Goal: Information Seeking & Learning: Compare options

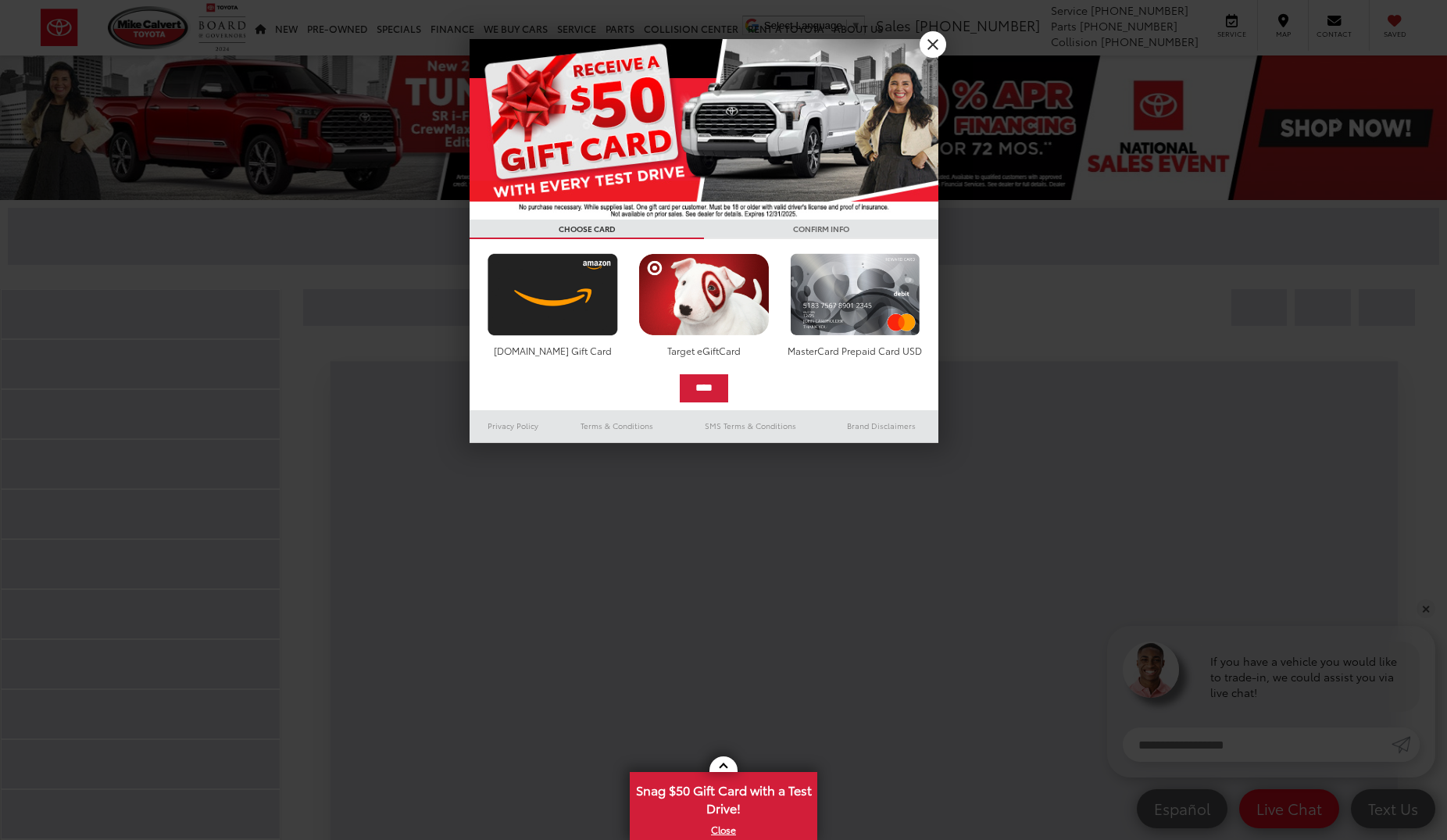
click at [941, 34] on link "X" at bounding box center [933, 44] width 26 height 26
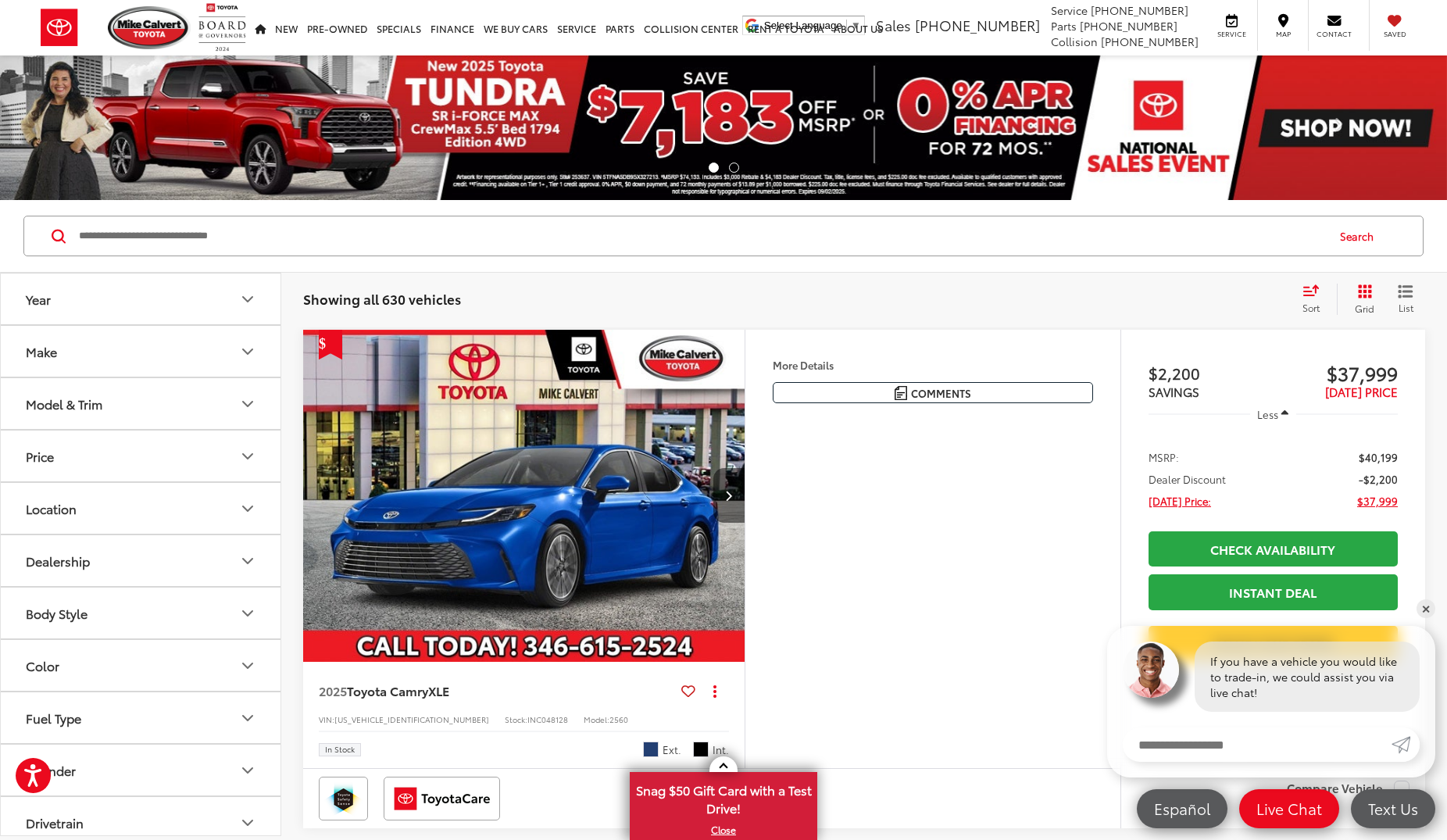
scroll to position [79, 0]
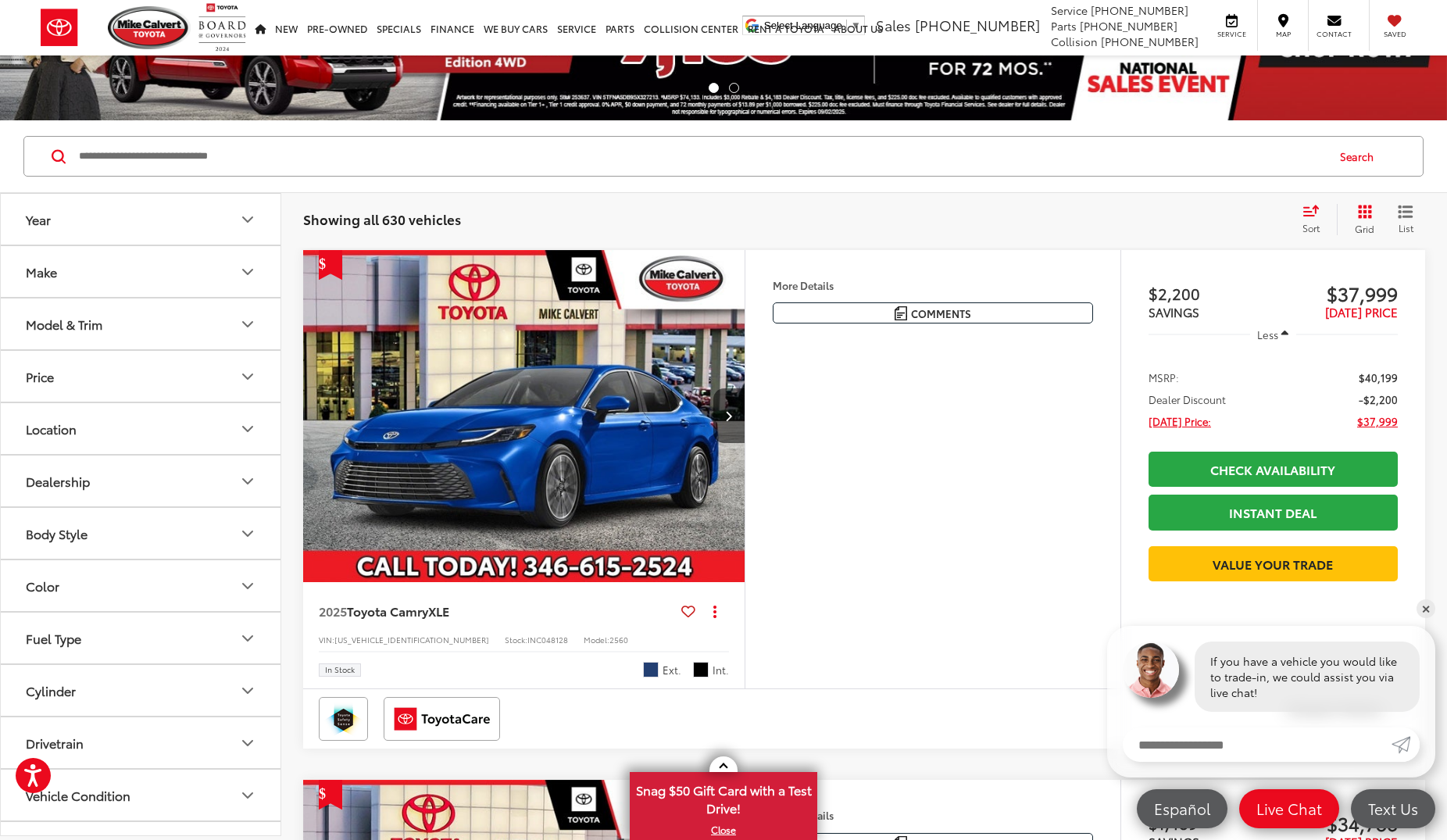
click at [248, 322] on icon "Model & Trim" at bounding box center [248, 324] width 19 height 19
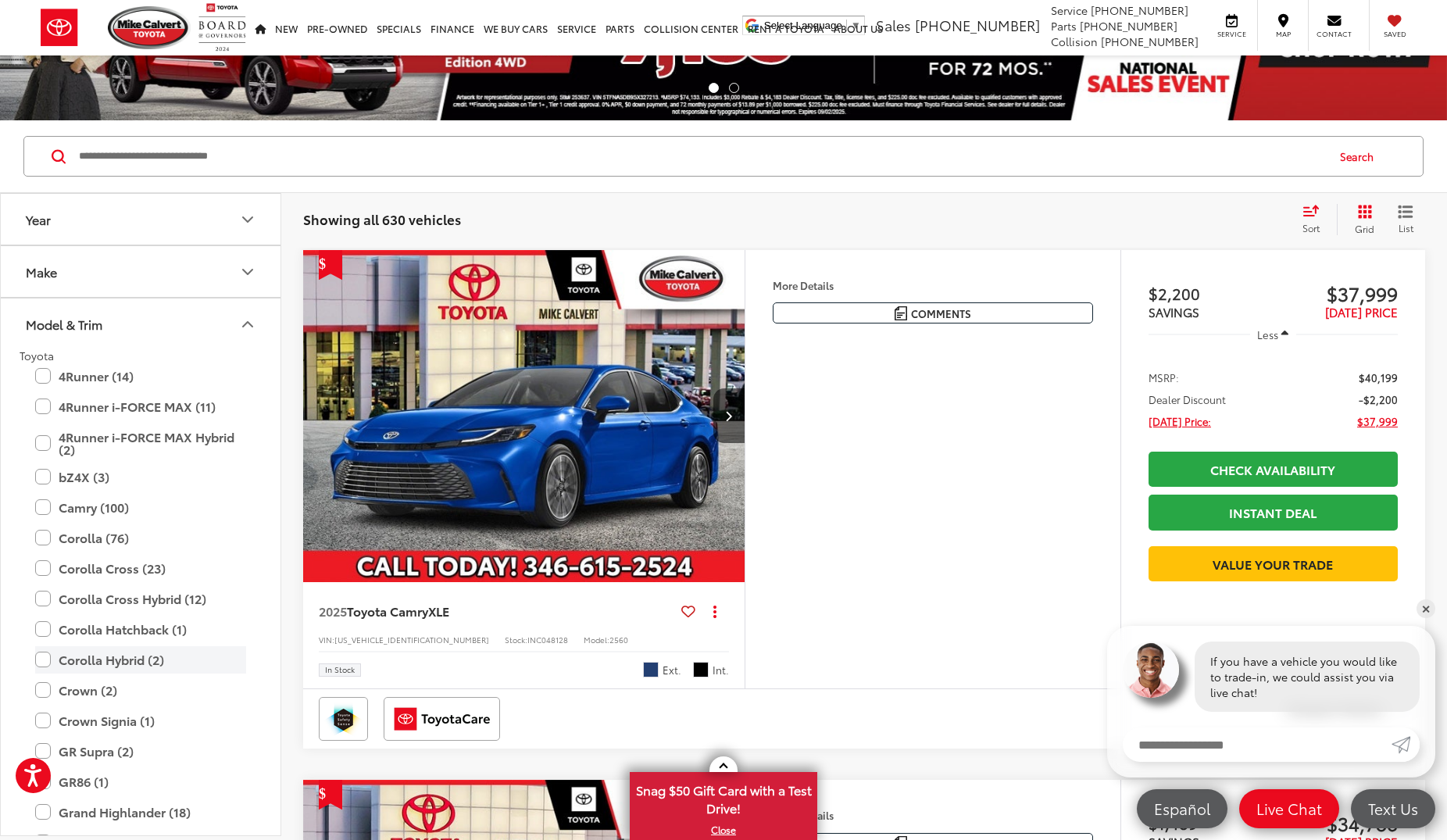
scroll to position [94, 0]
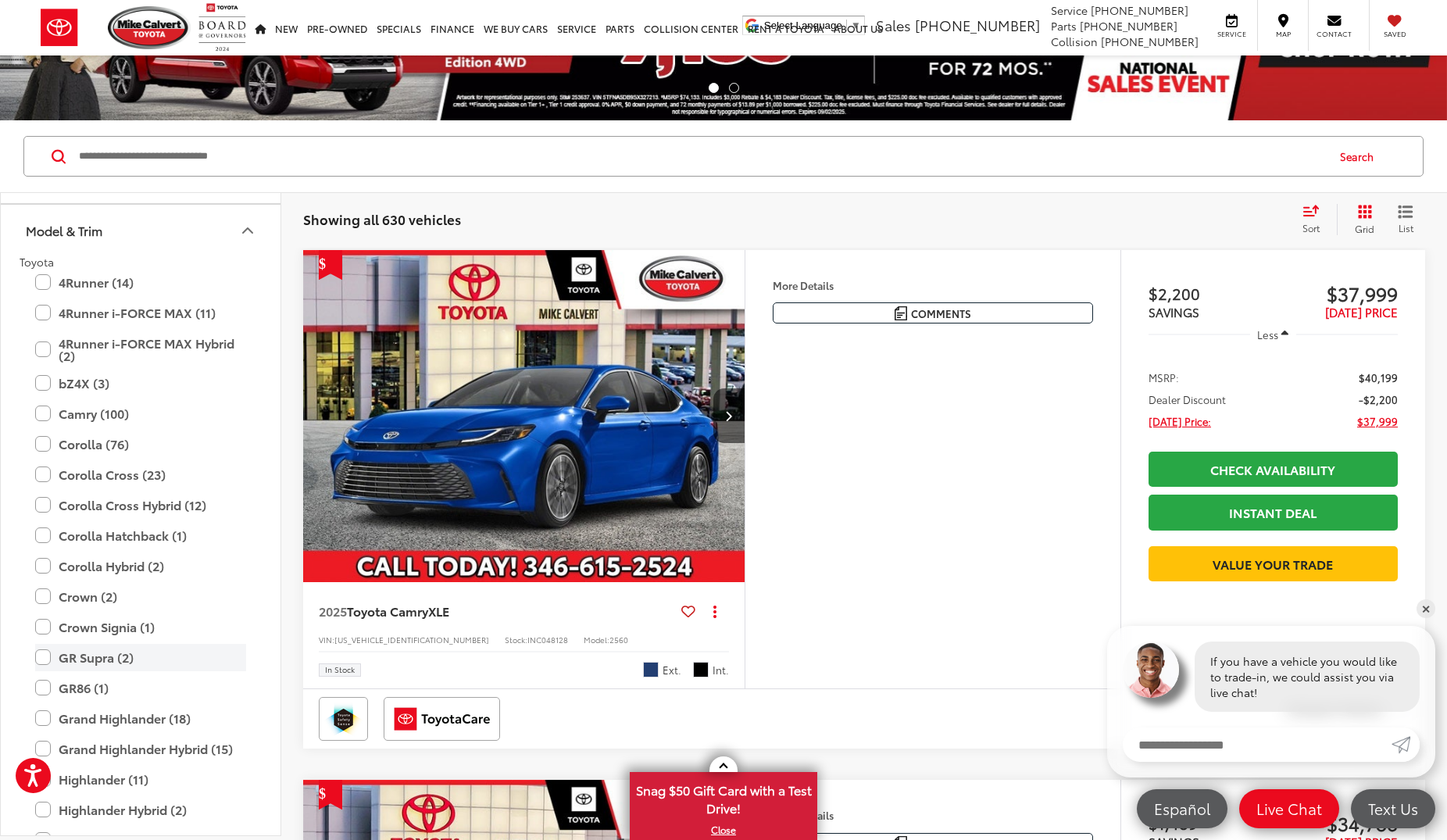
click at [46, 659] on label "GR Supra (2)" at bounding box center [140, 657] width 211 height 27
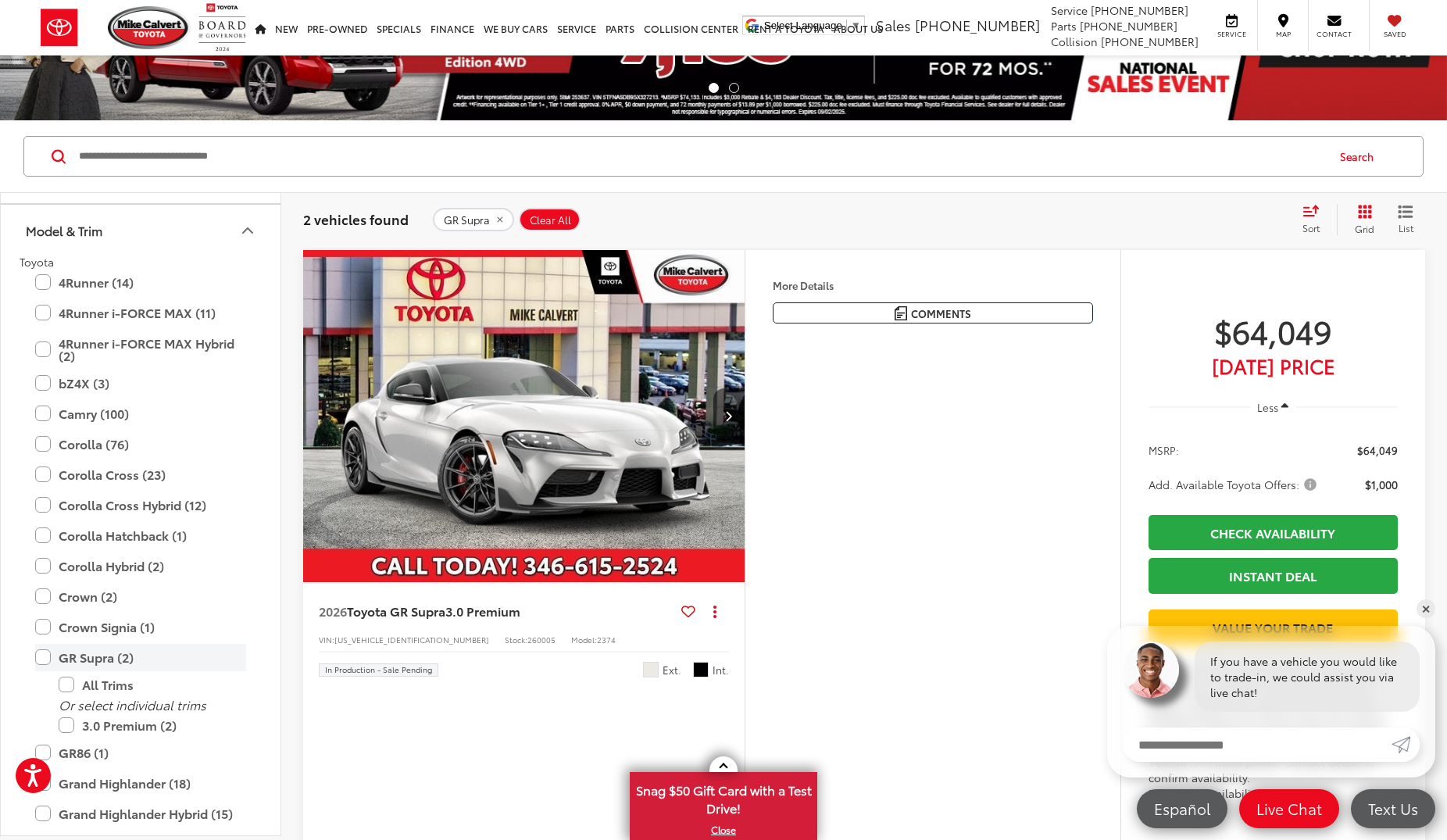
click at [42, 660] on label "GR Supra (2)" at bounding box center [140, 657] width 211 height 27
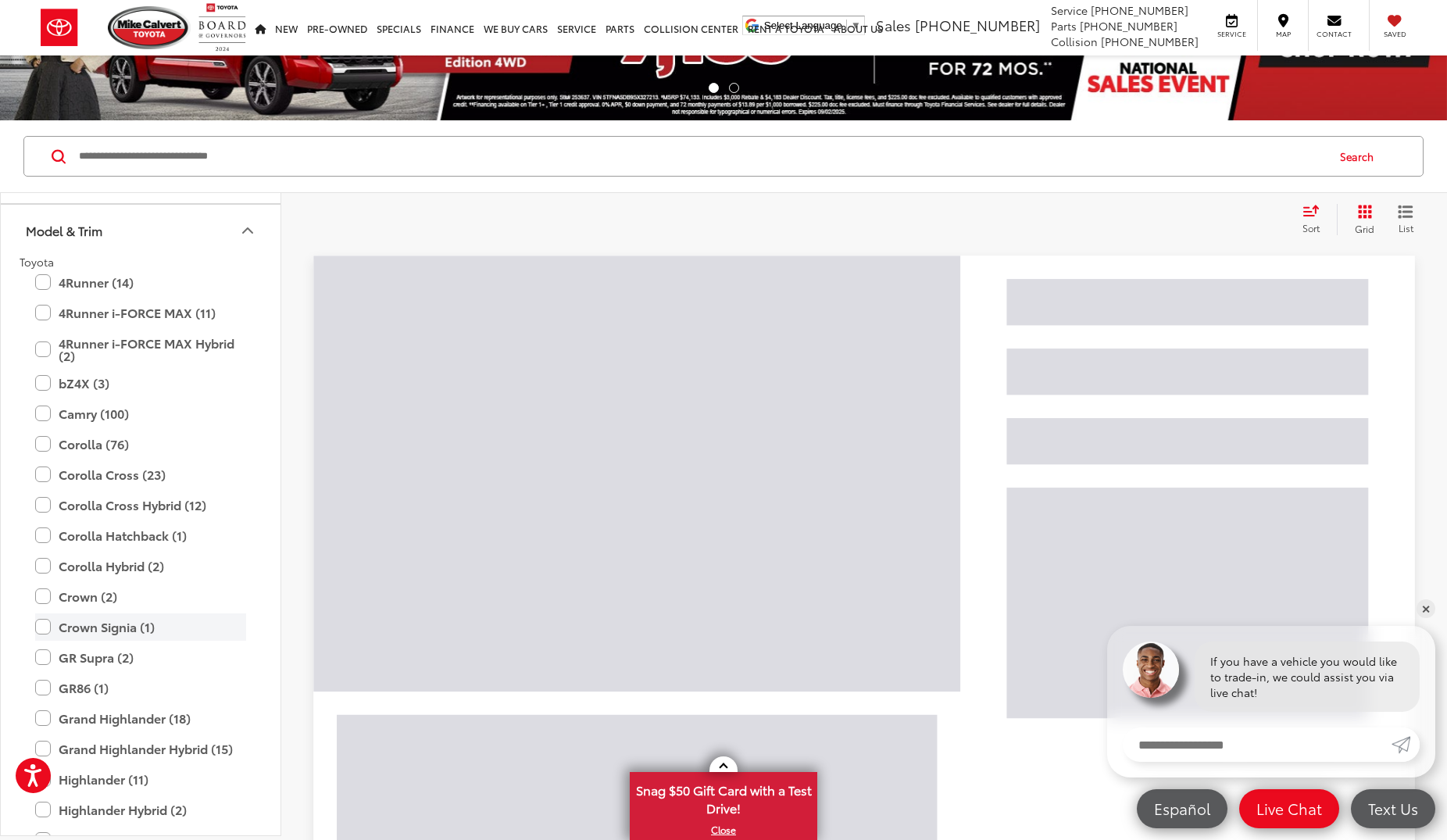
click at [41, 625] on label "Crown Signia (1)" at bounding box center [140, 627] width 211 height 27
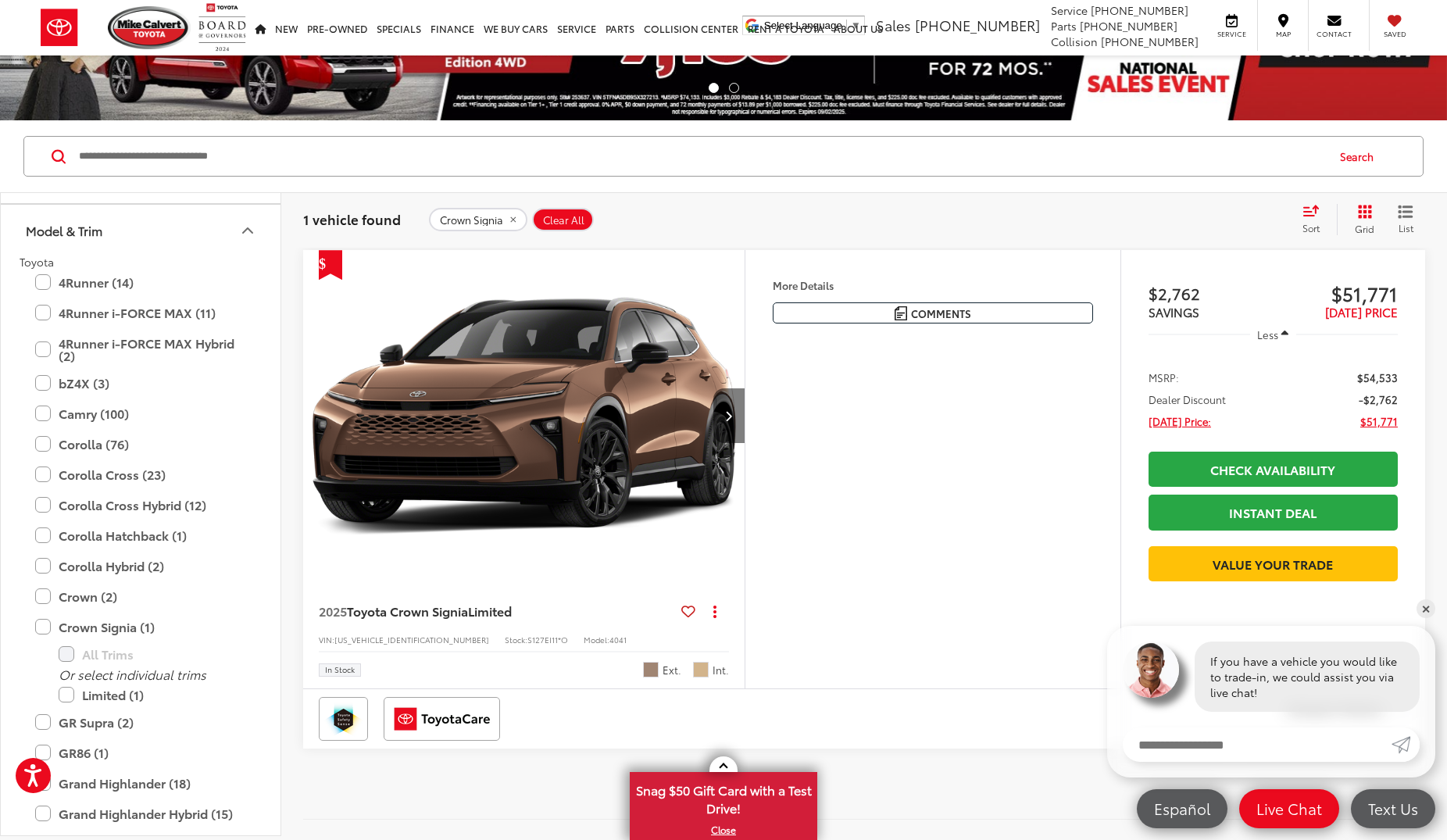
click at [734, 422] on button "Next image" at bounding box center [728, 416] width 31 height 55
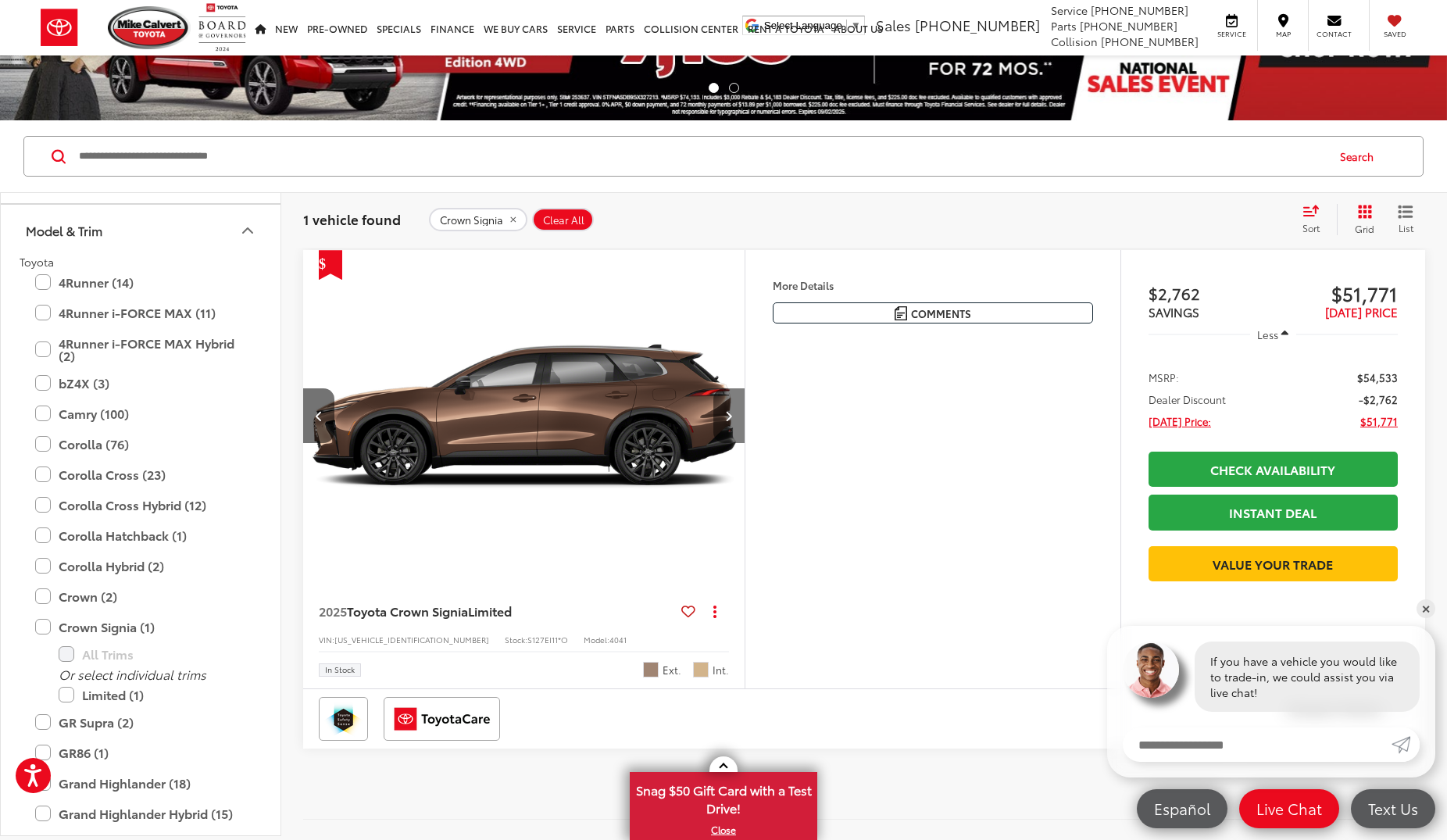
click at [734, 422] on button "Next image" at bounding box center [728, 416] width 31 height 55
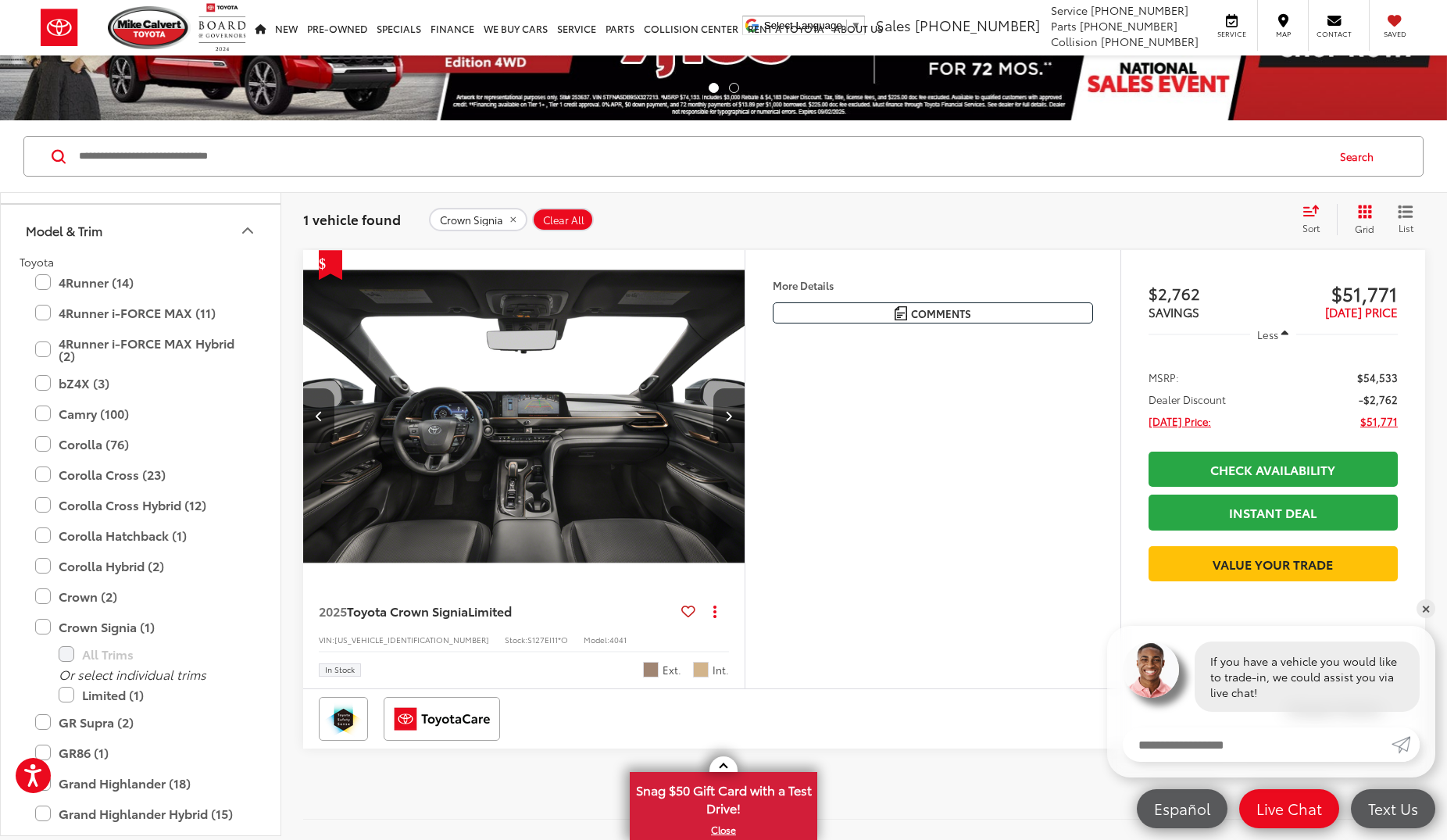
scroll to position [0, 888]
click at [47, 629] on label "Crown Signia (1)" at bounding box center [140, 627] width 211 height 27
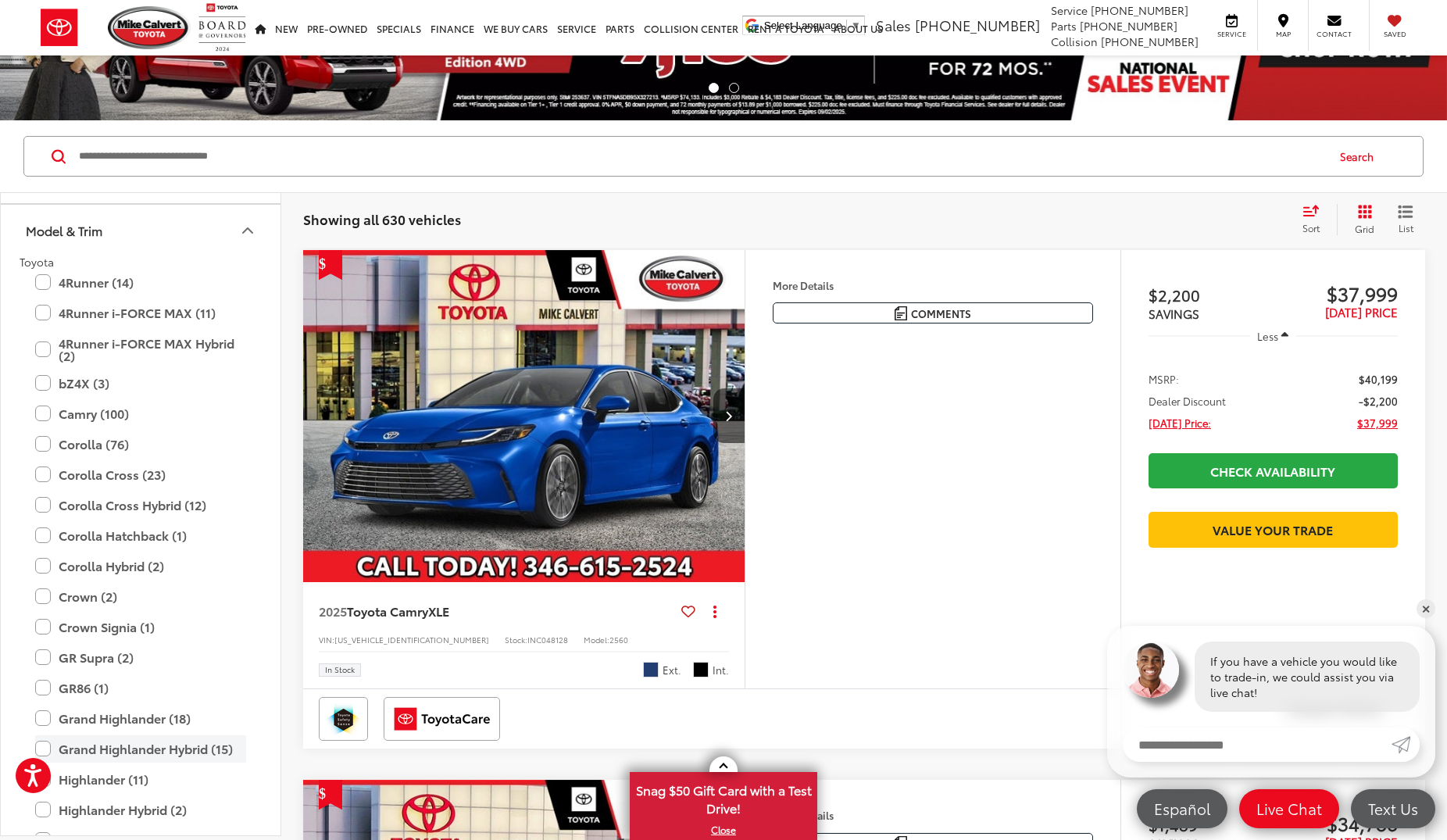
scroll to position [188, 0]
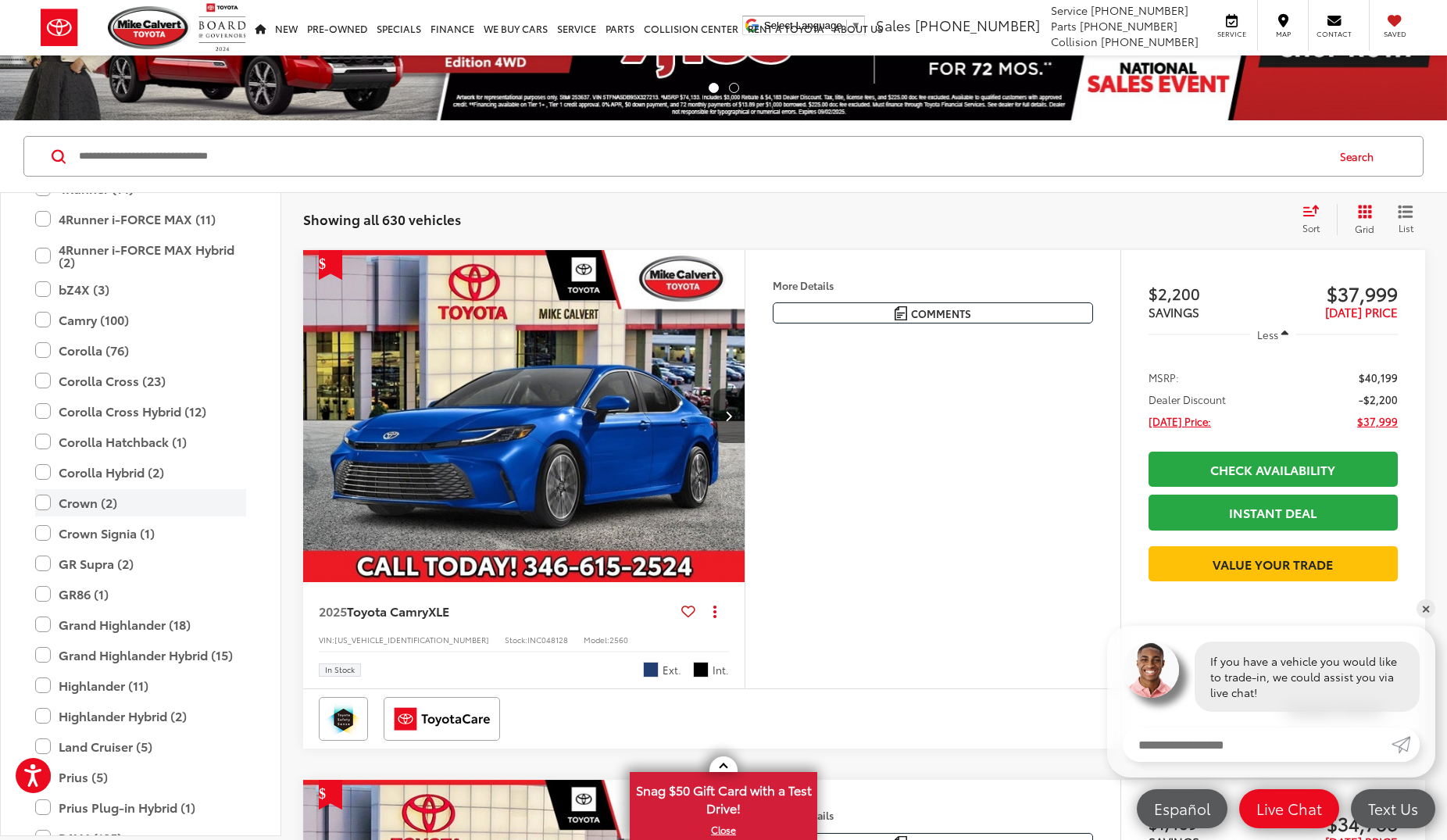
click at [45, 503] on label "Crown (2)" at bounding box center [140, 502] width 211 height 27
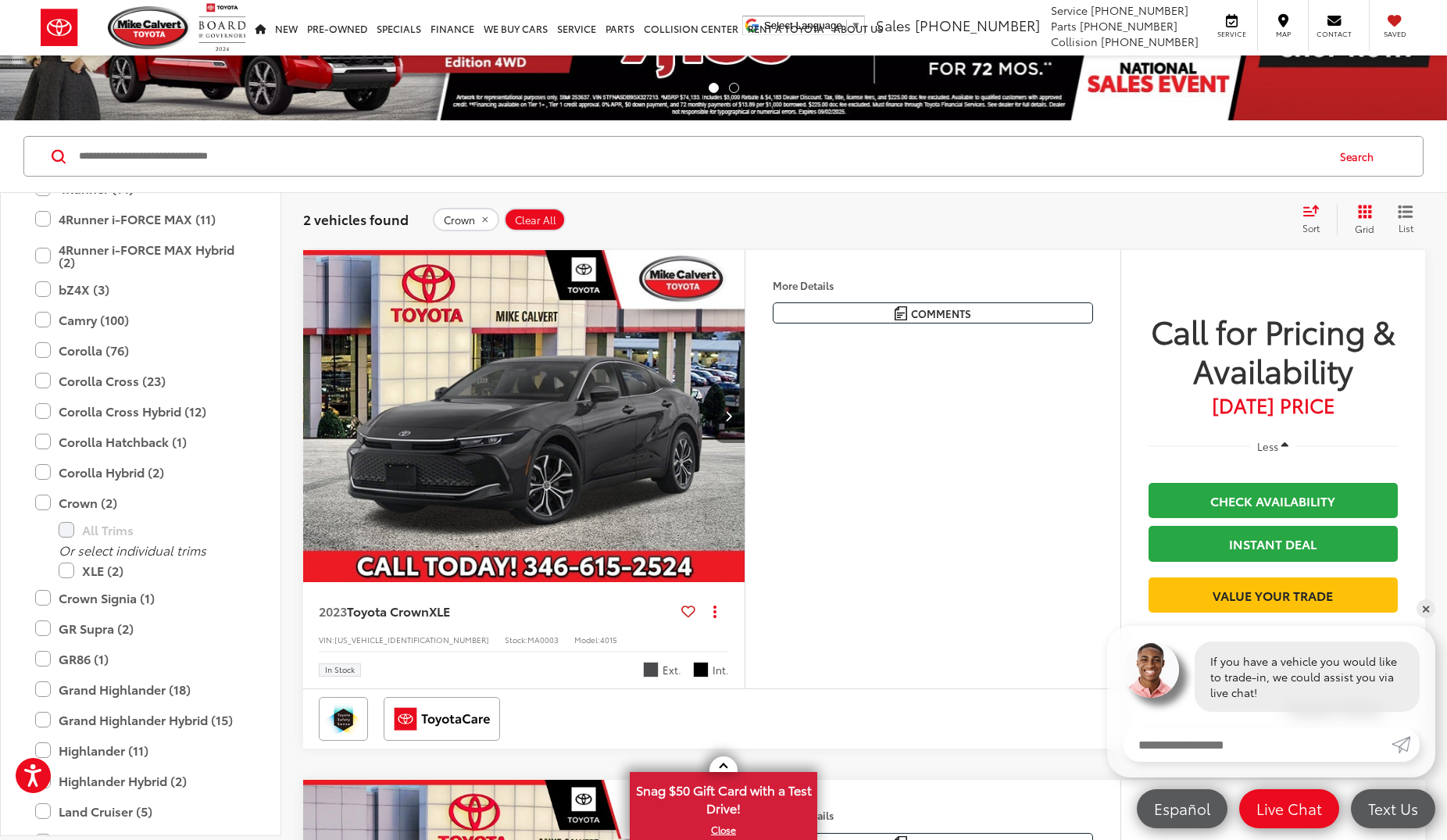
click at [727, 415] on icon "Next image" at bounding box center [728, 416] width 7 height 11
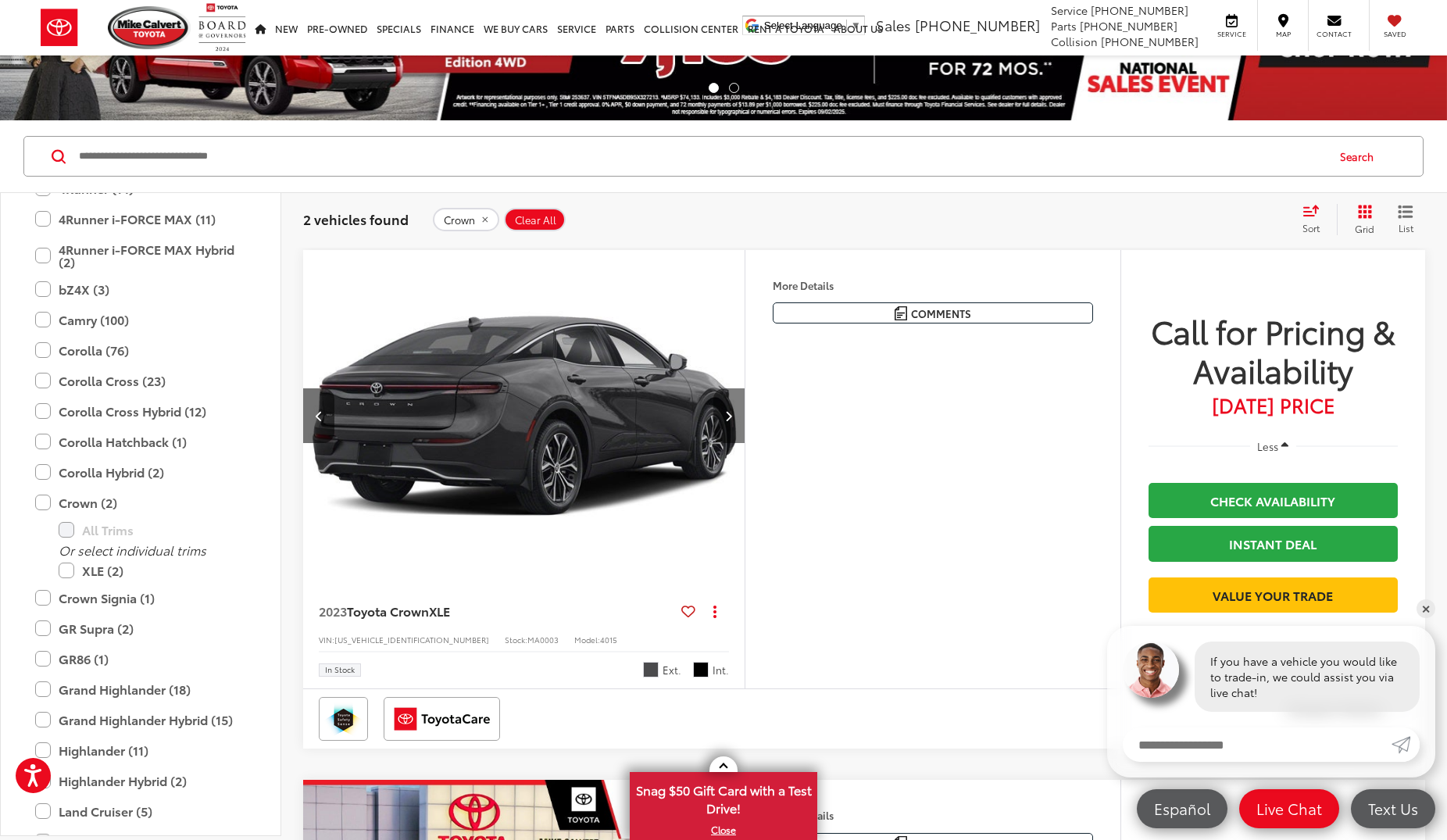
click at [727, 415] on icon "Next image" at bounding box center [728, 416] width 7 height 11
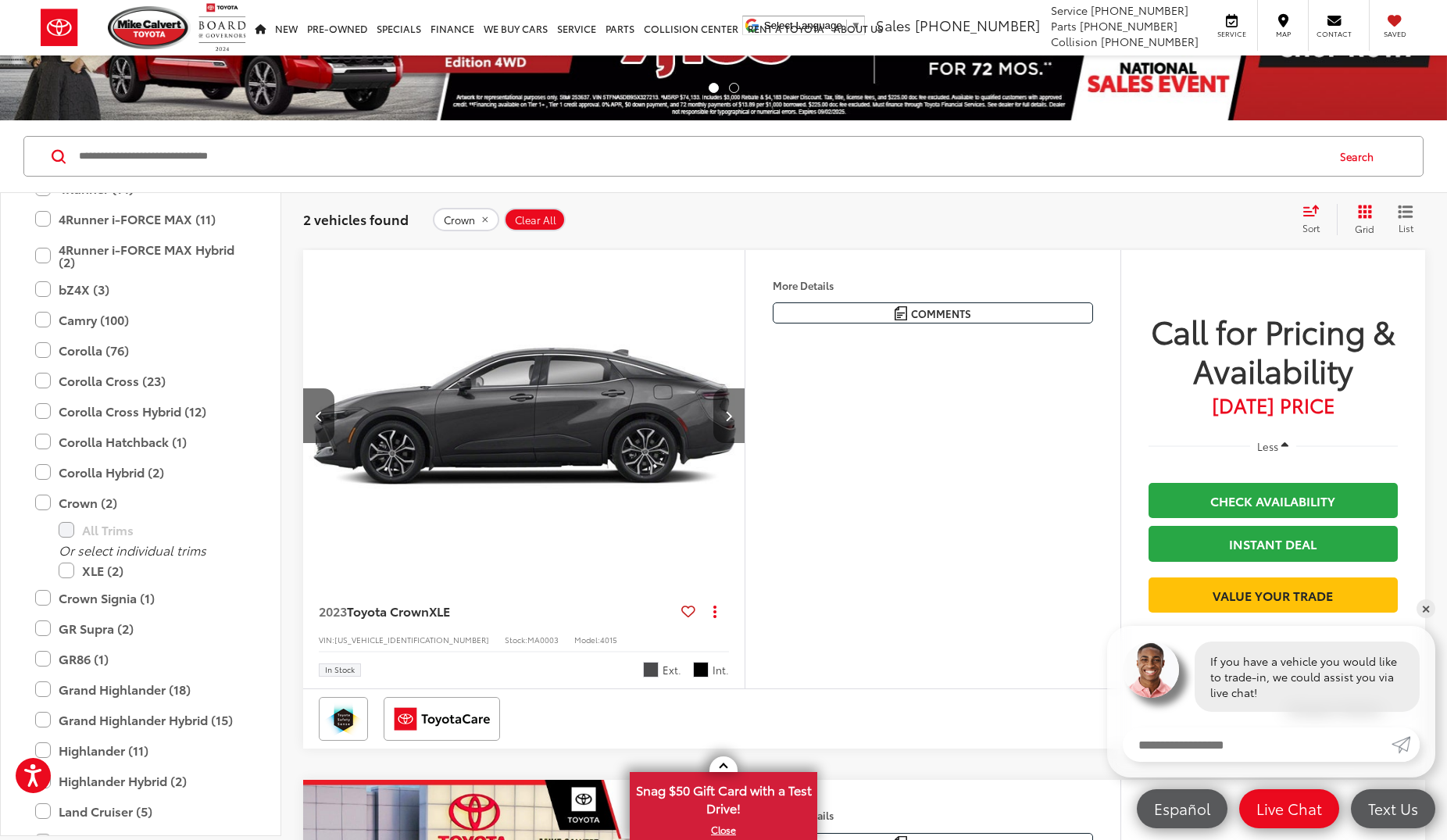
scroll to position [0, 888]
click at [42, 499] on label "Crown (2)" at bounding box center [140, 502] width 211 height 27
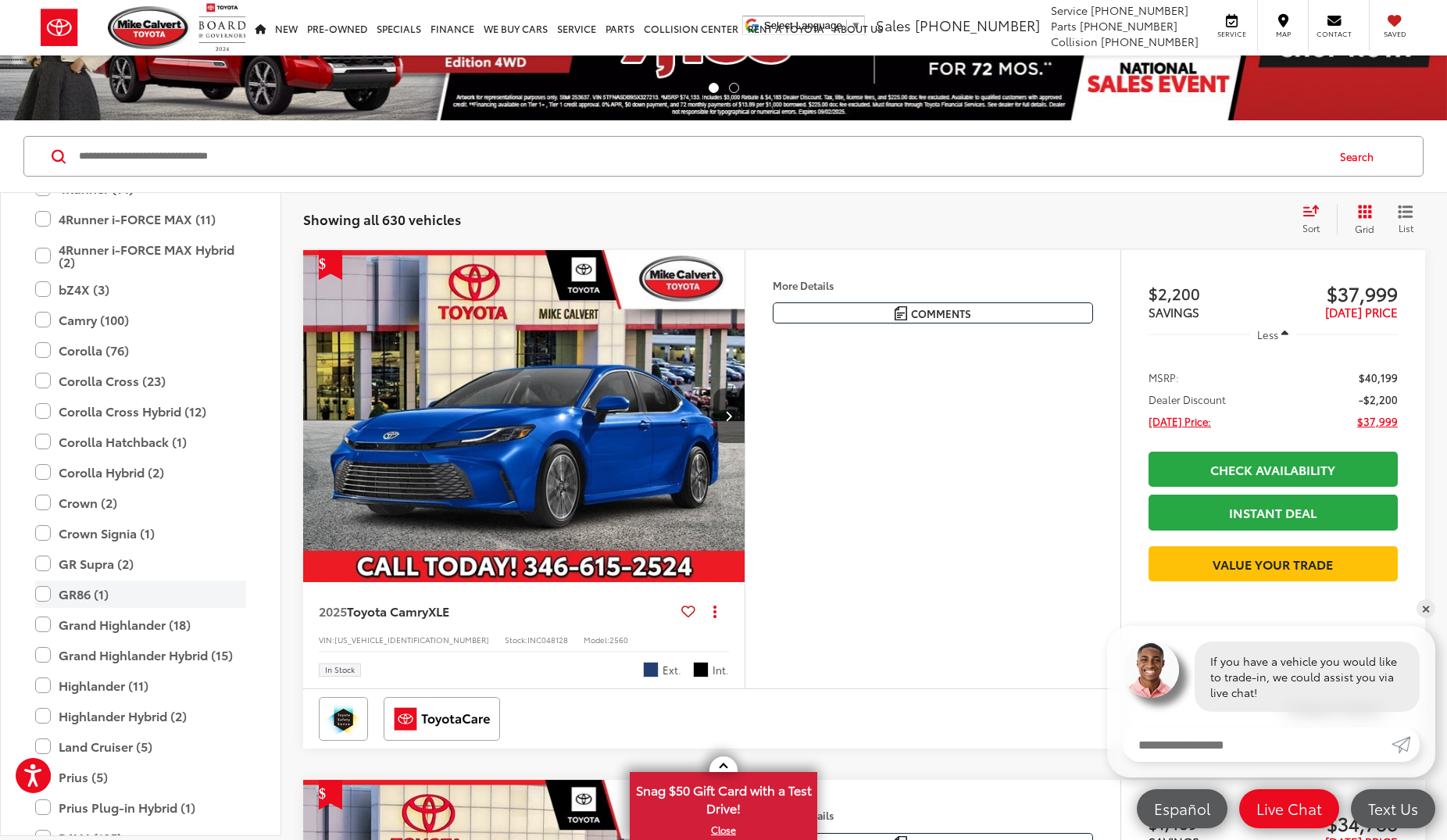
scroll to position [272, 0]
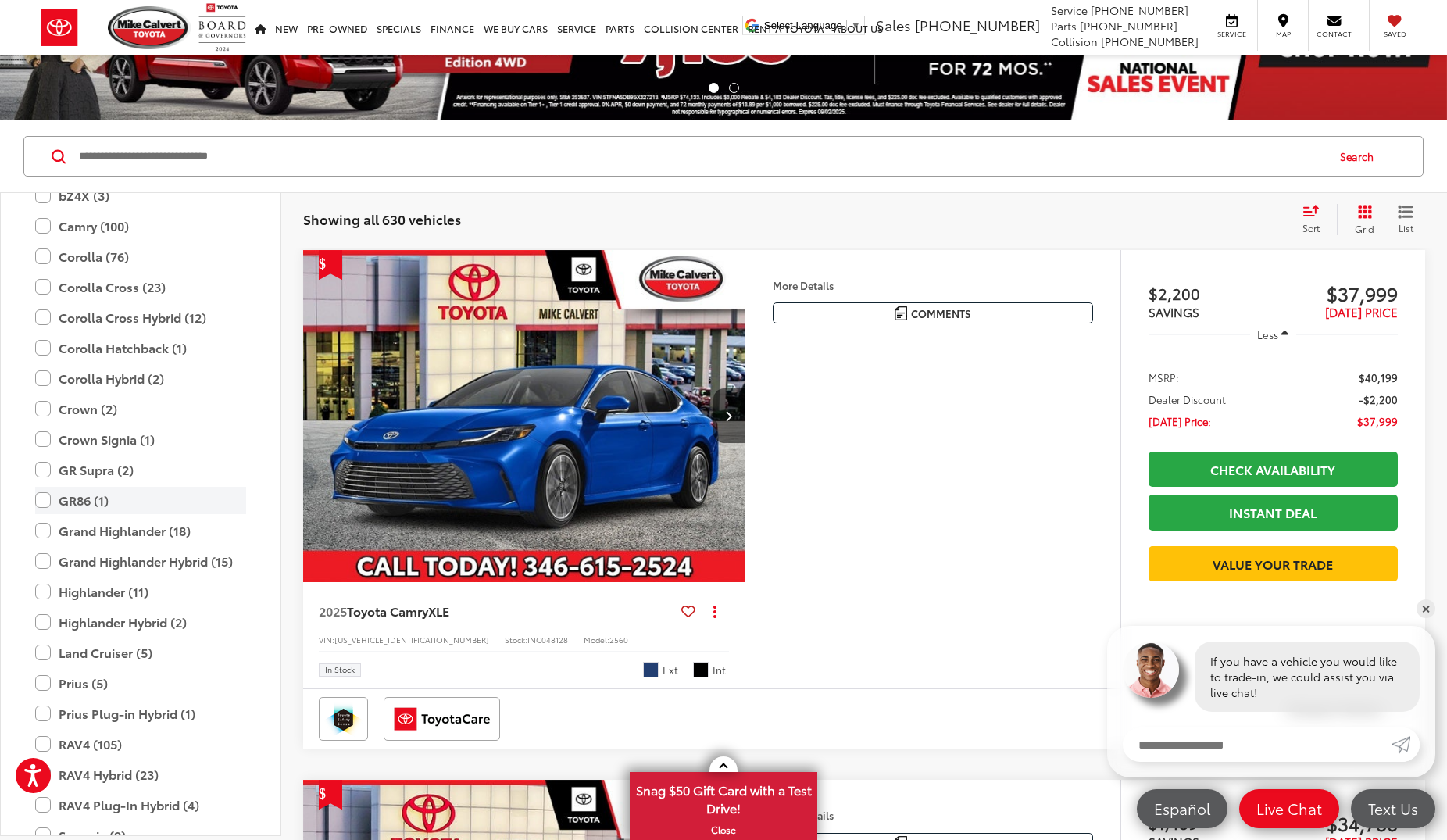
click at [49, 504] on label "GR86 (1)" at bounding box center [140, 500] width 211 height 27
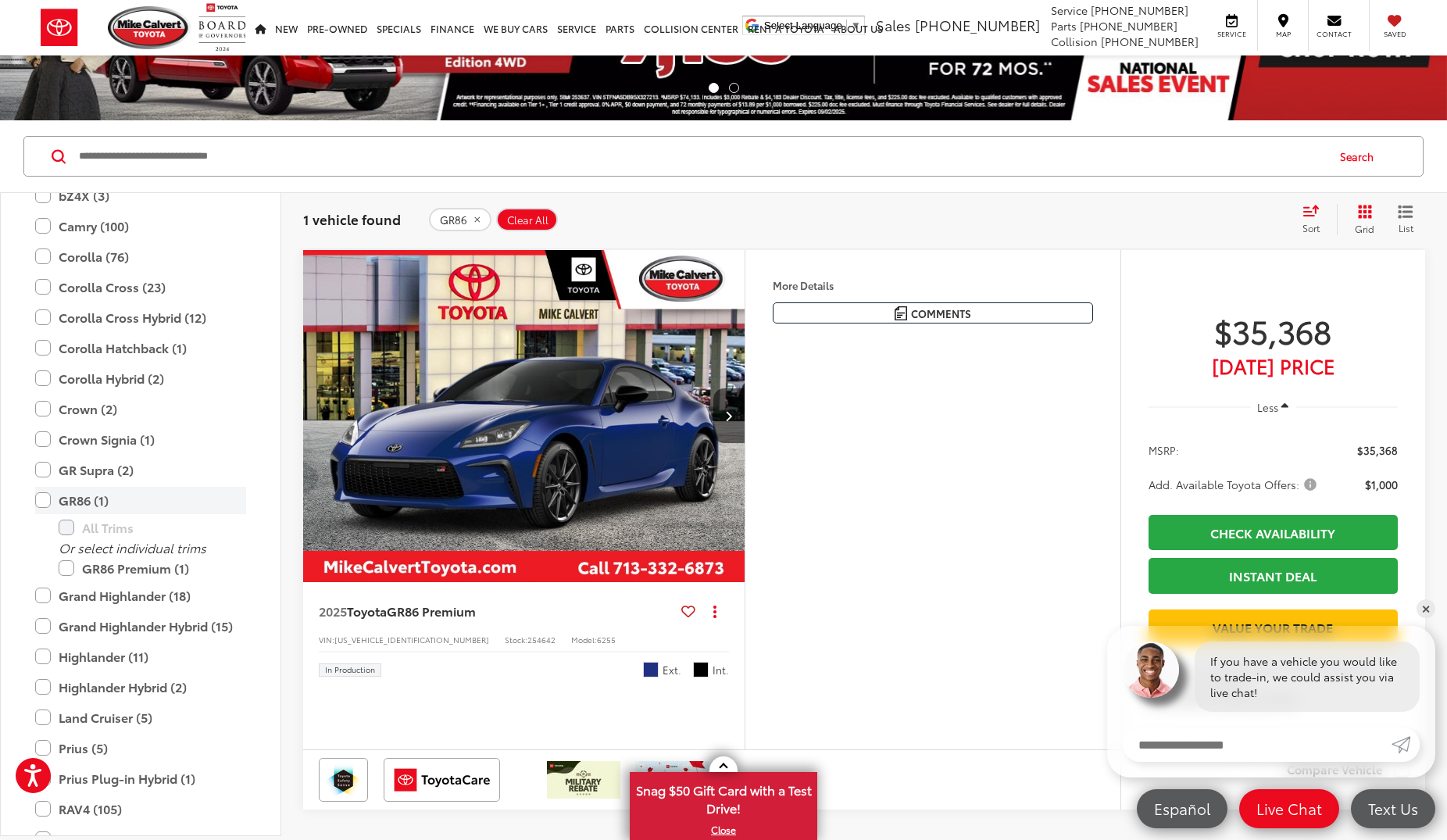
click at [44, 503] on label "GR86 (1)" at bounding box center [140, 500] width 211 height 27
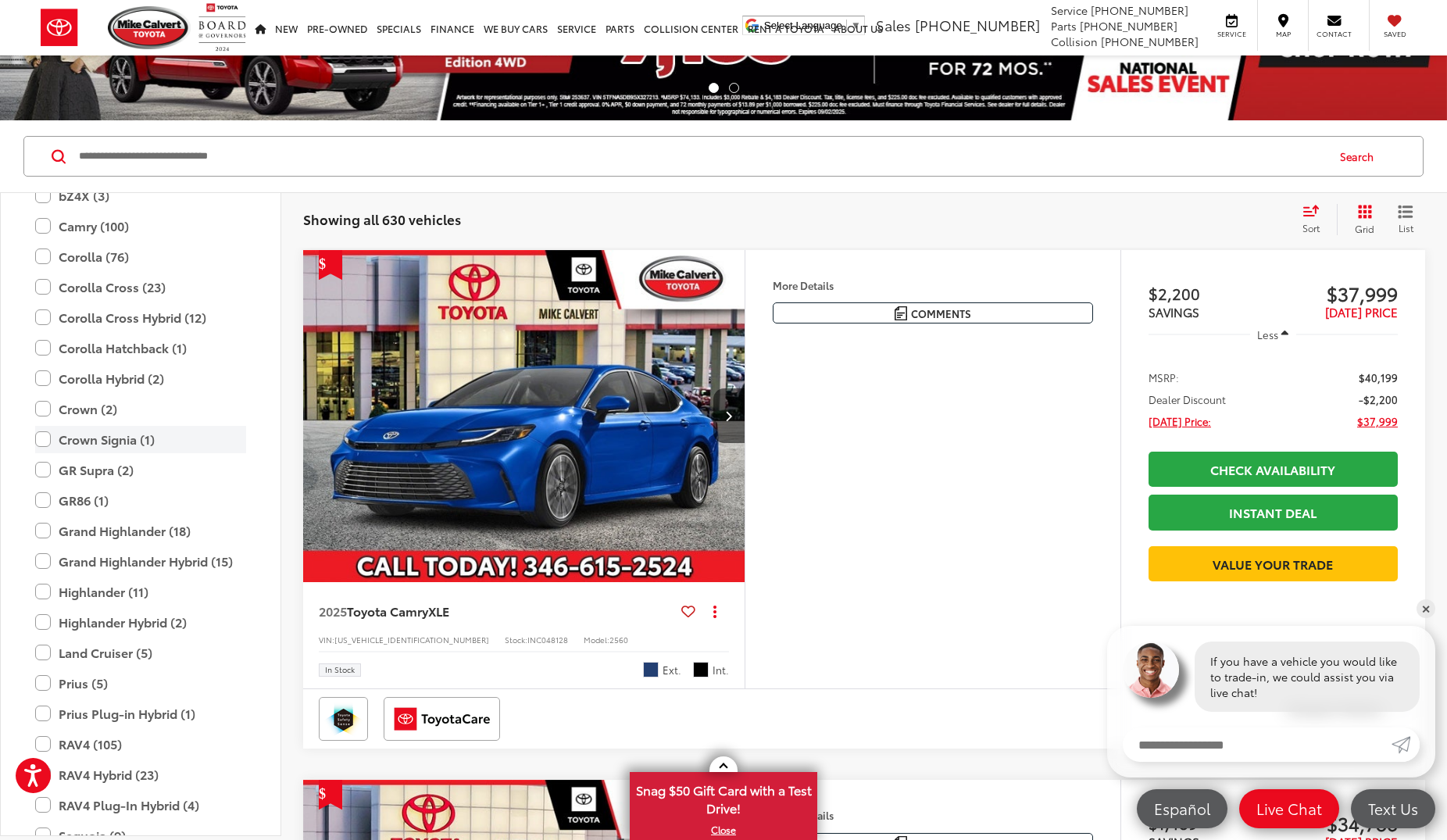
click at [45, 437] on label "Crown Signia (1)" at bounding box center [140, 439] width 211 height 27
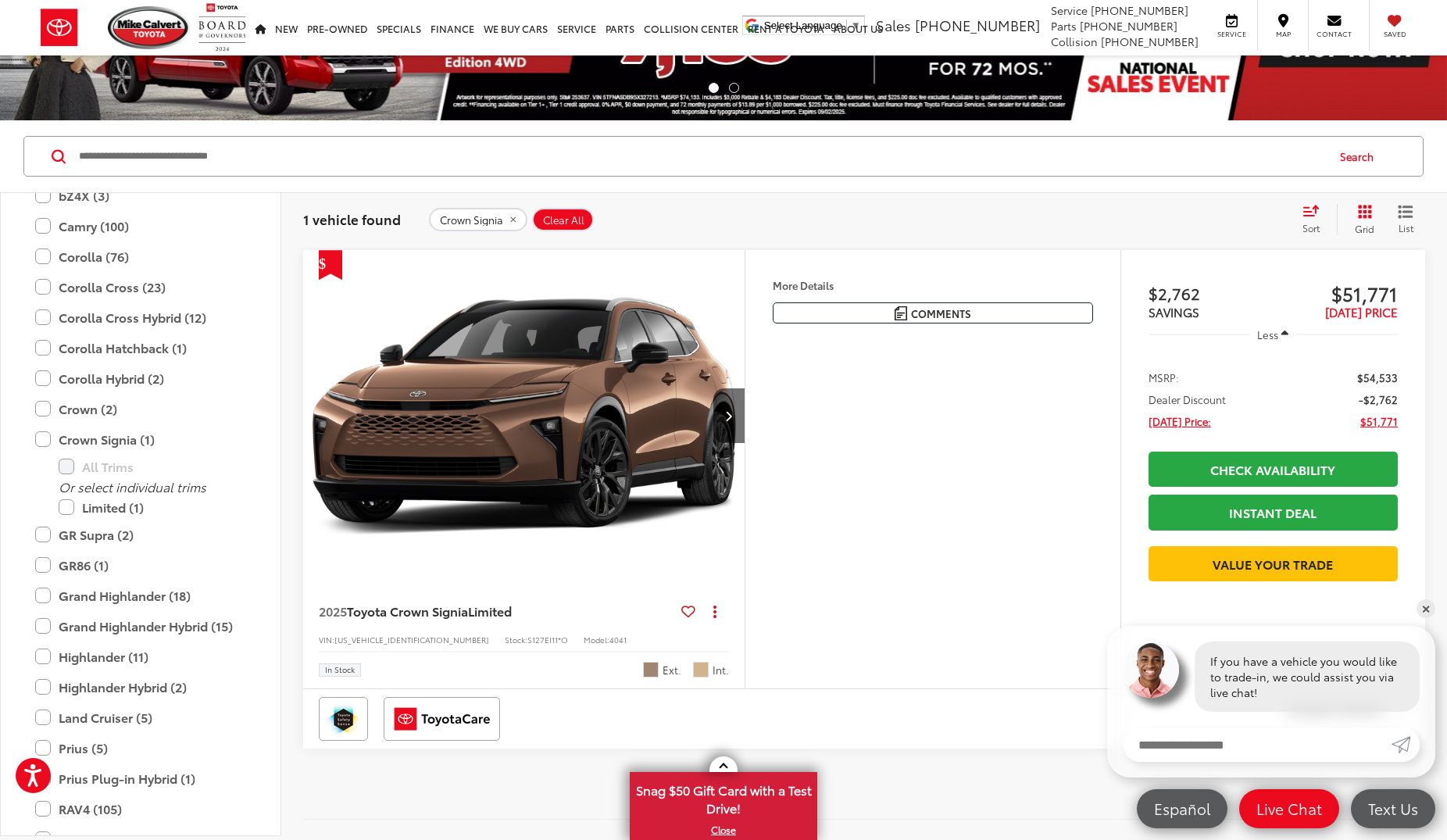
click at [748, 419] on div "Features Bluetooth® Heated Steering Wheel Remote Start 4WD/AWD Android Auto App…" at bounding box center [933, 469] width 376 height 438
click at [731, 420] on icon "Next image" at bounding box center [728, 416] width 7 height 11
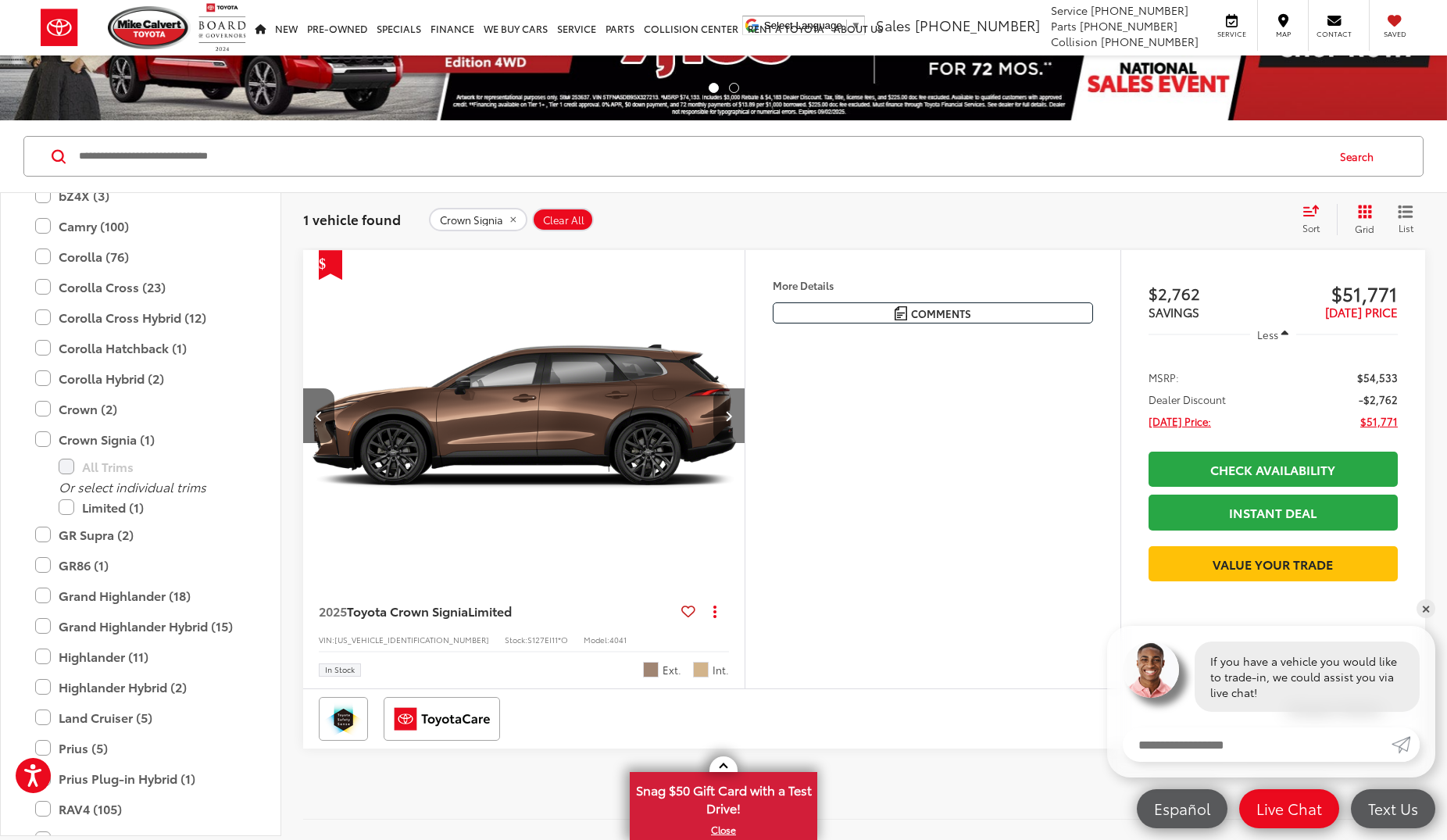
click at [731, 420] on icon "Next image" at bounding box center [728, 416] width 7 height 11
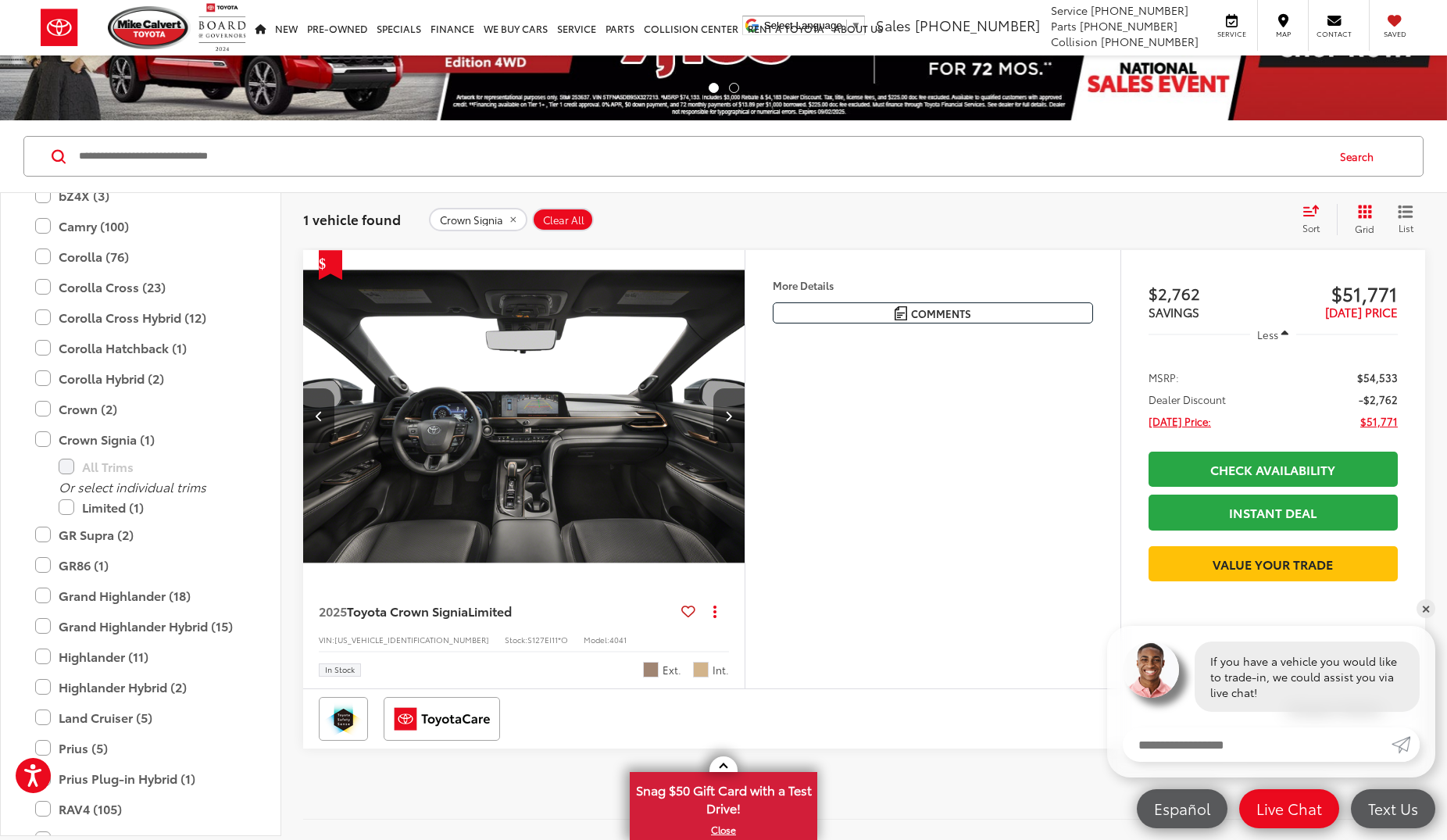
click at [731, 420] on icon "Next image" at bounding box center [728, 416] width 7 height 11
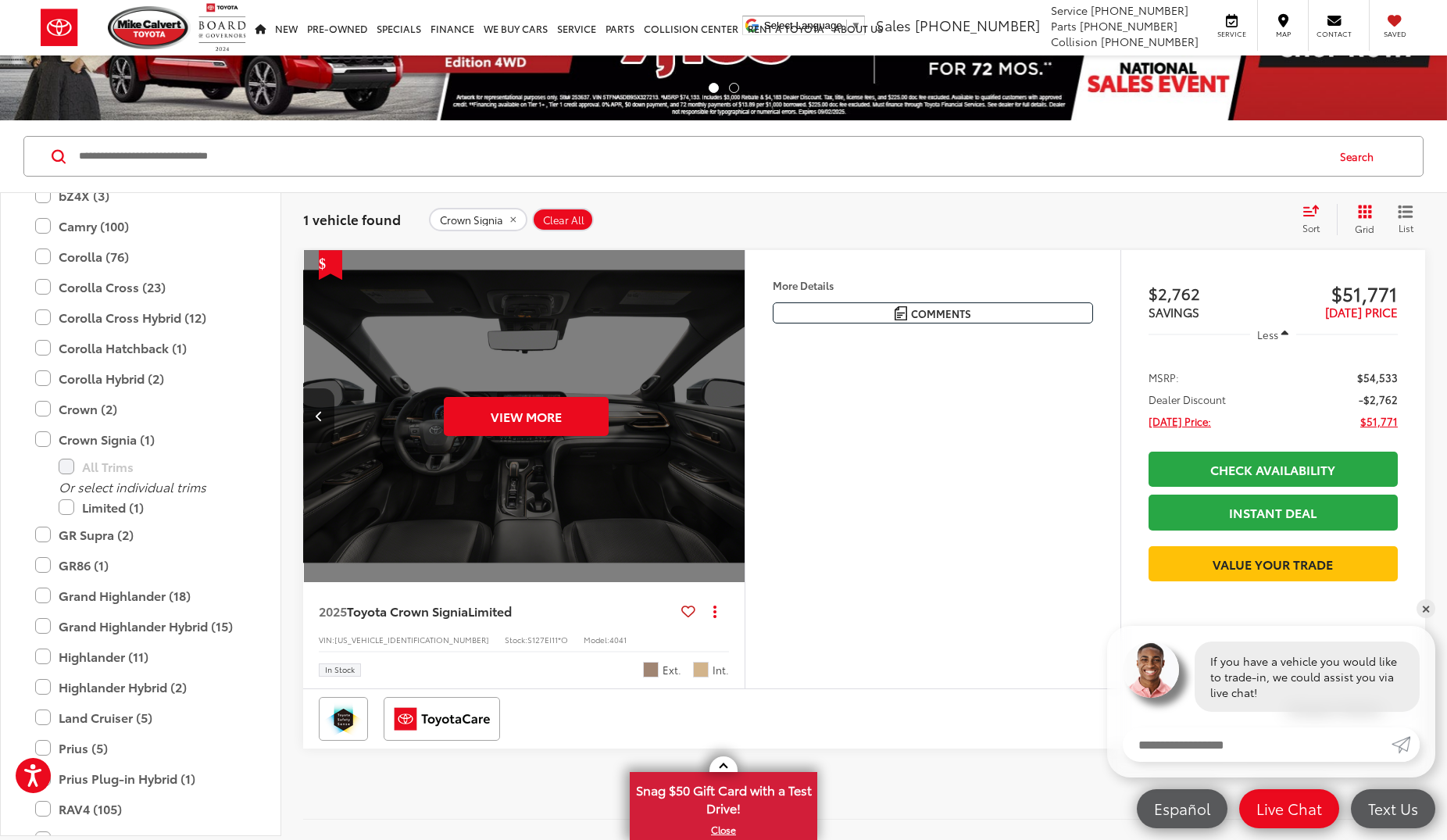
scroll to position [0, 1332]
click at [39, 436] on label "Crown Signia (1)" at bounding box center [140, 439] width 211 height 27
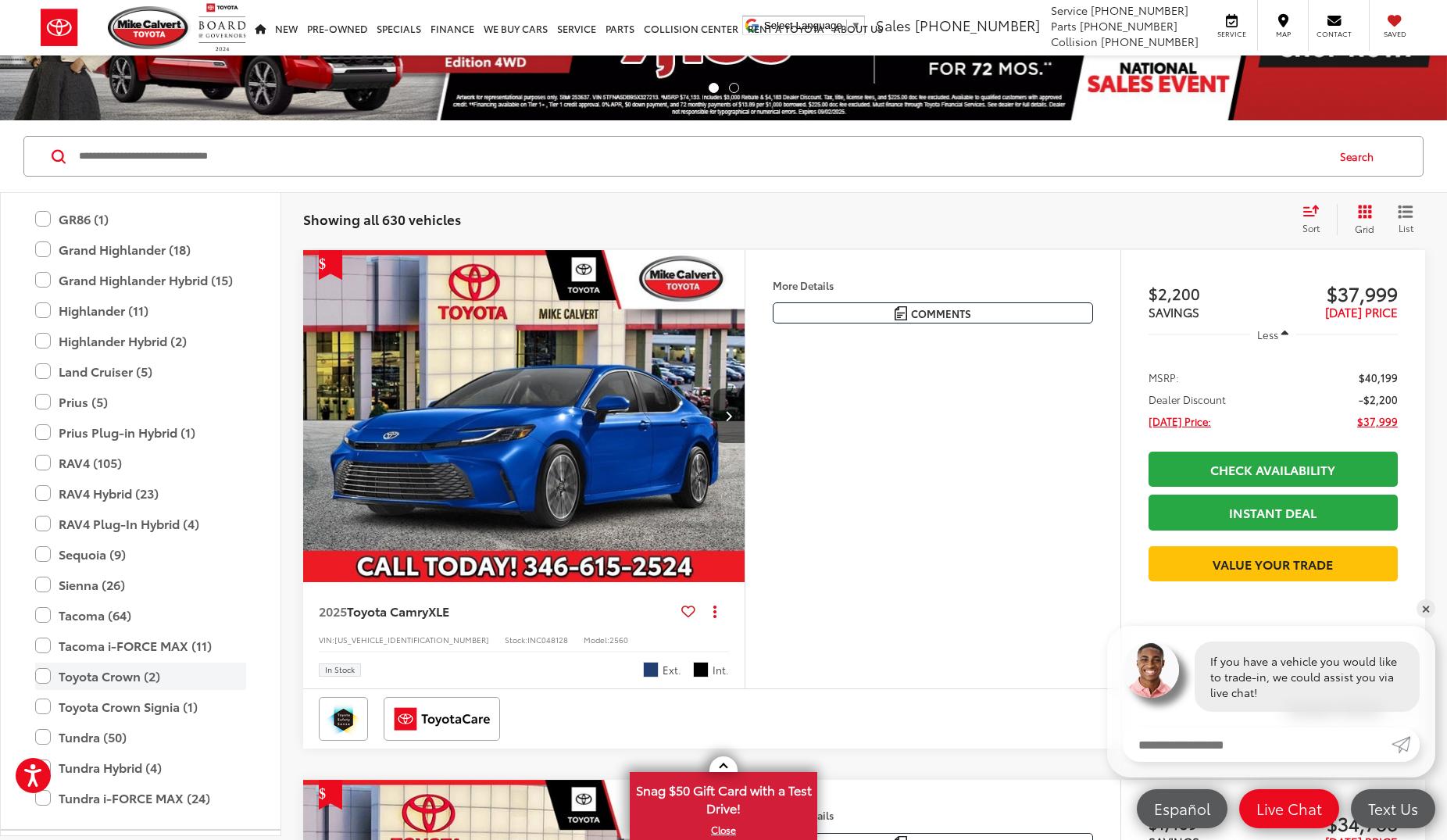
scroll to position [647, 0]
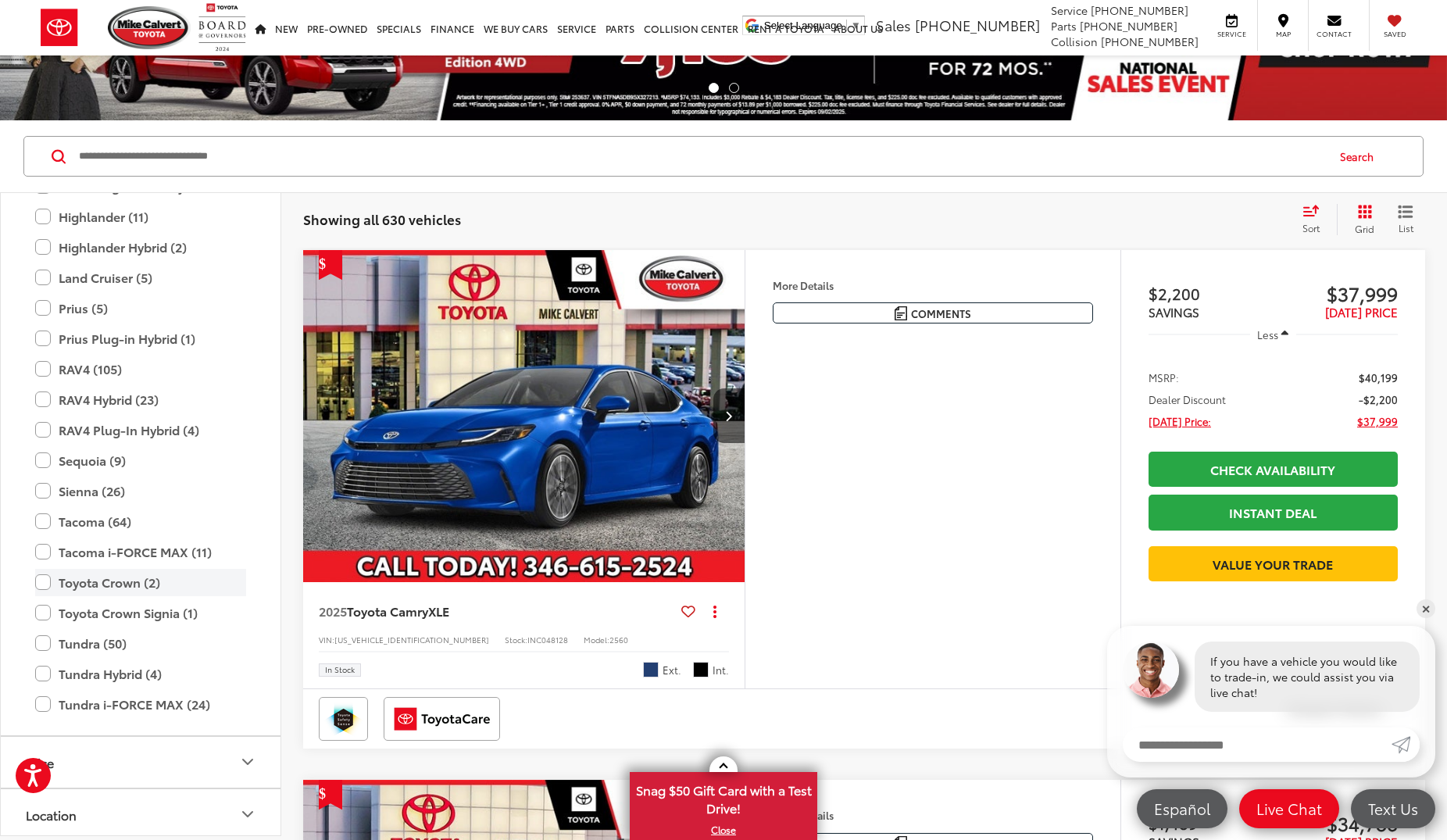
click at [41, 583] on label "Toyota Crown (2)" at bounding box center [140, 583] width 211 height 27
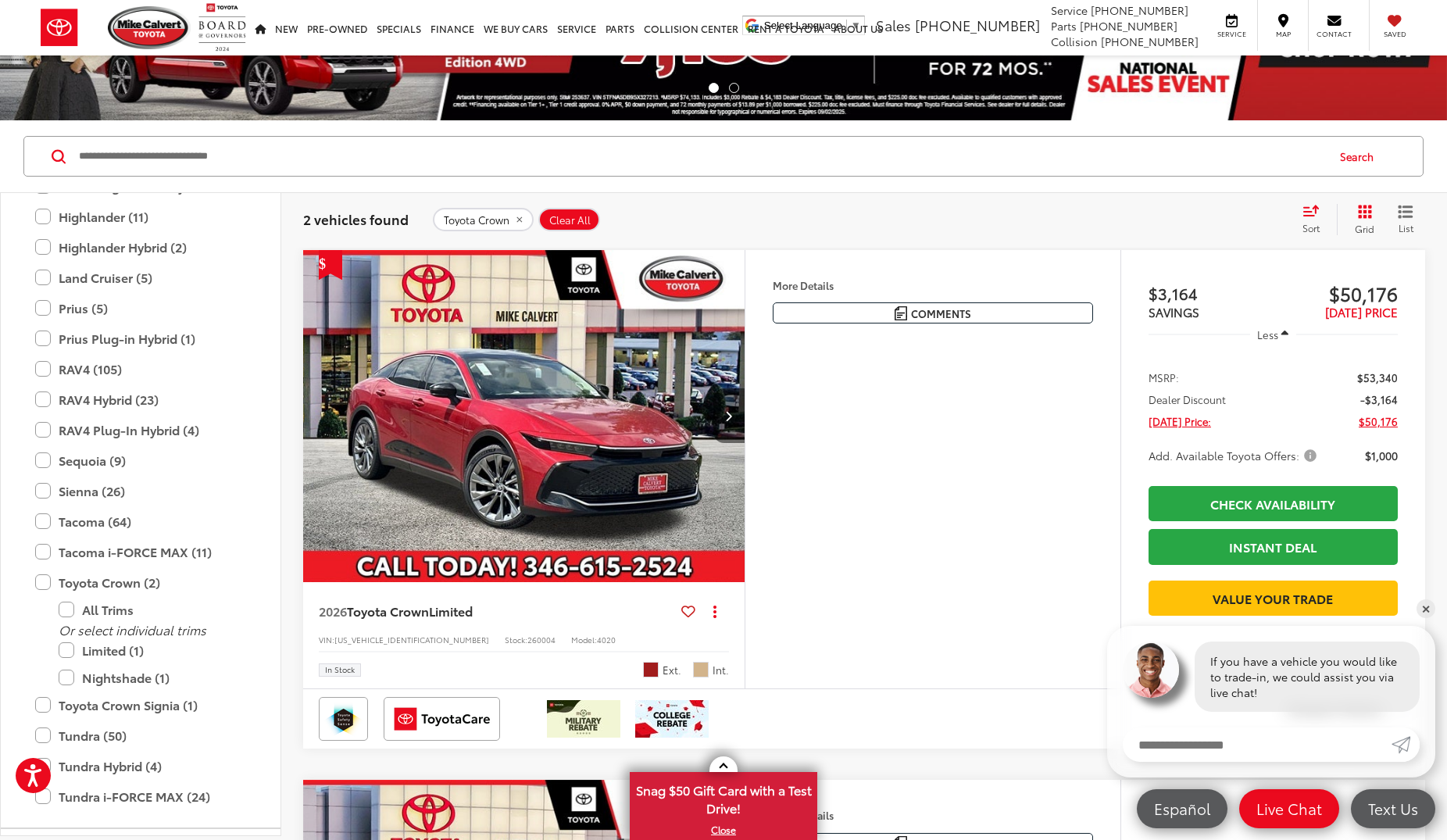
click at [732, 416] on icon "Next image" at bounding box center [728, 416] width 7 height 11
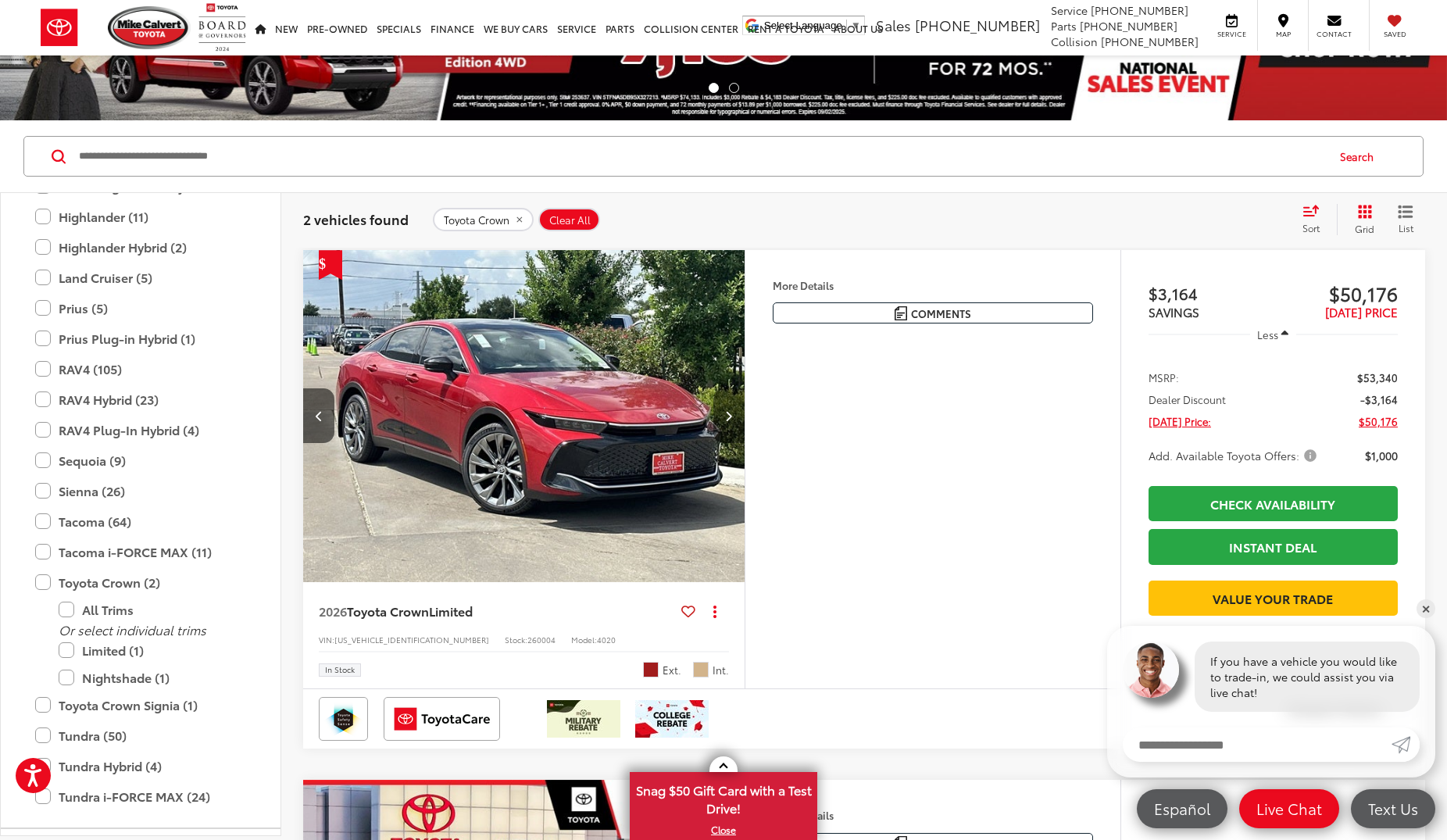
click at [732, 416] on icon "Next image" at bounding box center [728, 416] width 7 height 11
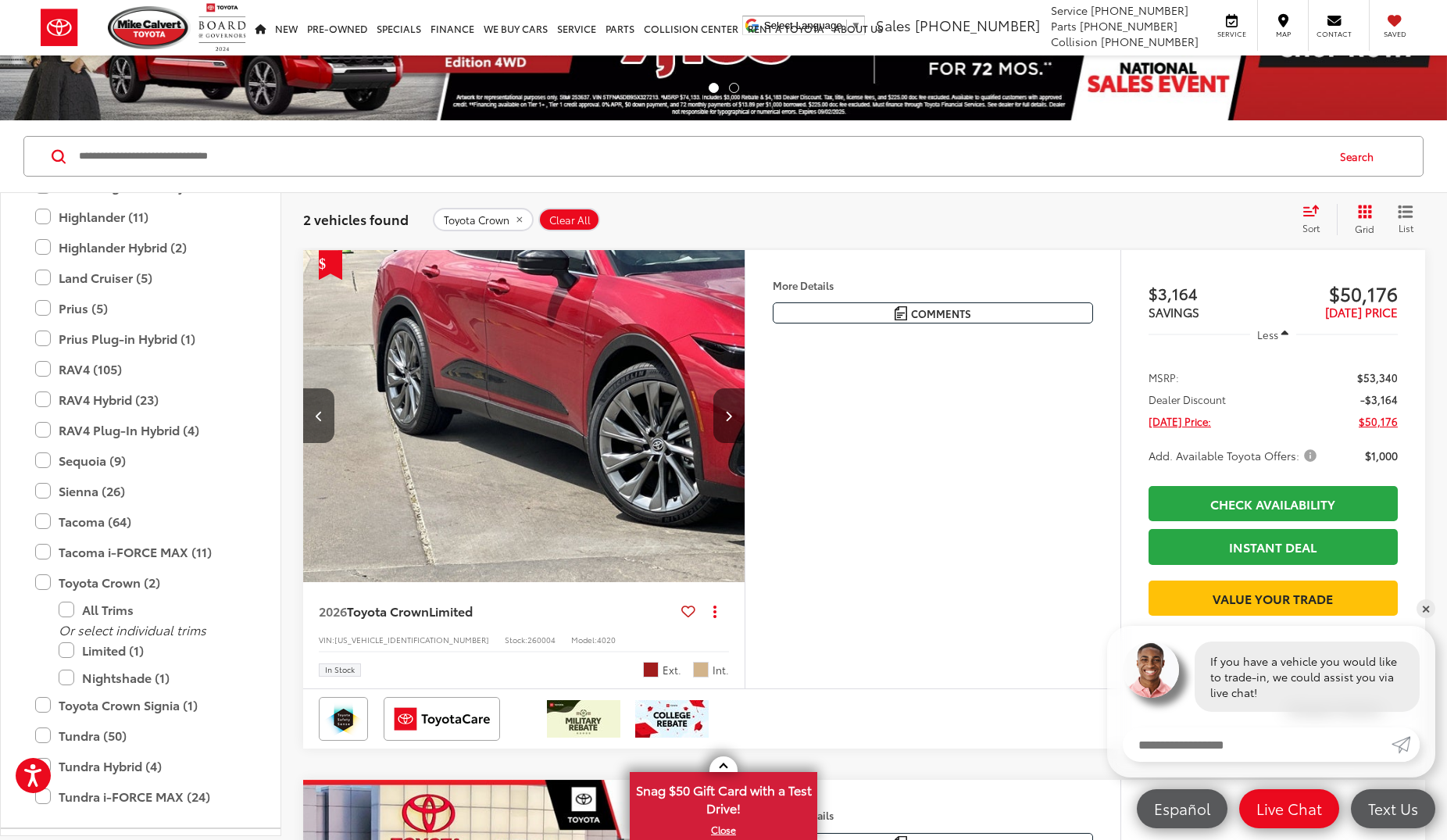
click at [732, 416] on icon "Next image" at bounding box center [728, 416] width 7 height 11
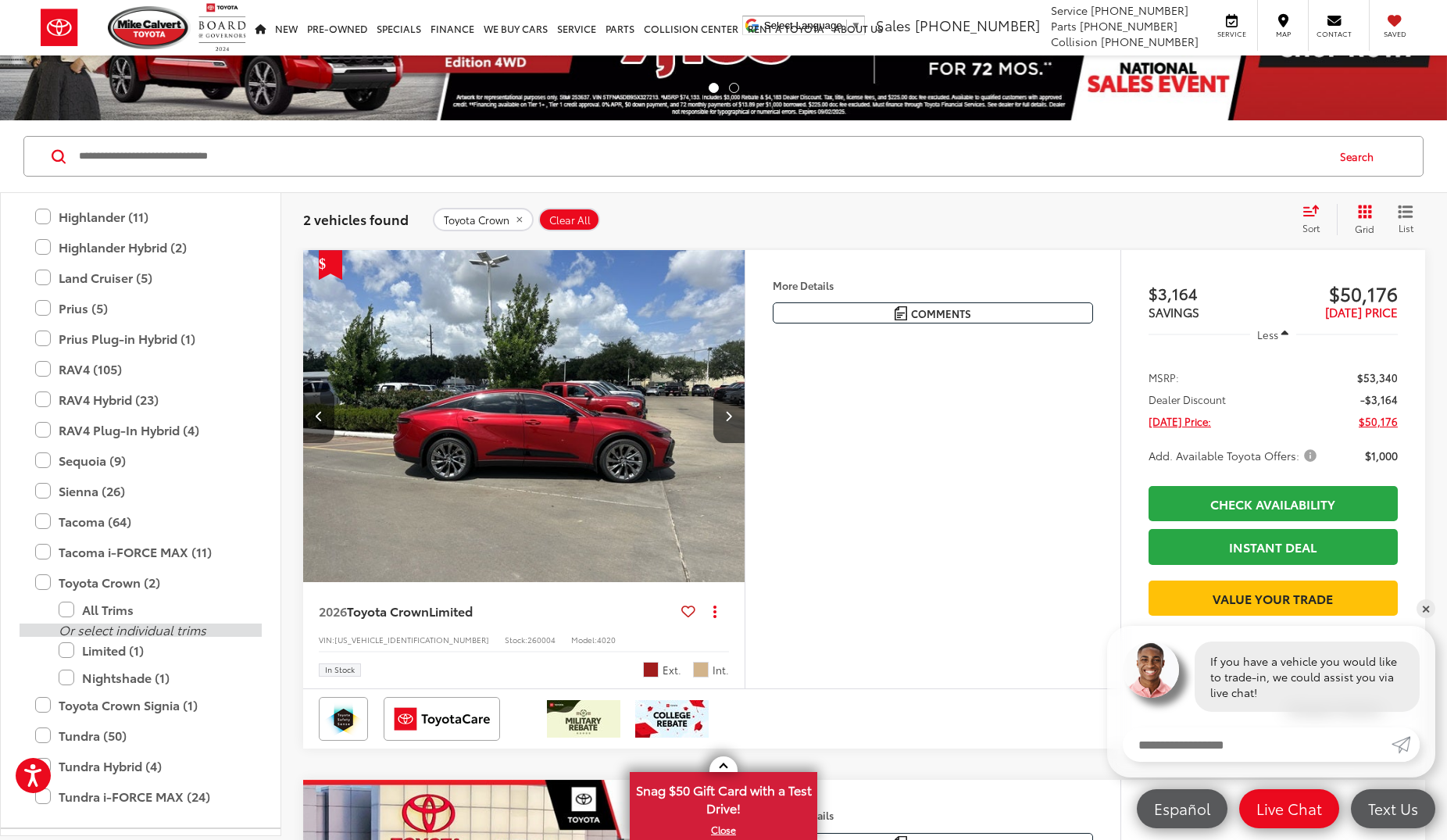
scroll to position [741, 0]
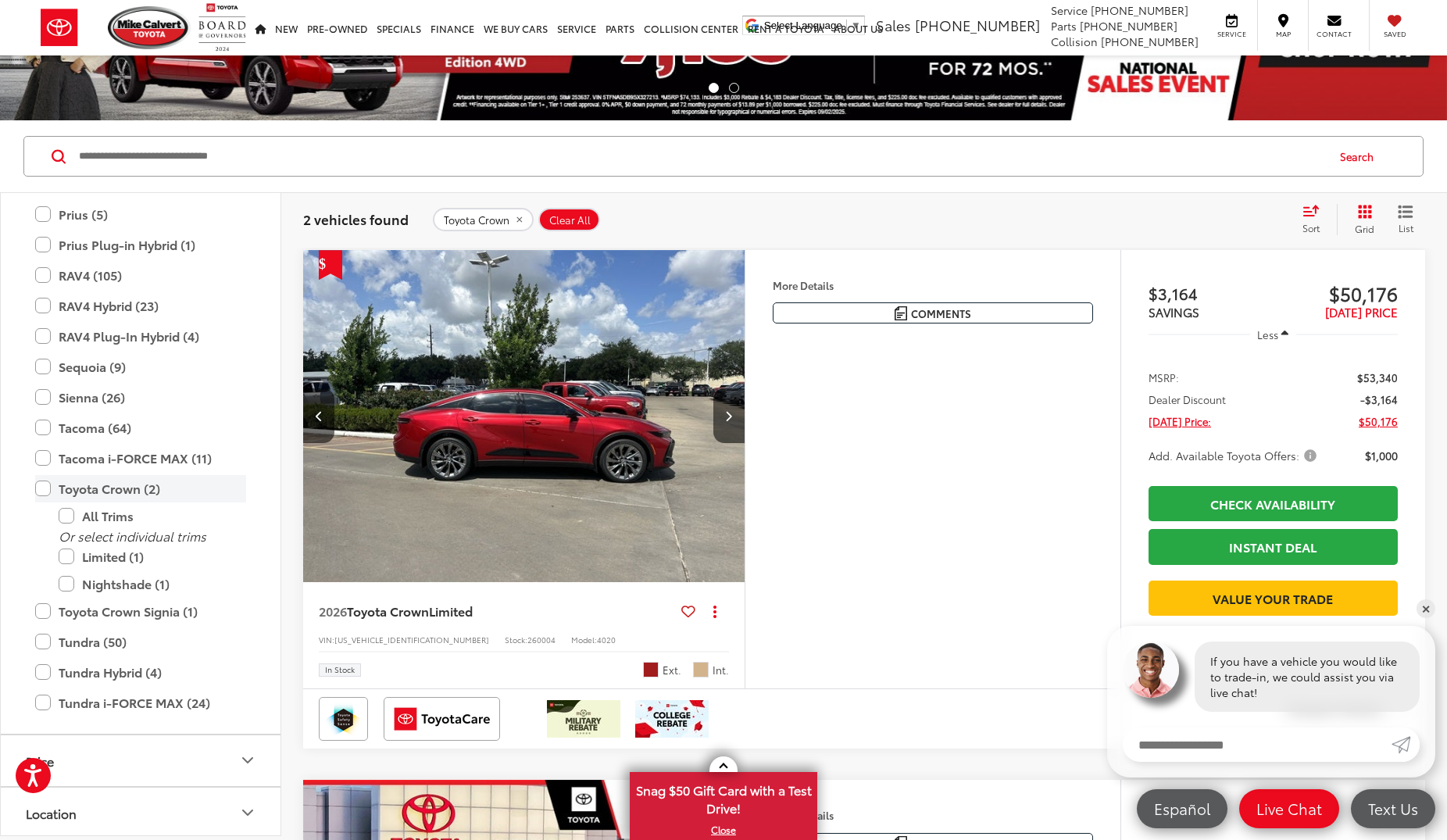
click at [44, 490] on label "Toyota Crown (2)" at bounding box center [140, 489] width 211 height 27
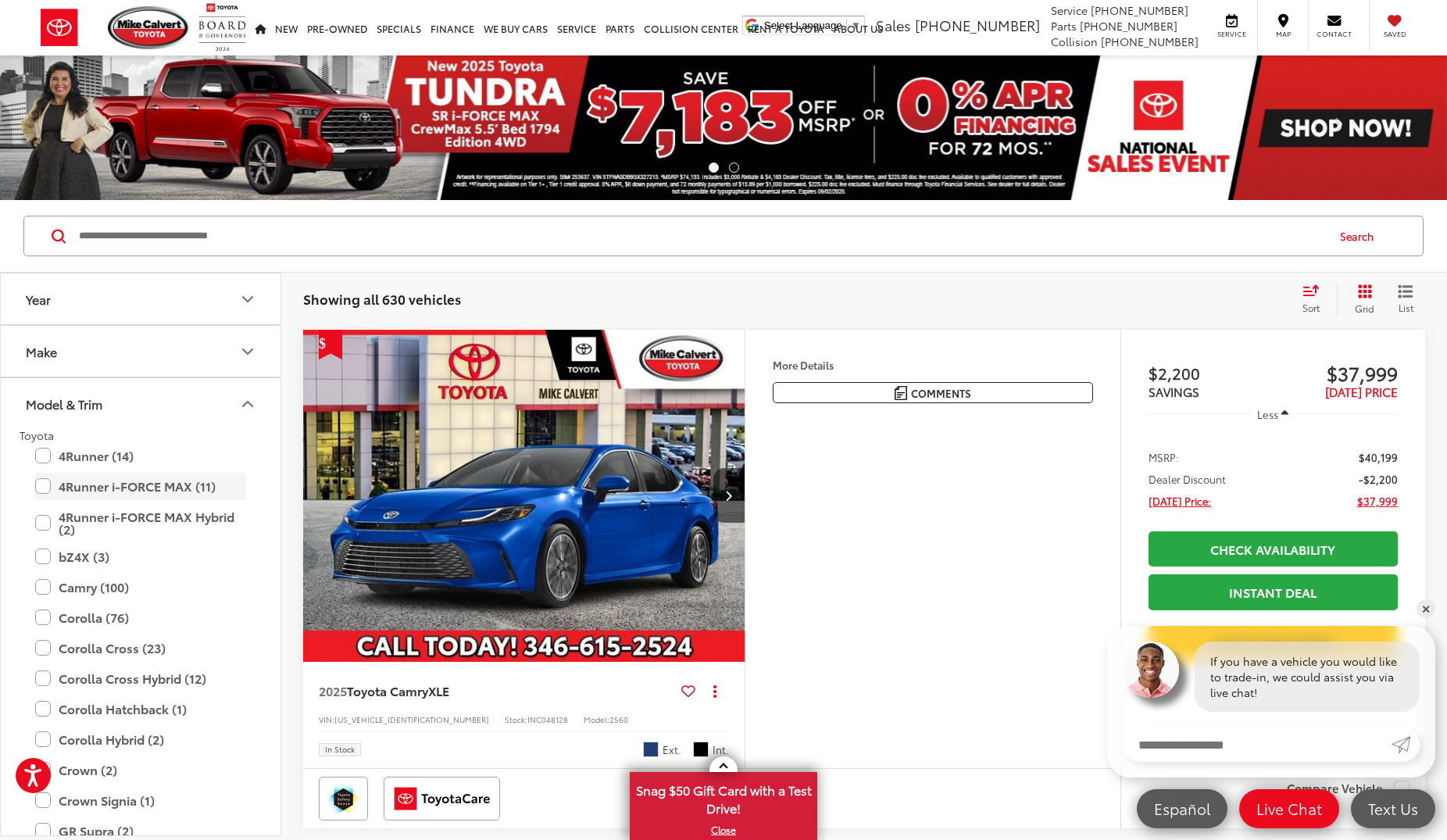
click at [44, 488] on label "4Runner i-FORCE MAX (11)" at bounding box center [140, 486] width 211 height 27
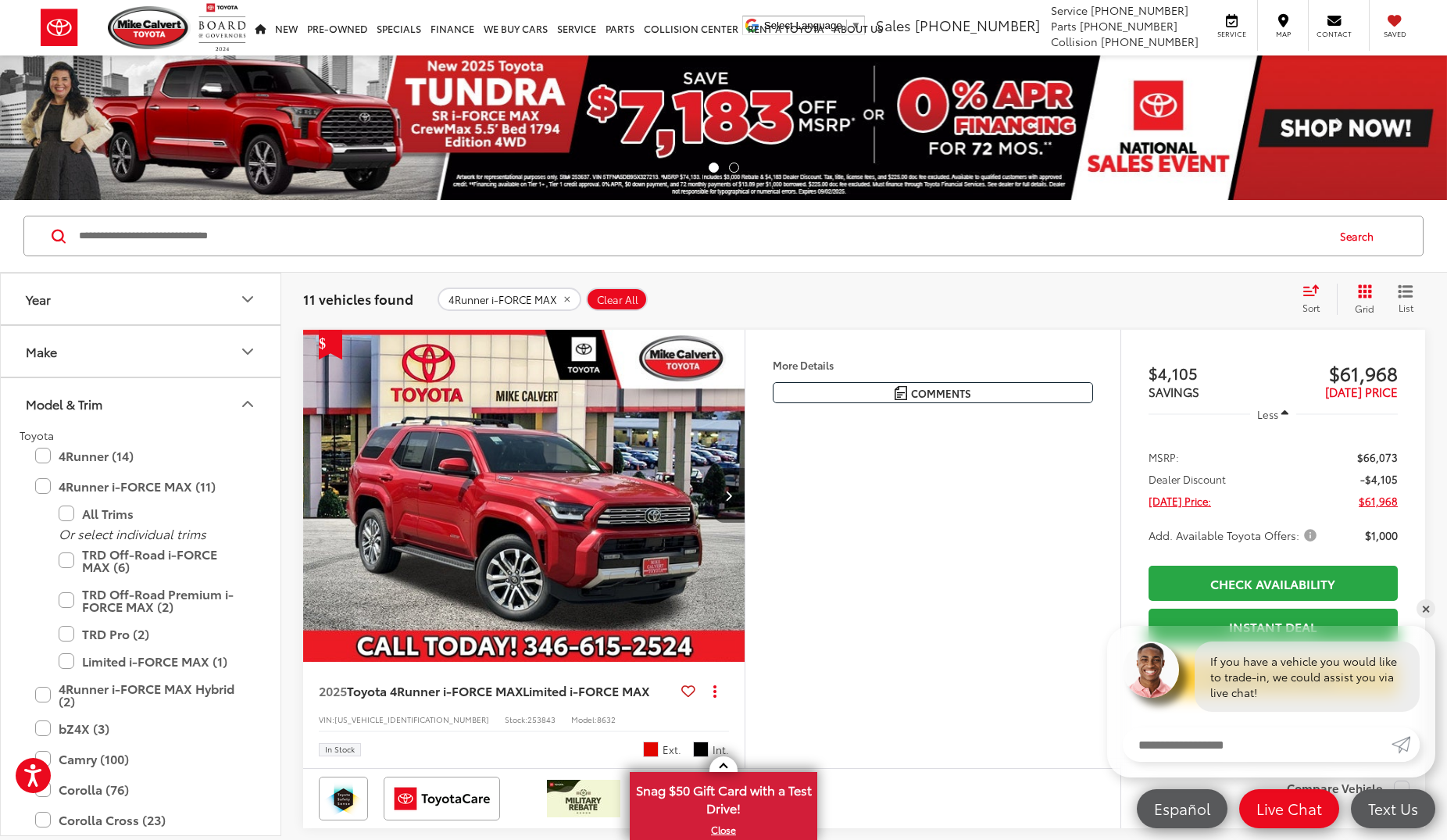
click at [725, 495] on button "Next image" at bounding box center [728, 495] width 31 height 55
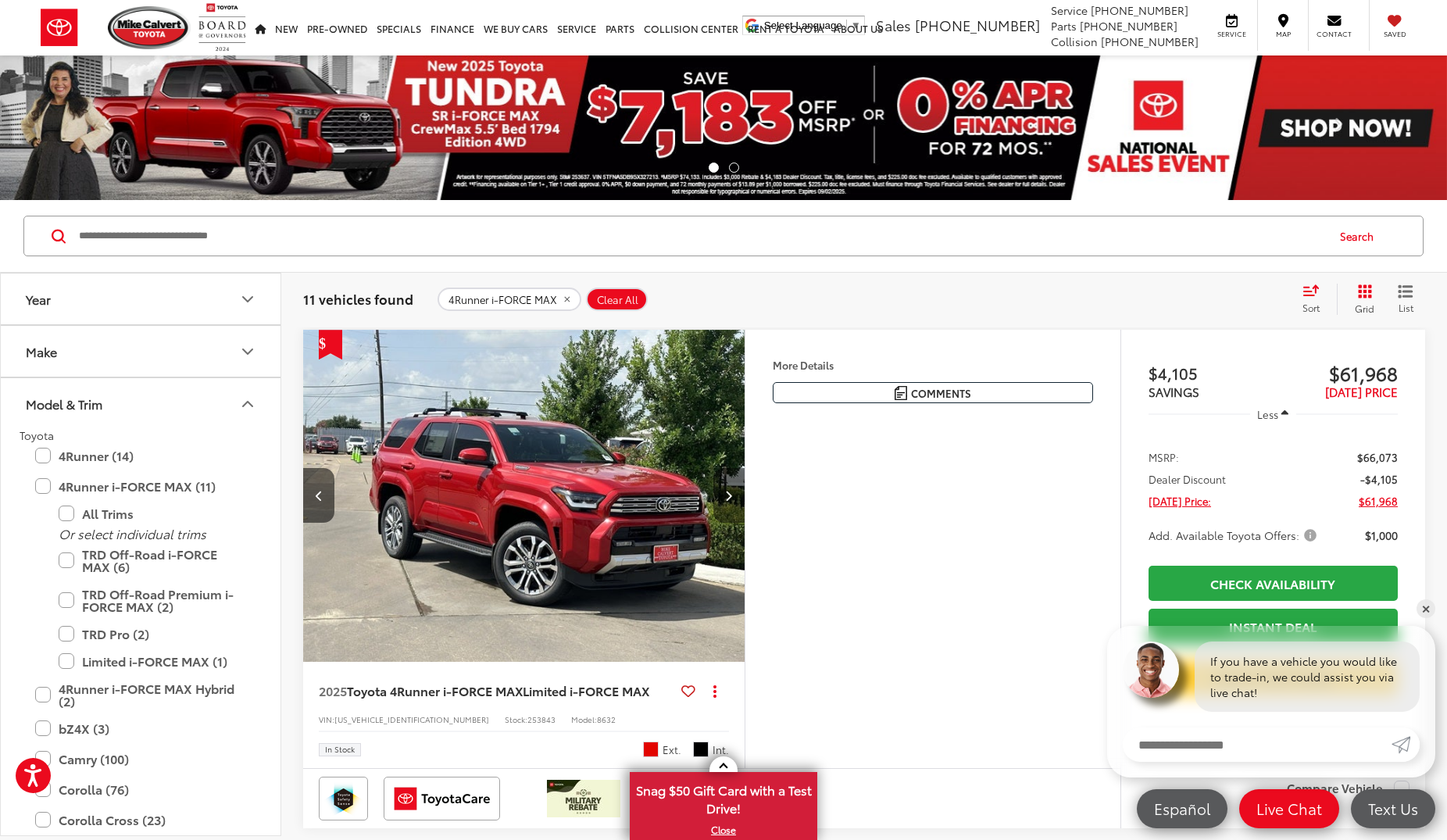
click at [725, 495] on button "Next image" at bounding box center [728, 495] width 31 height 55
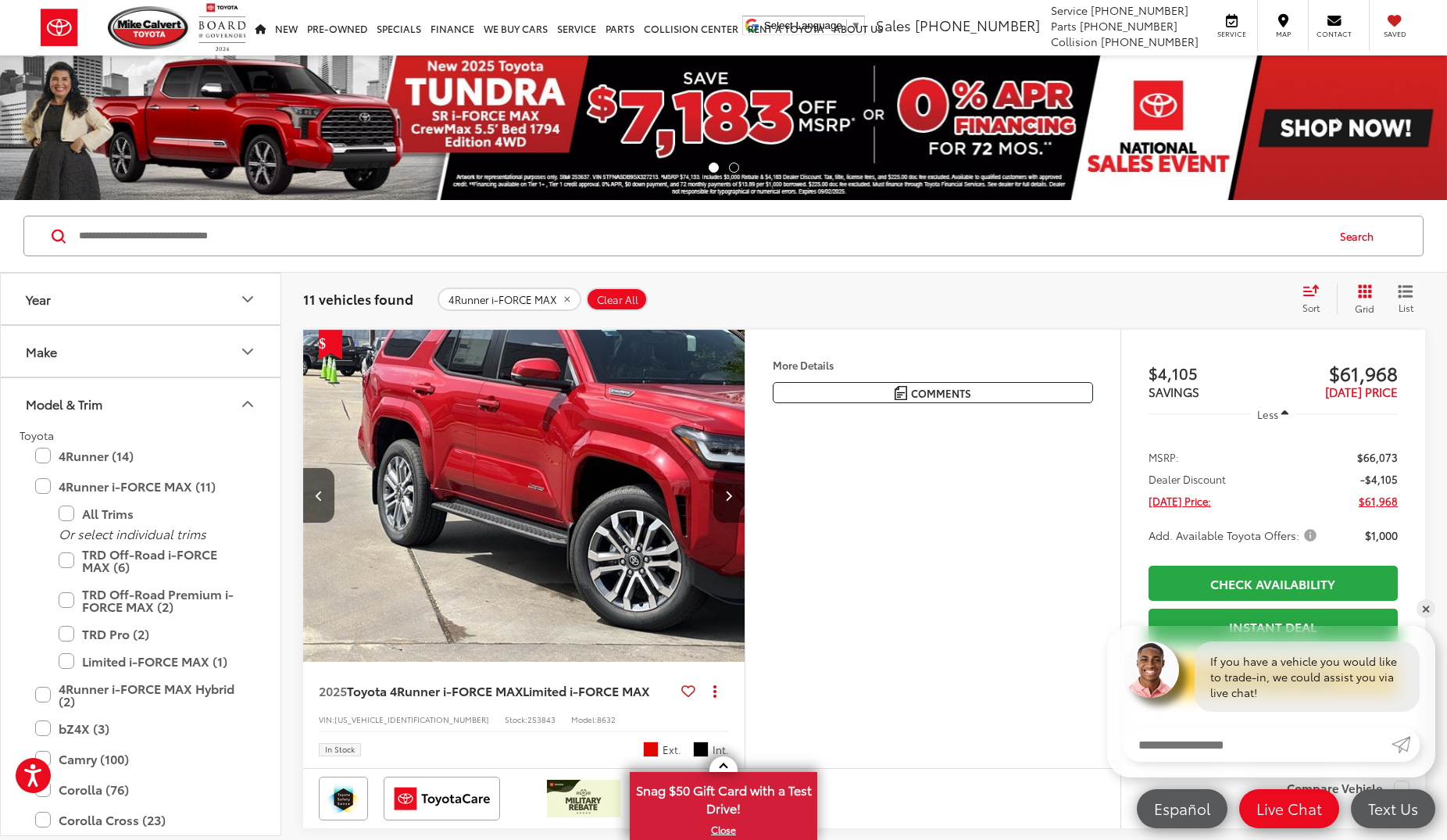
scroll to position [0, 888]
click at [46, 492] on label "4Runner i-FORCE MAX (11)" at bounding box center [140, 486] width 211 height 27
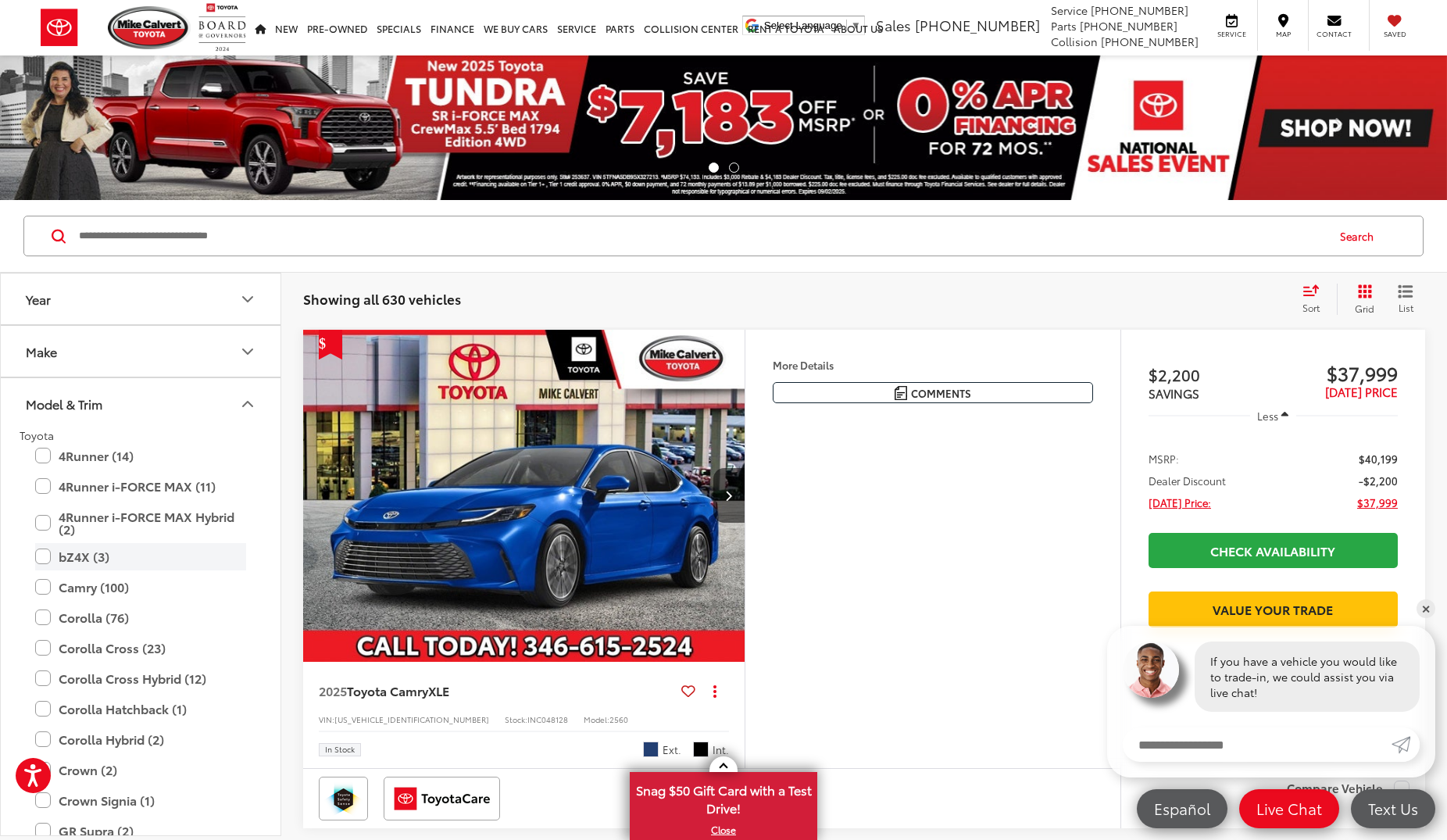
click at [45, 560] on label "bZ4X (3)" at bounding box center [140, 556] width 211 height 27
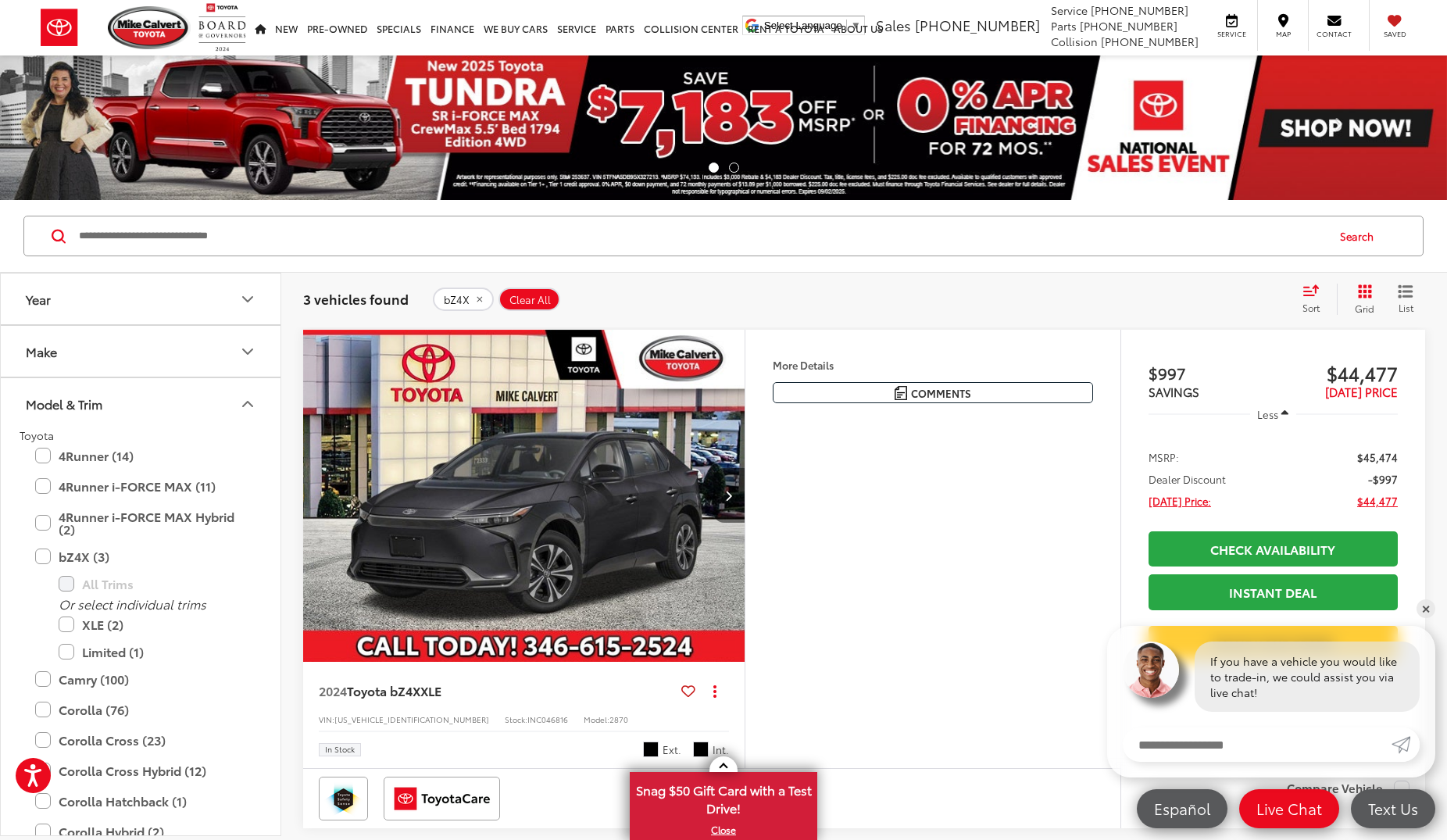
click at [735, 497] on button "Next image" at bounding box center [728, 495] width 31 height 55
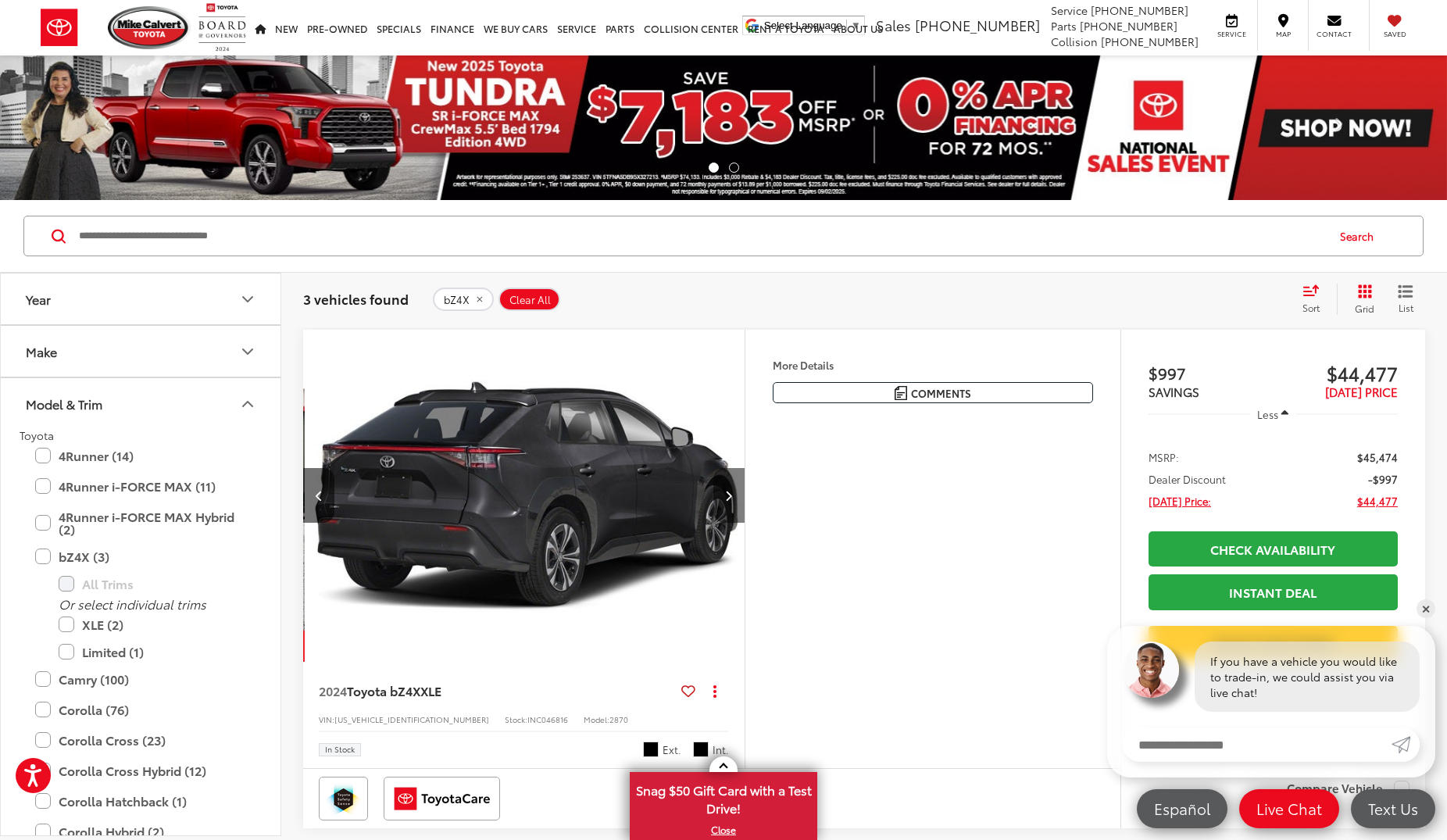
scroll to position [0, 444]
click at [735, 494] on button "Next image" at bounding box center [728, 495] width 31 height 55
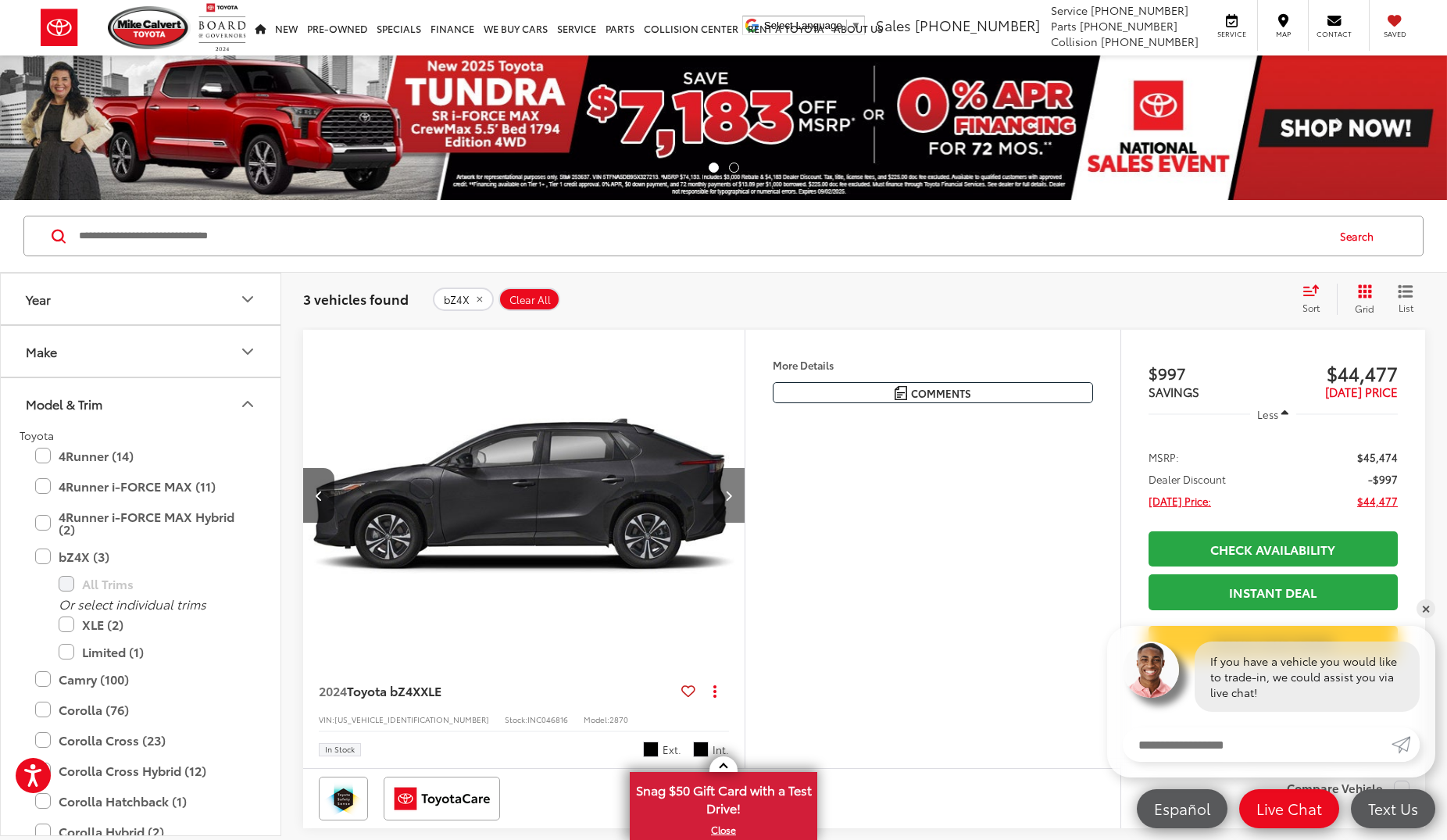
scroll to position [0, 888]
click at [734, 494] on button "Next image" at bounding box center [728, 495] width 31 height 55
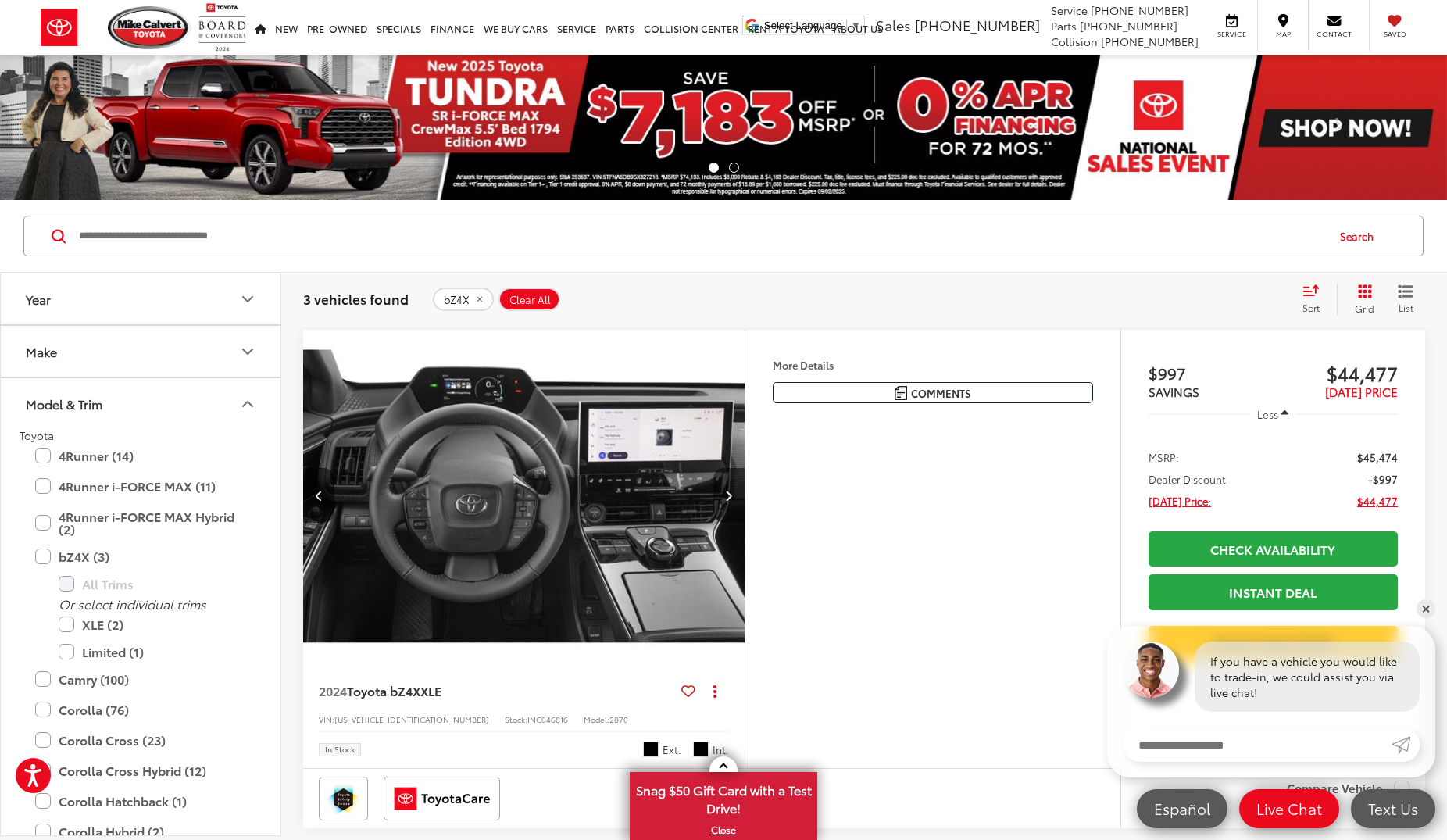
click at [734, 494] on button "Next image" at bounding box center [728, 495] width 31 height 55
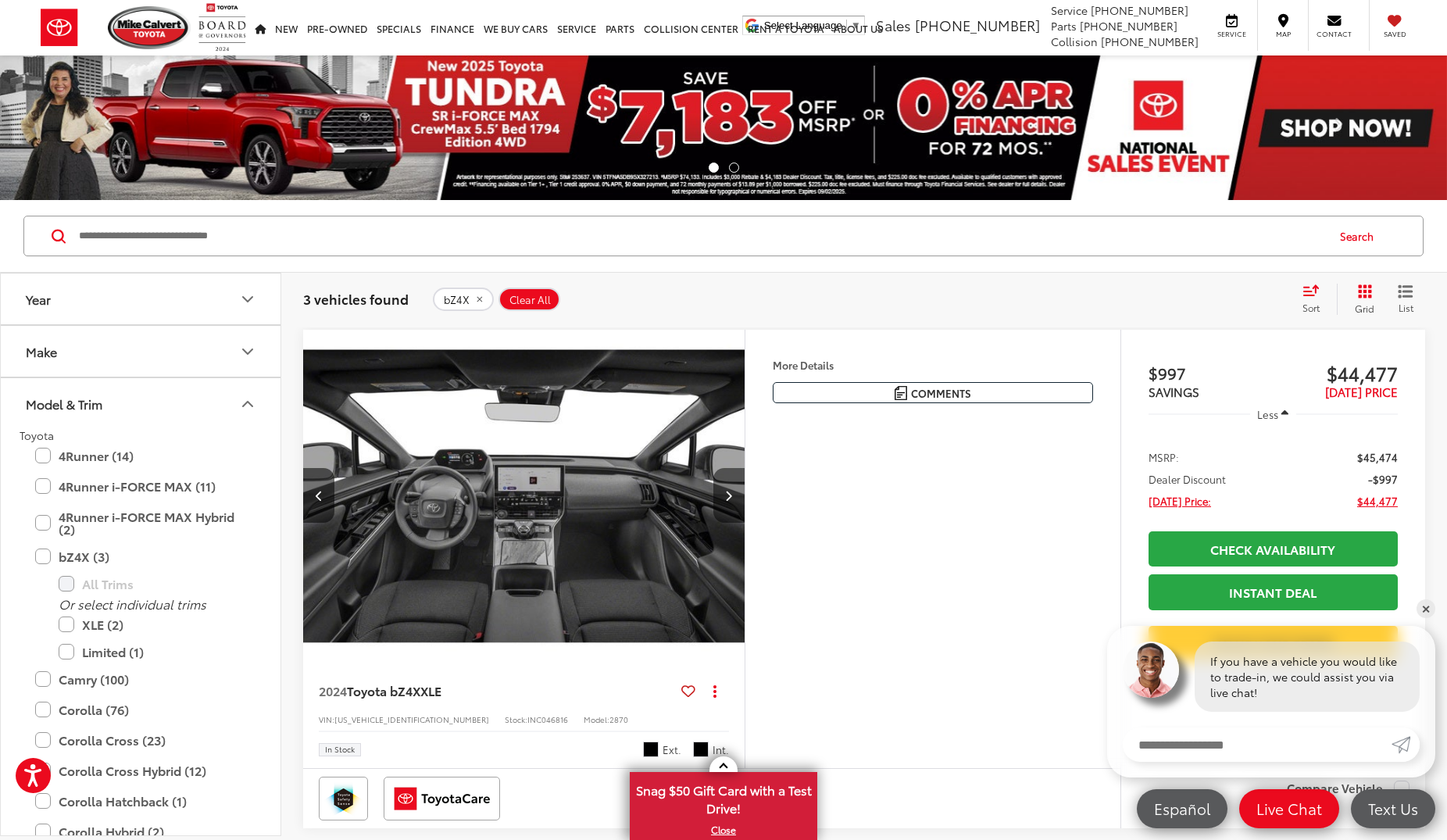
click at [734, 494] on button "Next image" at bounding box center [728, 495] width 31 height 55
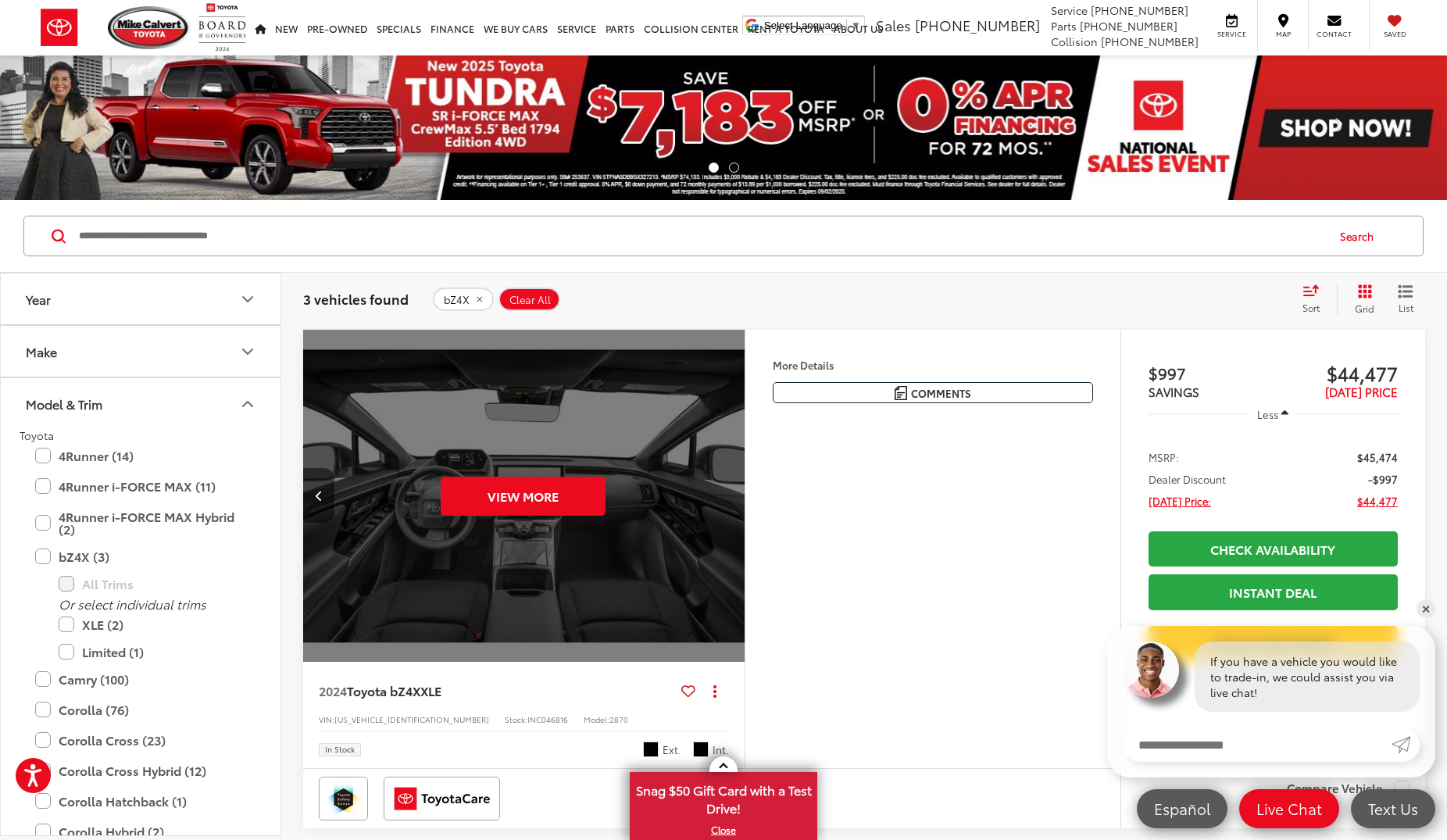
click at [316, 499] on icon "Previous image" at bounding box center [319, 495] width 7 height 11
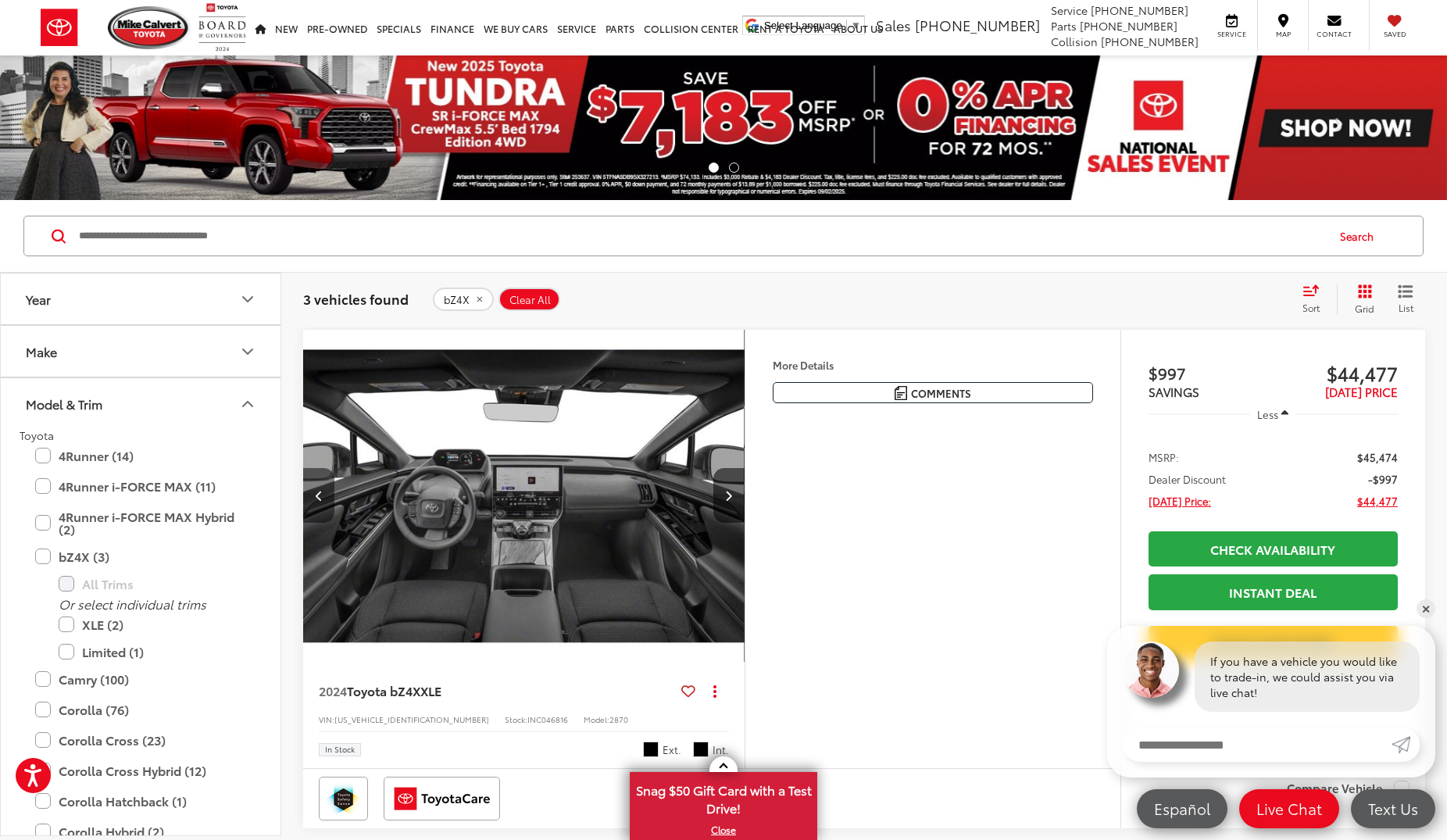
click at [316, 499] on icon "Previous image" at bounding box center [319, 495] width 7 height 11
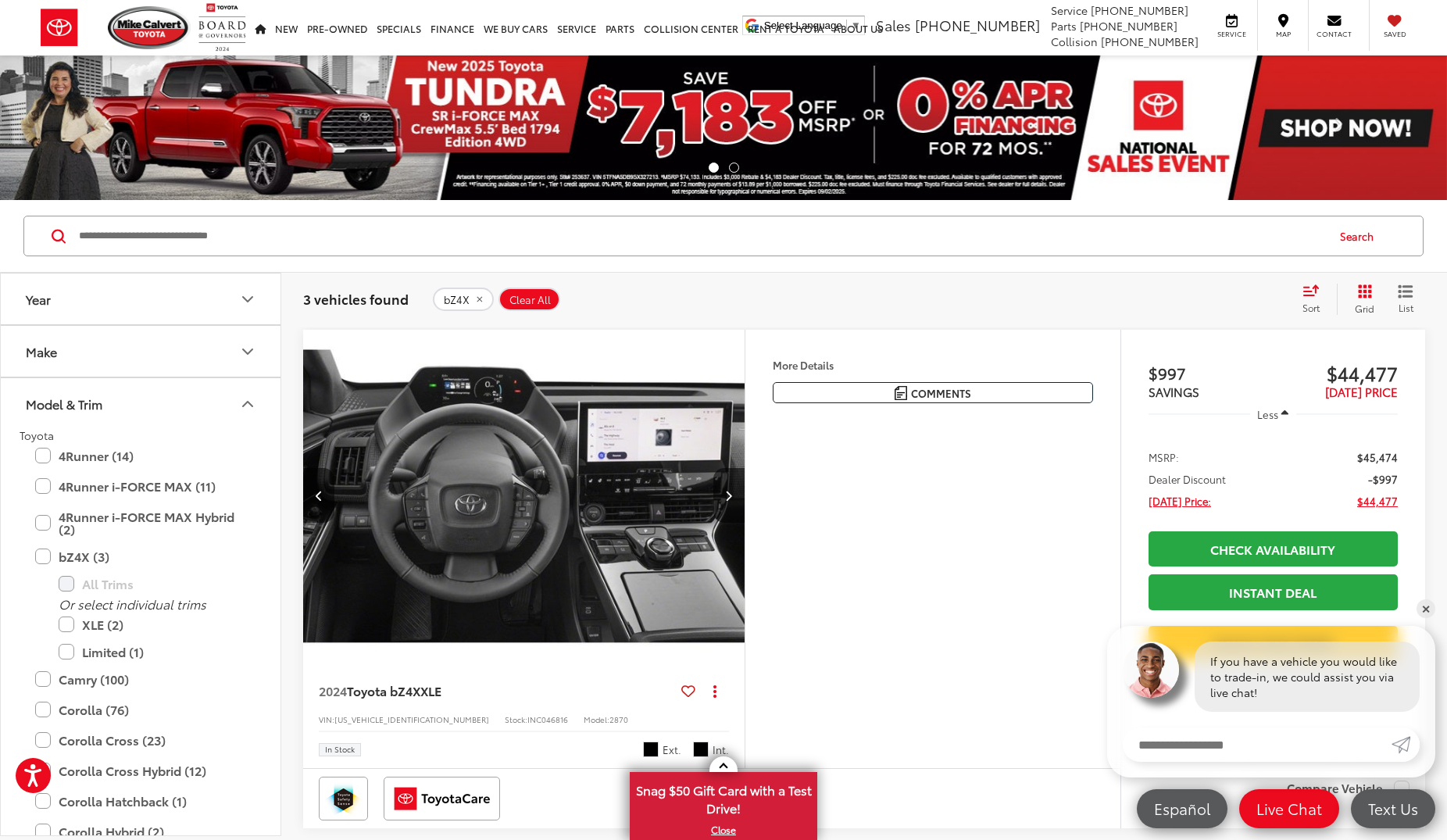
scroll to position [0, 1332]
click at [315, 499] on button "Previous image" at bounding box center [318, 495] width 31 height 55
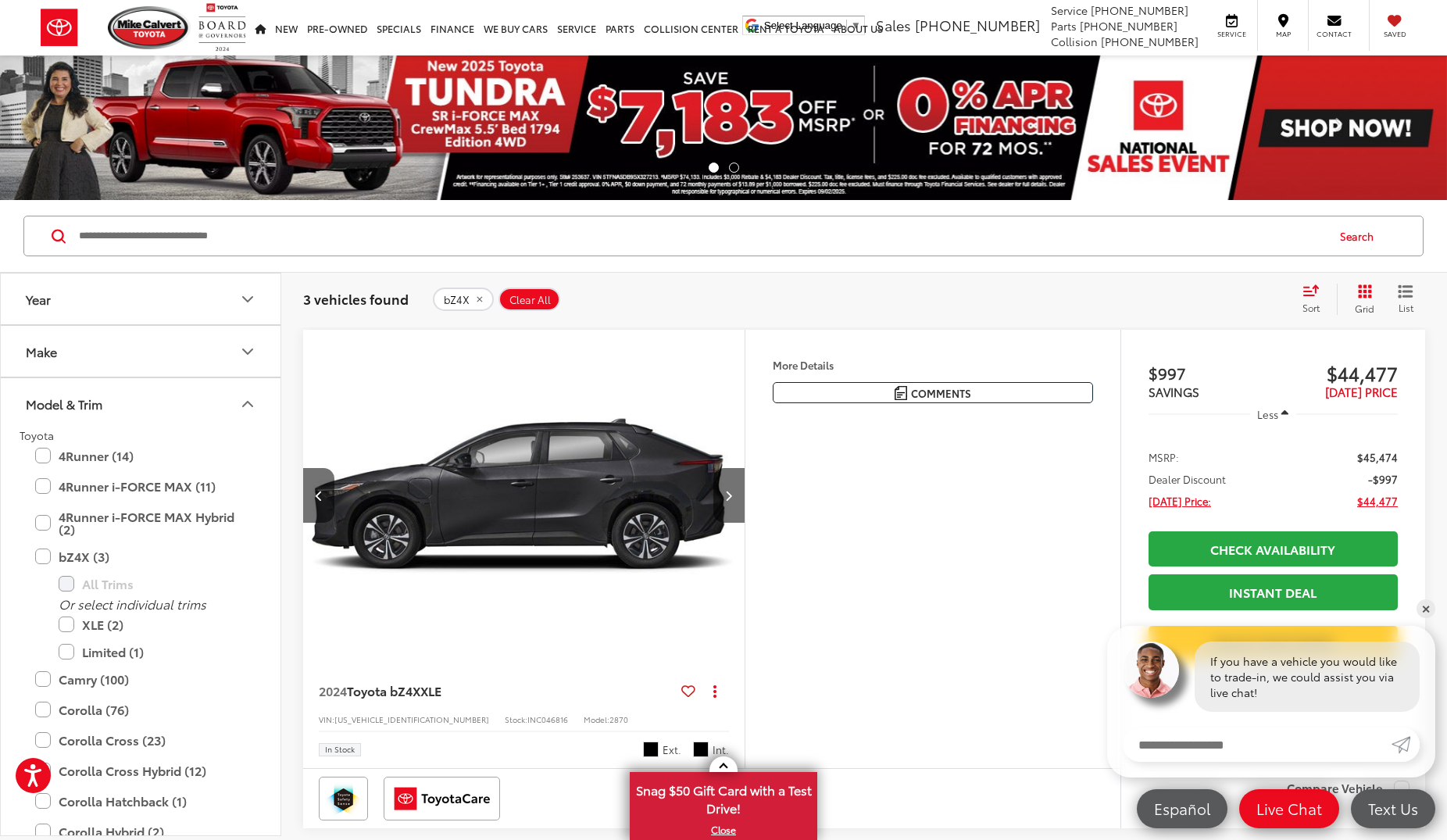
scroll to position [0, 888]
drag, startPoint x: 43, startPoint y: 559, endPoint x: 52, endPoint y: 571, distance: 15.0
click at [43, 558] on label "bZ4X (3)" at bounding box center [140, 556] width 211 height 27
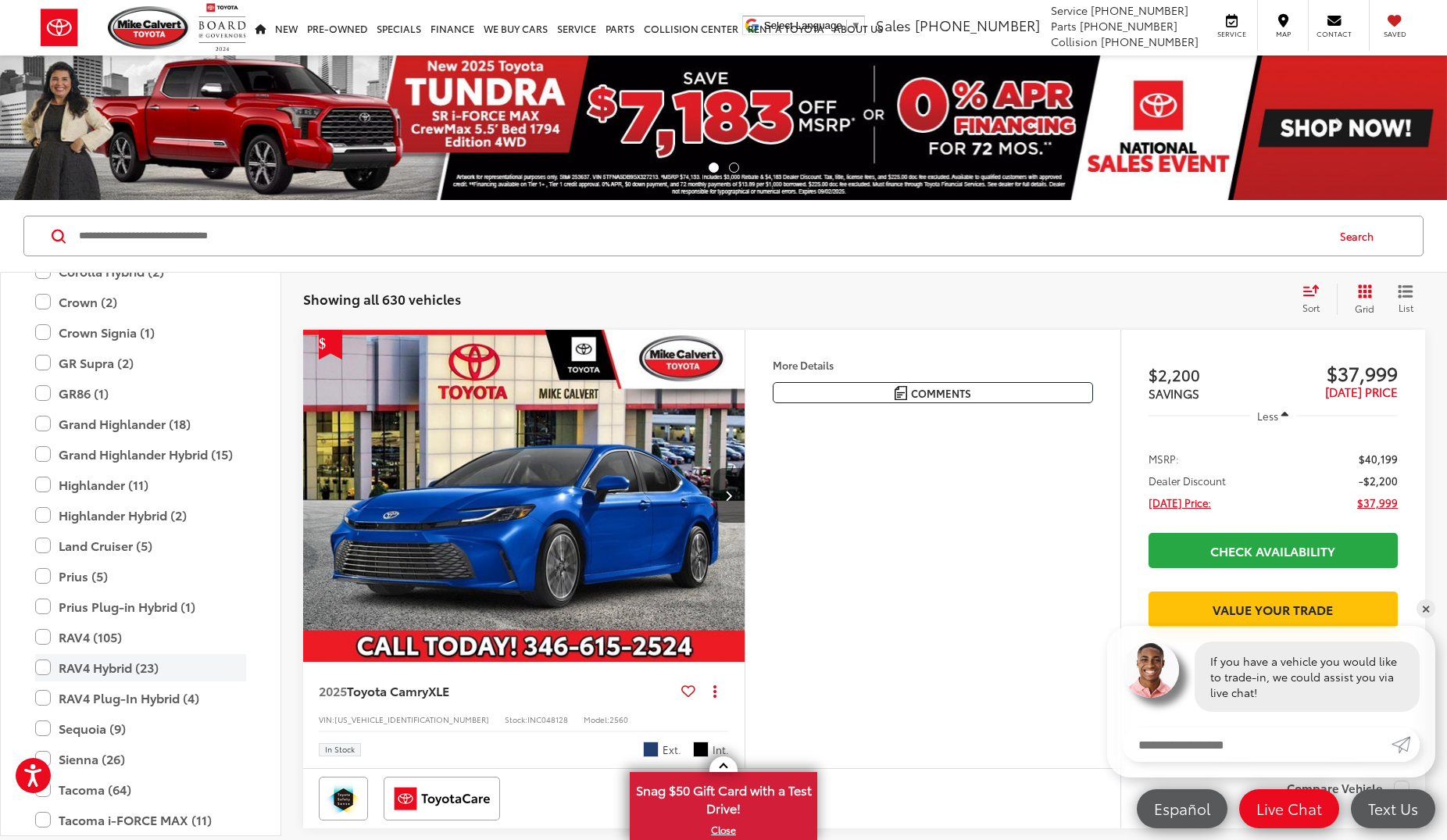
scroll to position [459, 0]
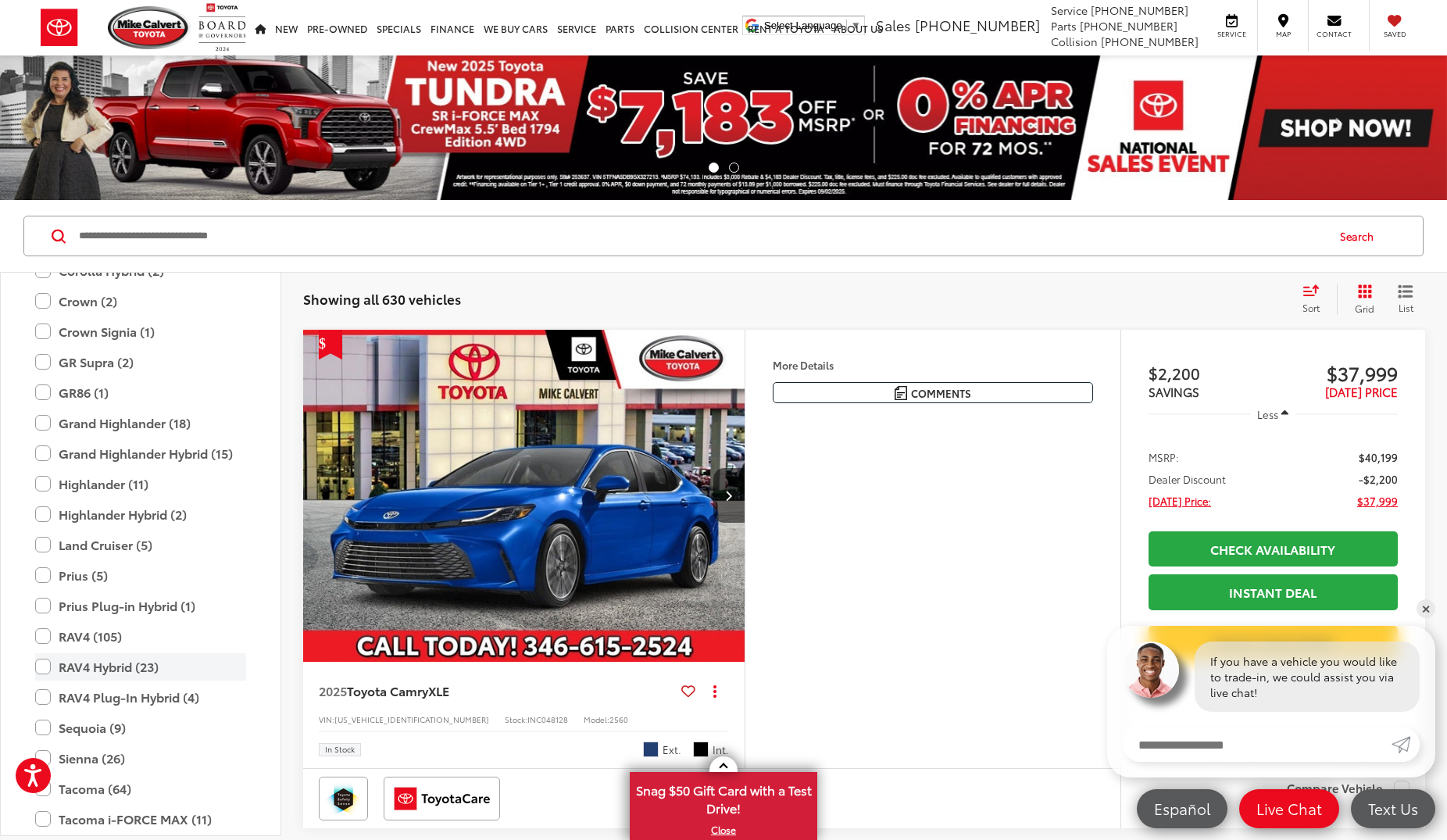
click at [40, 668] on label "RAV4 Hybrid (23)" at bounding box center [140, 667] width 211 height 27
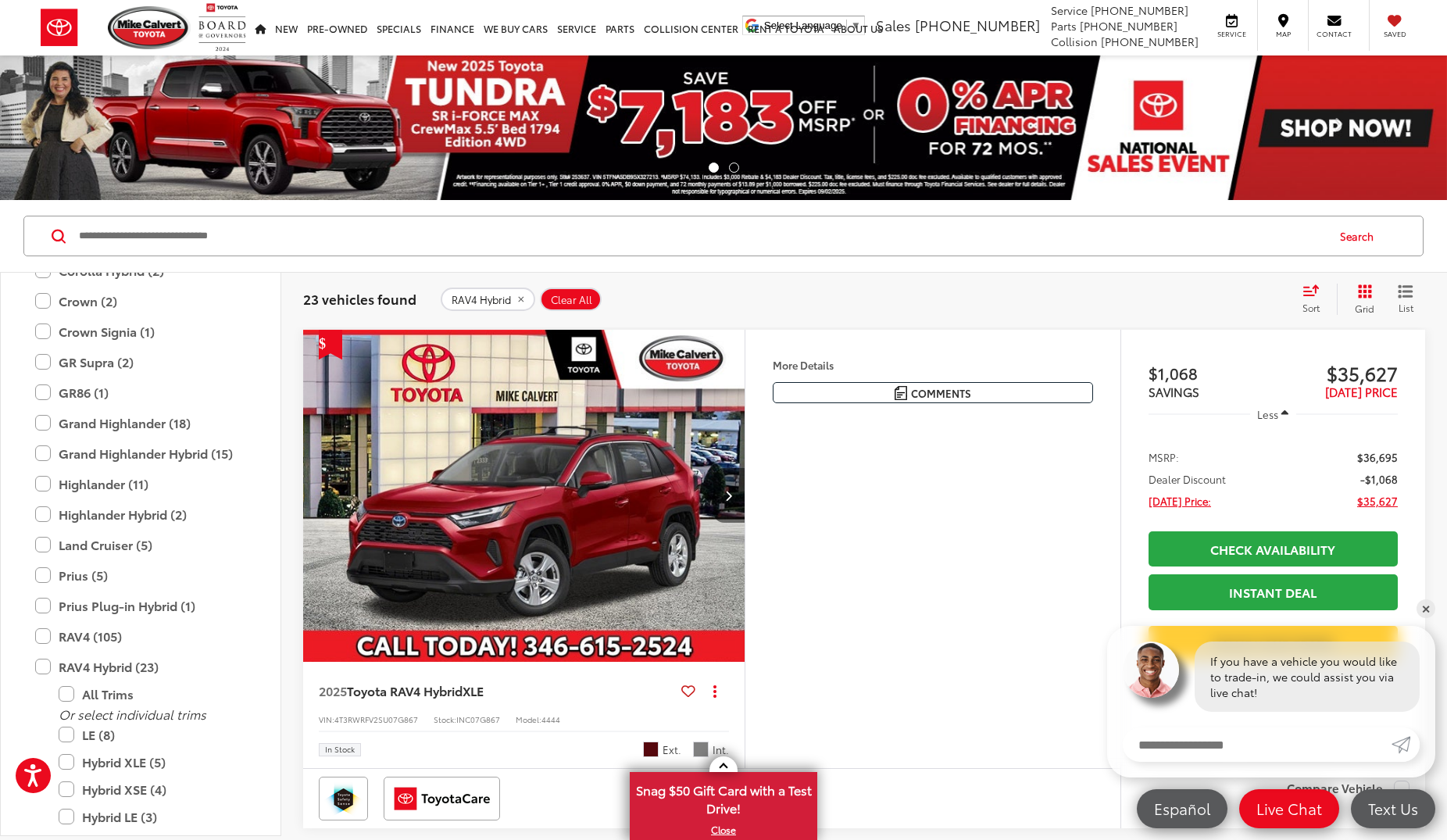
click at [733, 497] on button "Next image" at bounding box center [728, 495] width 31 height 55
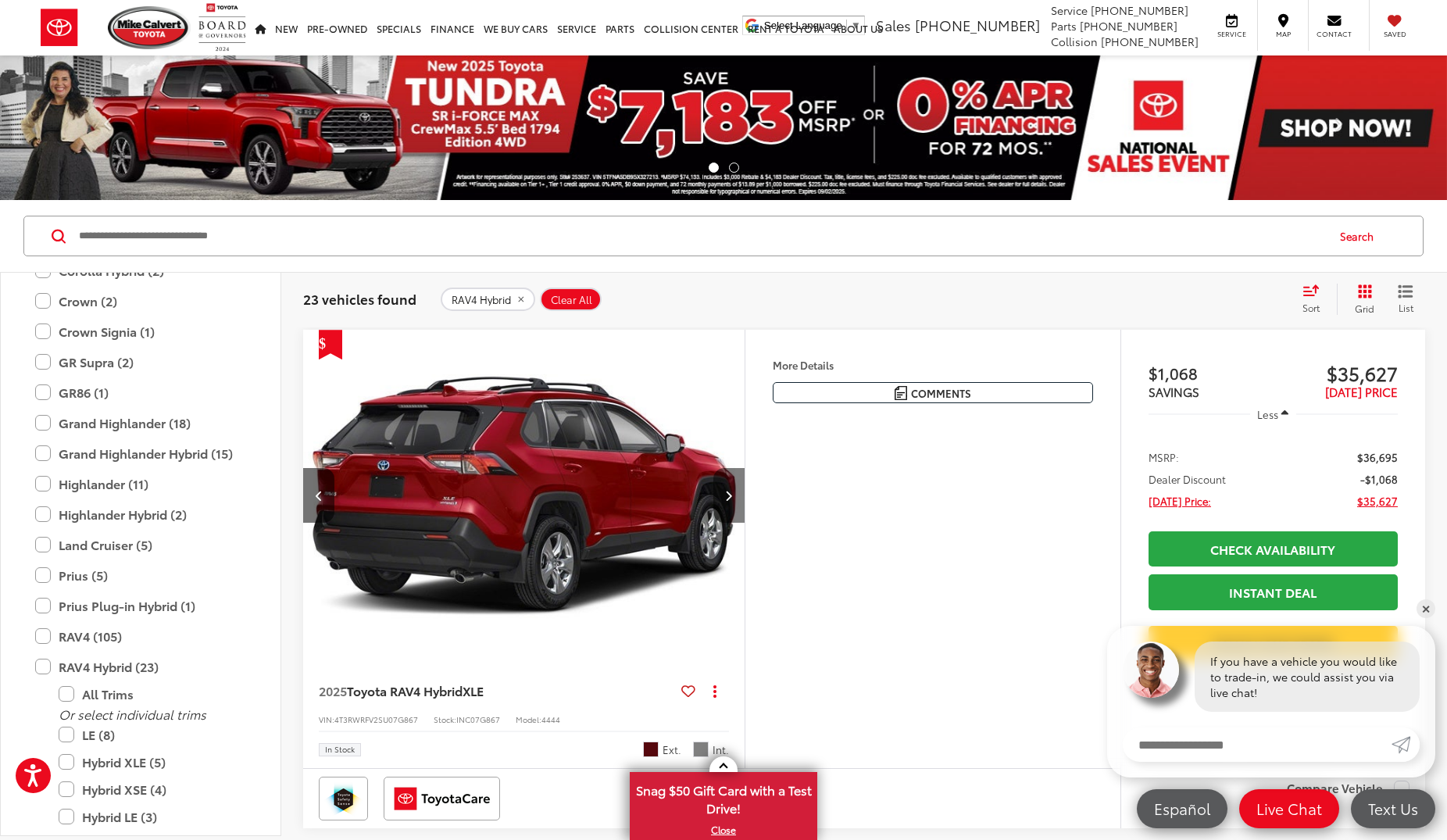
click at [733, 497] on button "Next image" at bounding box center [728, 495] width 31 height 55
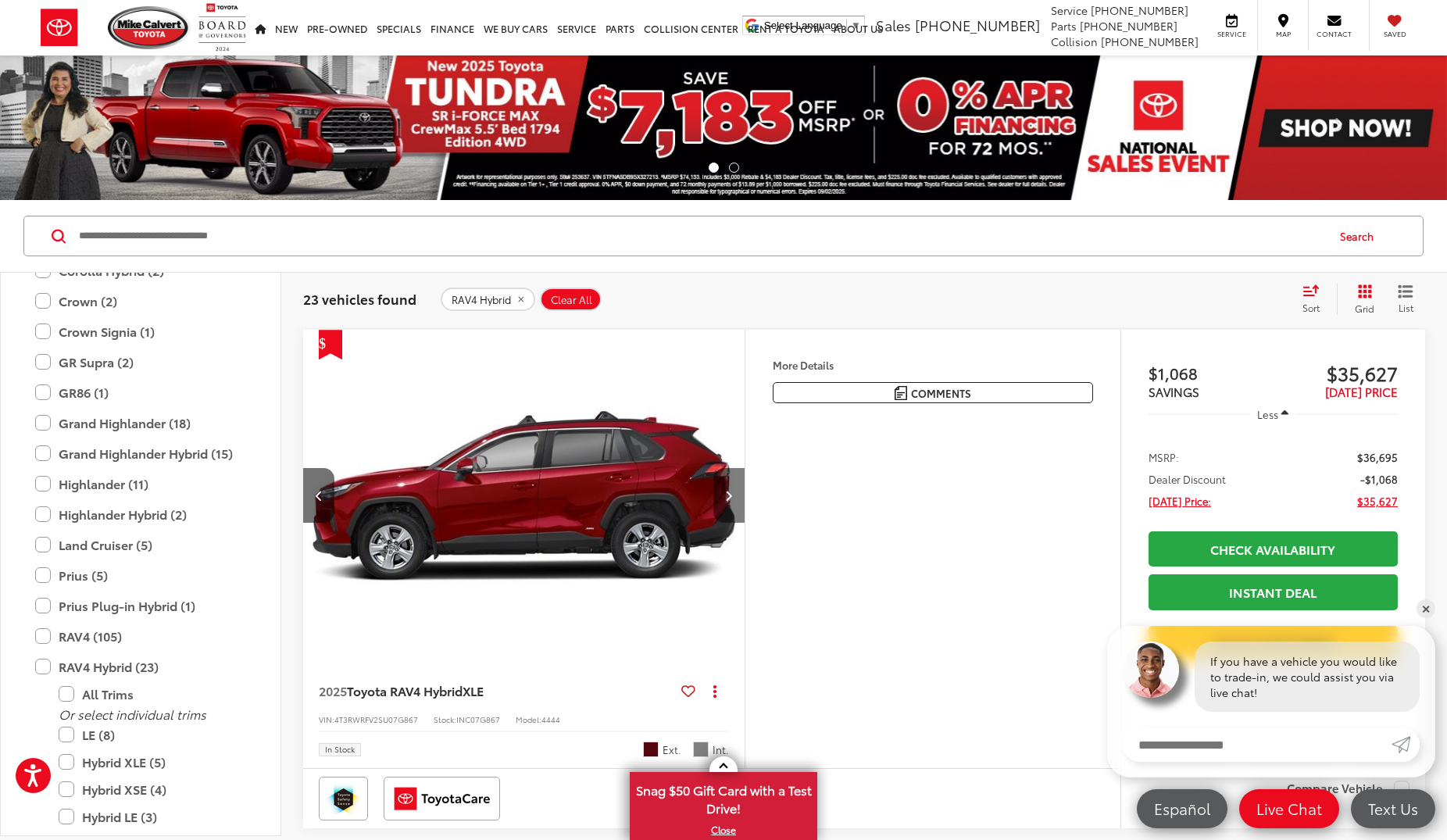
click at [733, 497] on button "Next image" at bounding box center [728, 495] width 31 height 55
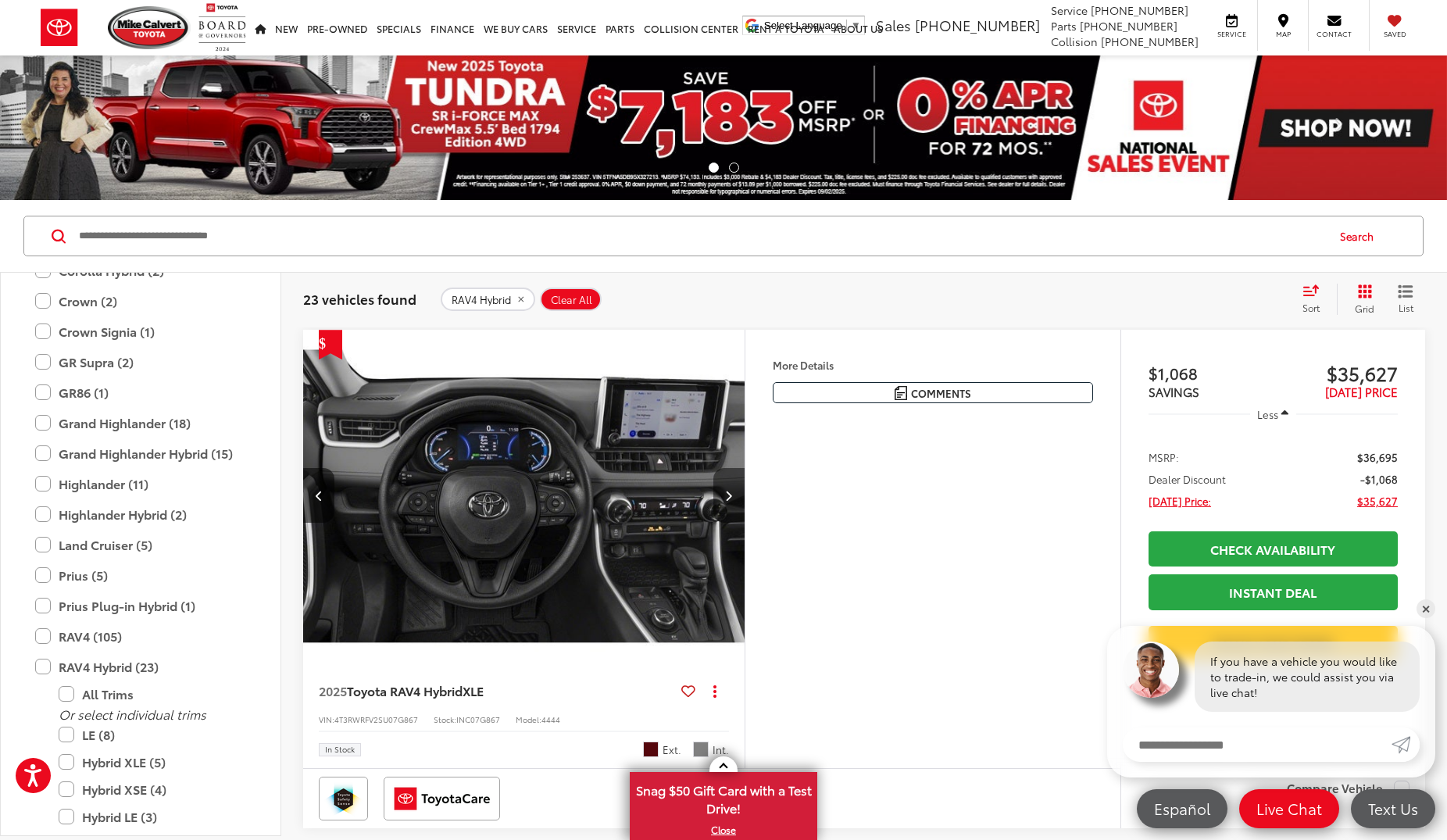
click at [733, 497] on button "Next image" at bounding box center [728, 495] width 31 height 55
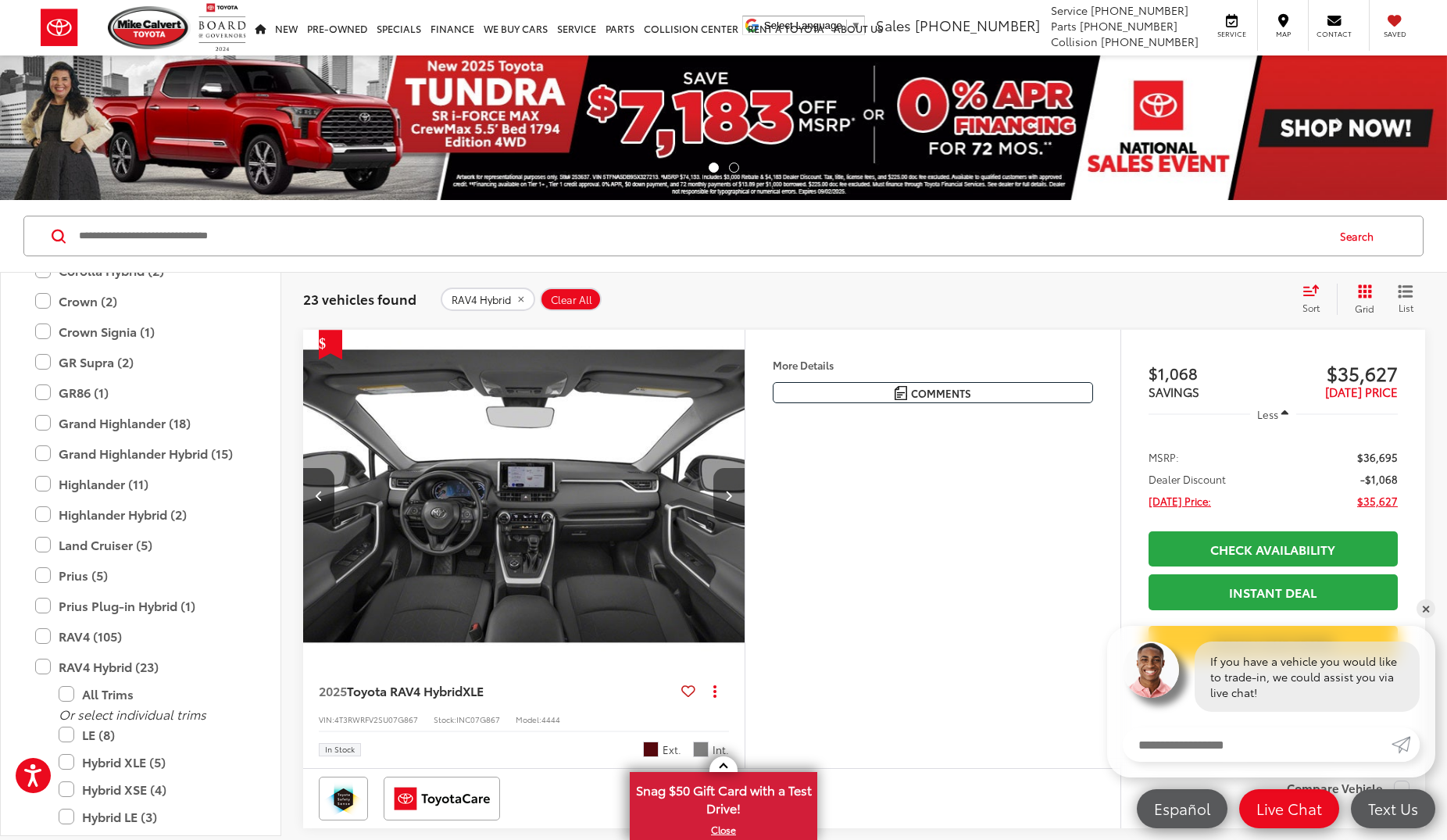
click at [733, 497] on button "Next image" at bounding box center [728, 495] width 31 height 55
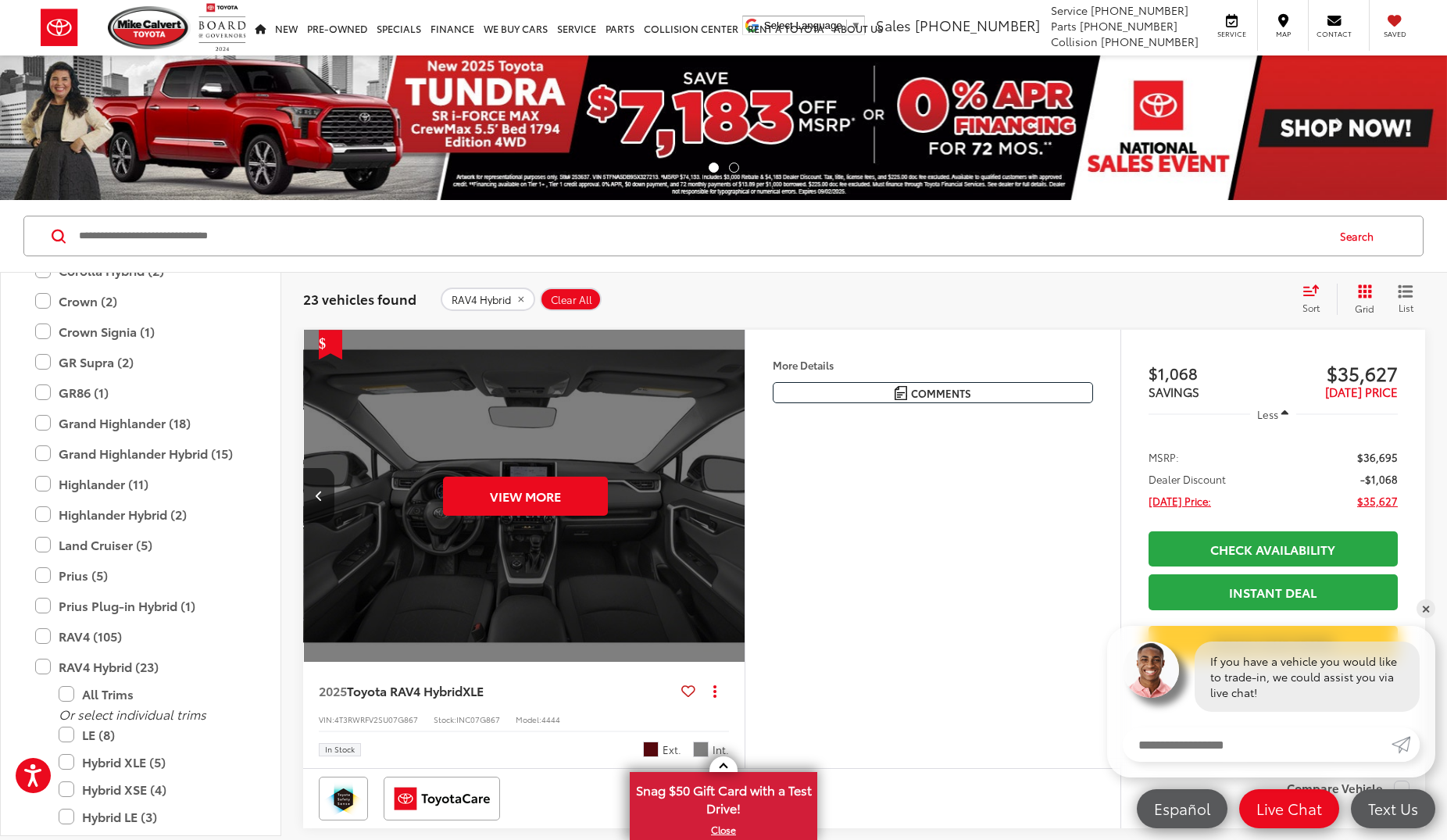
scroll to position [0, 2220]
click at [316, 503] on button "Previous image" at bounding box center [318, 495] width 31 height 55
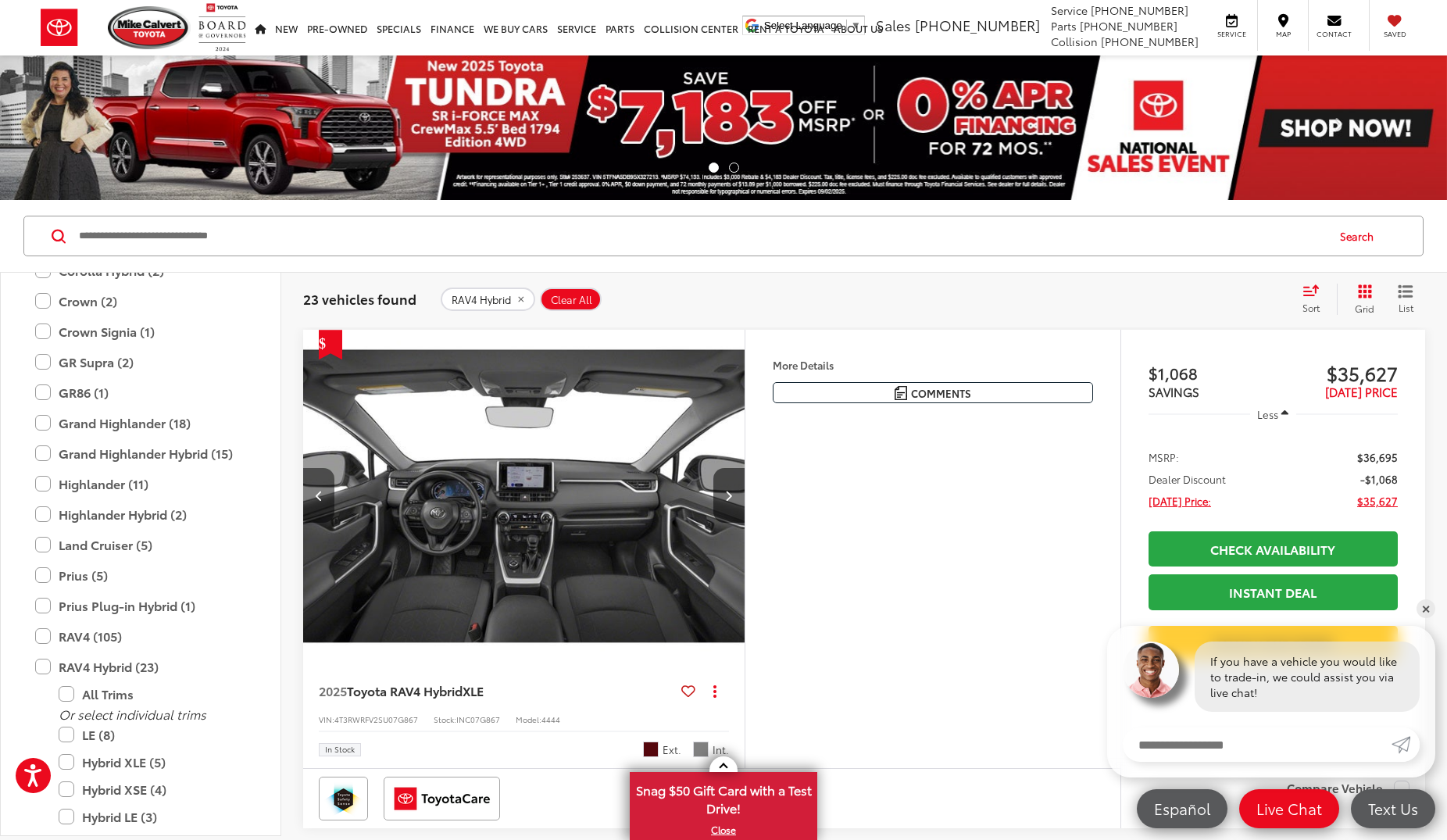
click at [316, 501] on icon "Previous image" at bounding box center [319, 495] width 7 height 11
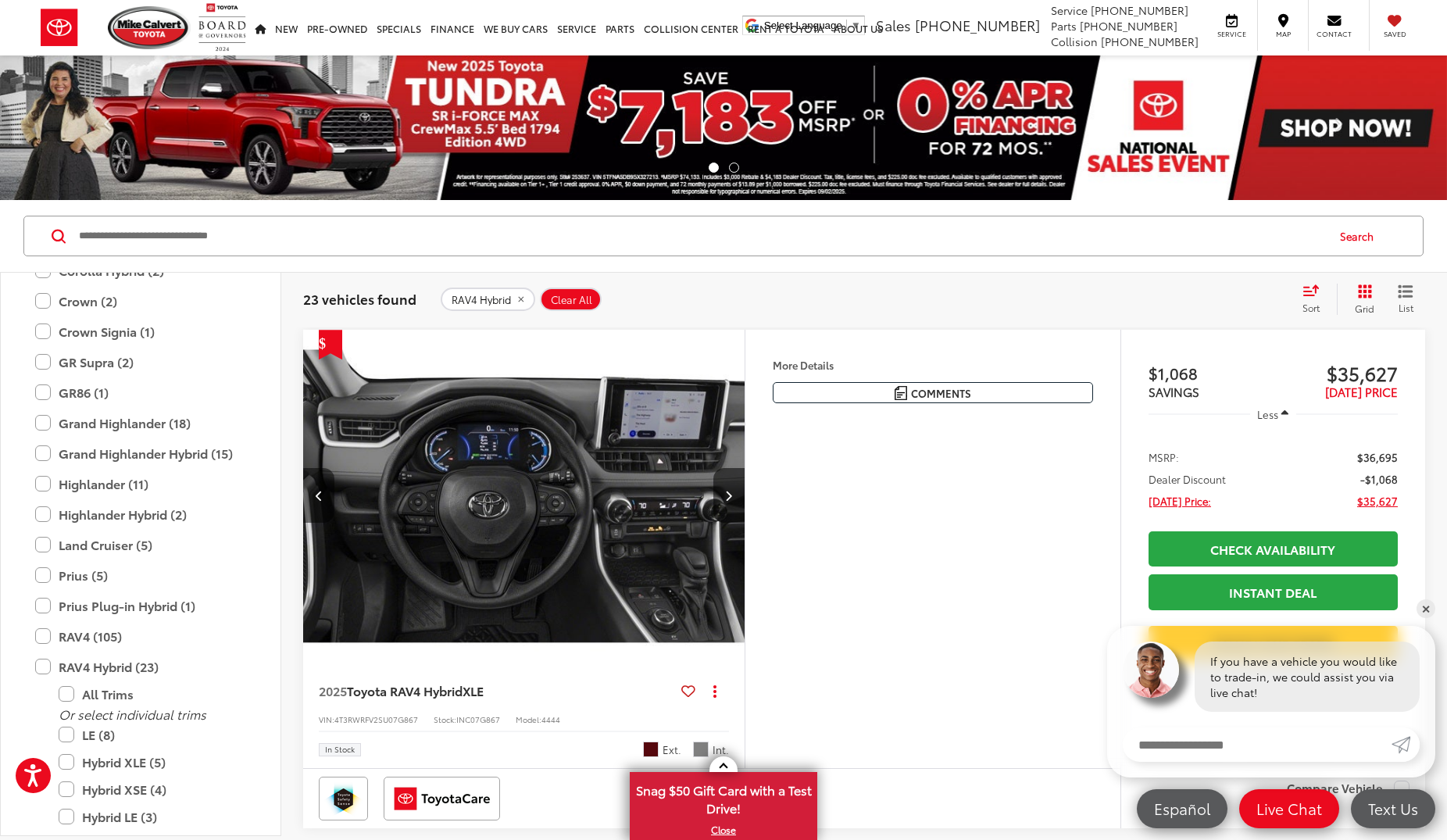
click at [320, 493] on icon "Previous image" at bounding box center [319, 495] width 7 height 11
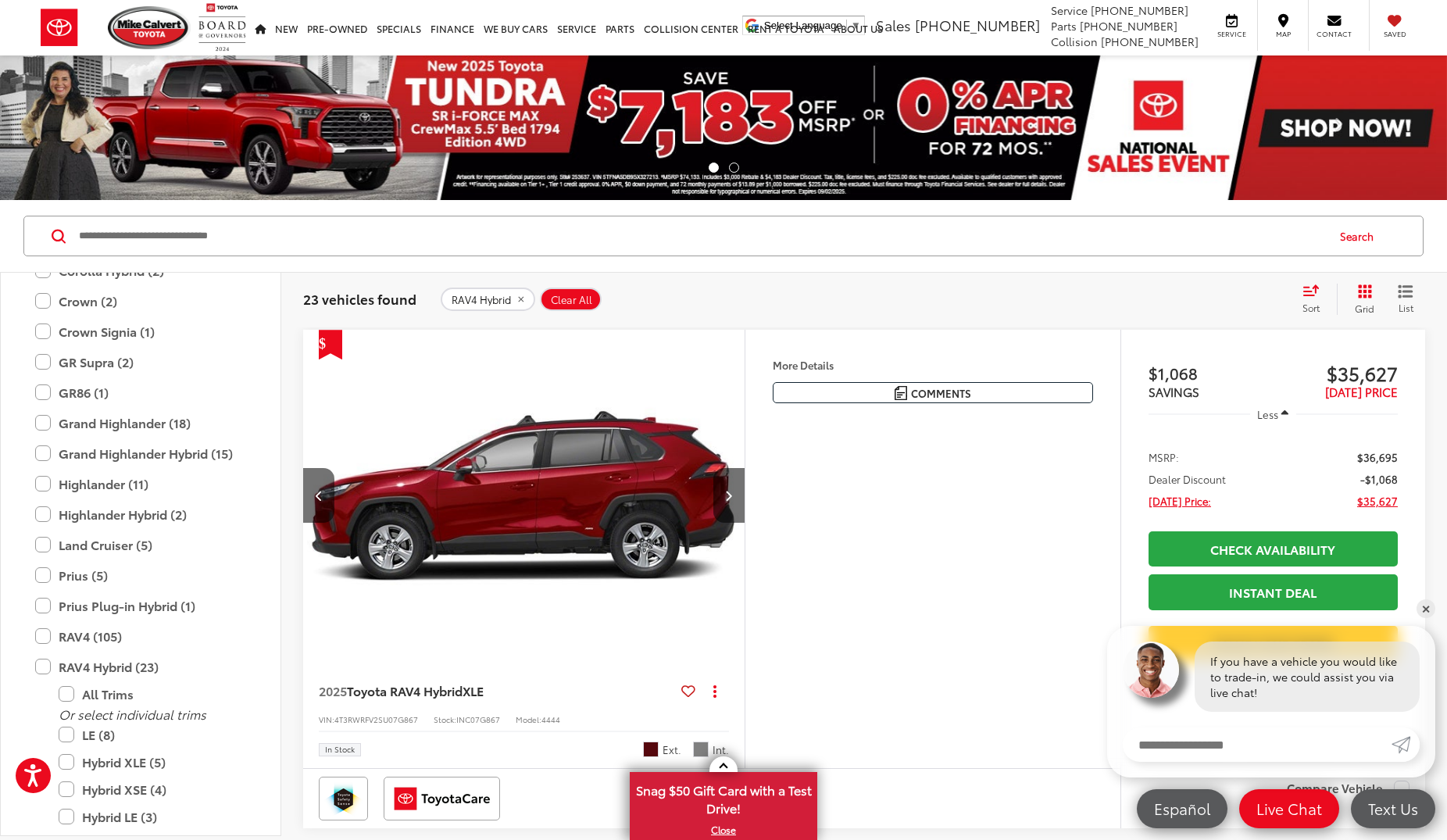
scroll to position [0, 888]
click at [40, 668] on label "RAV4 Hybrid (23)" at bounding box center [140, 667] width 211 height 27
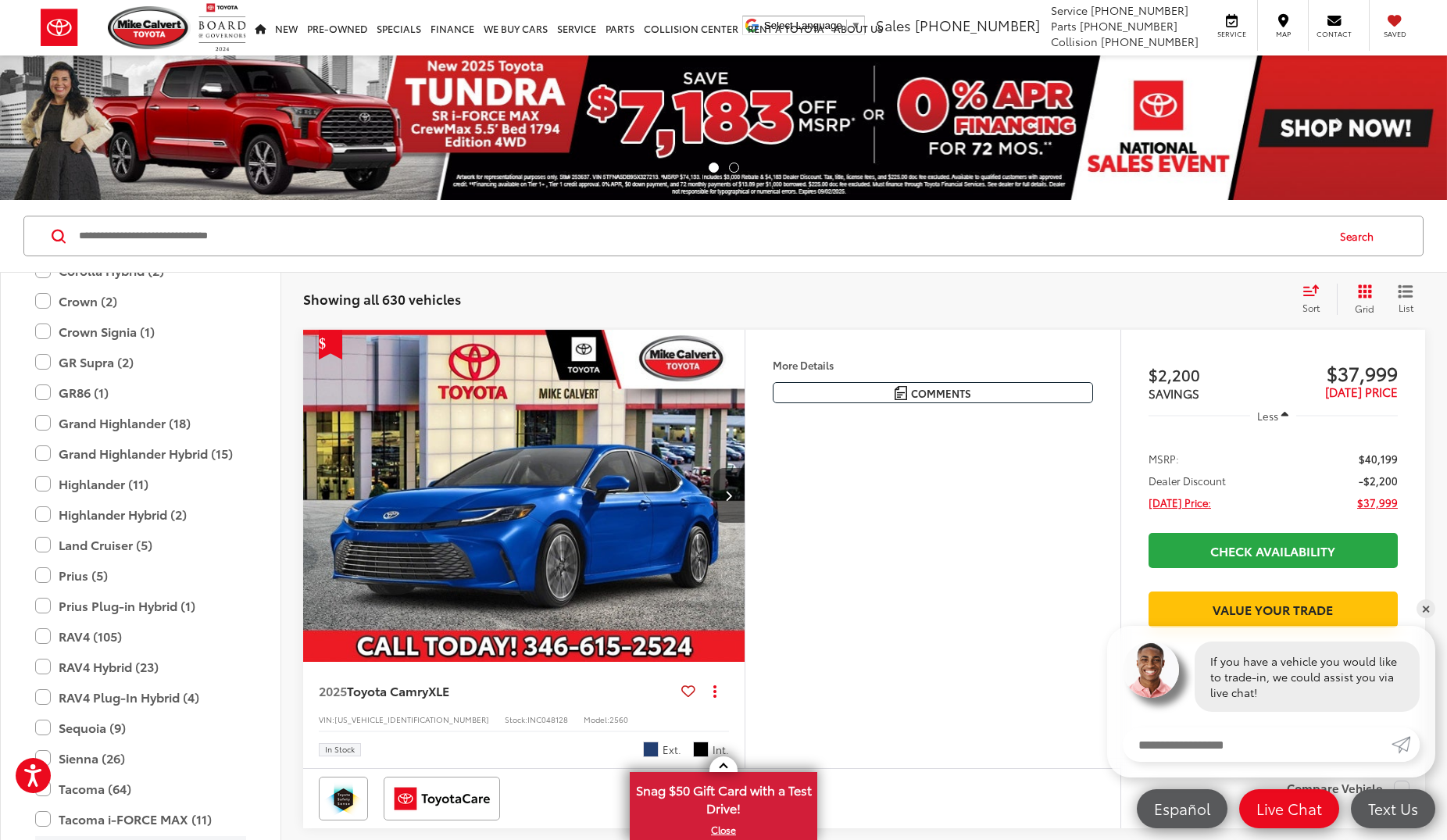
scroll to position [160, 0]
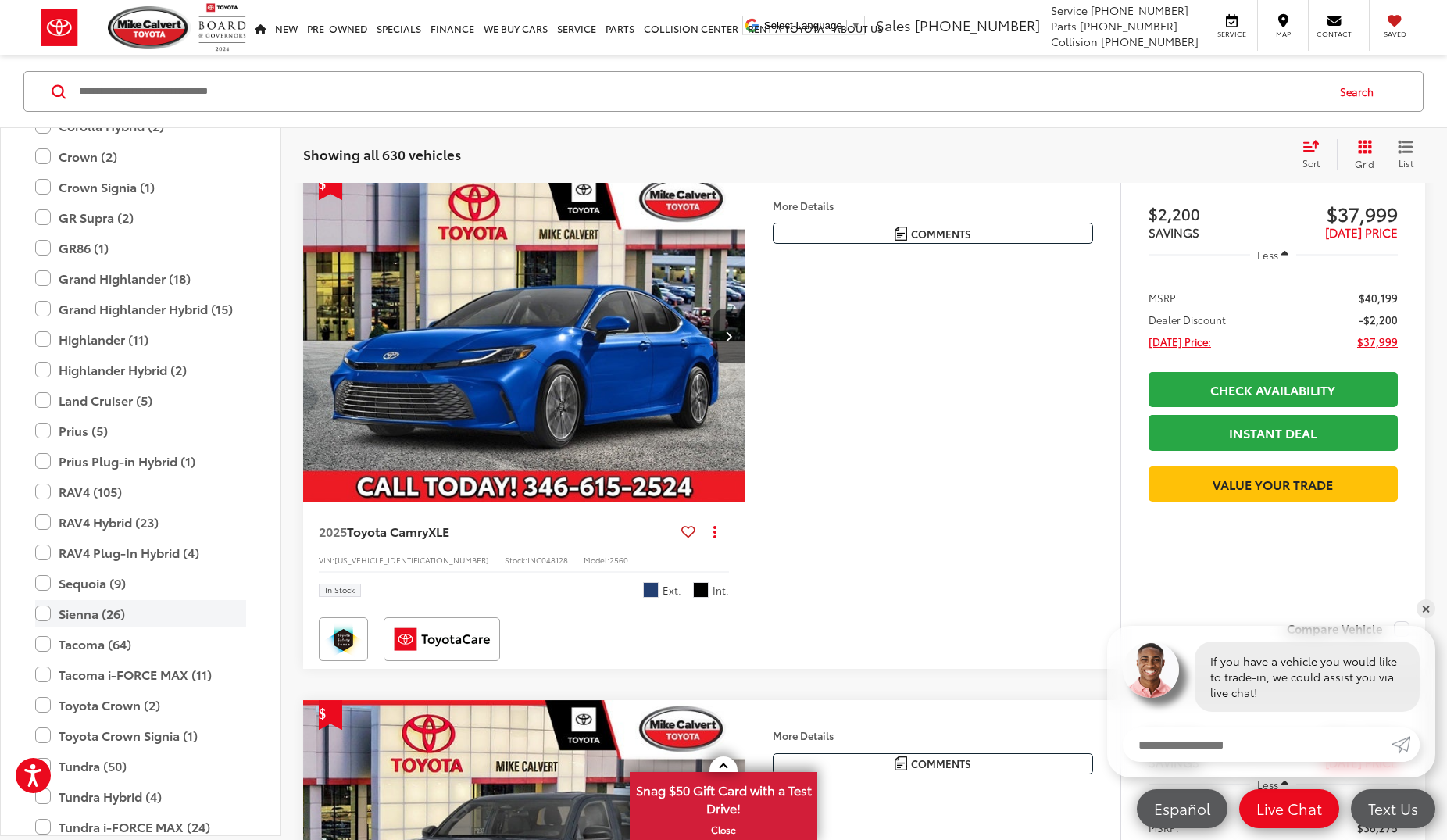
click at [46, 616] on label "Sienna (26)" at bounding box center [140, 614] width 211 height 27
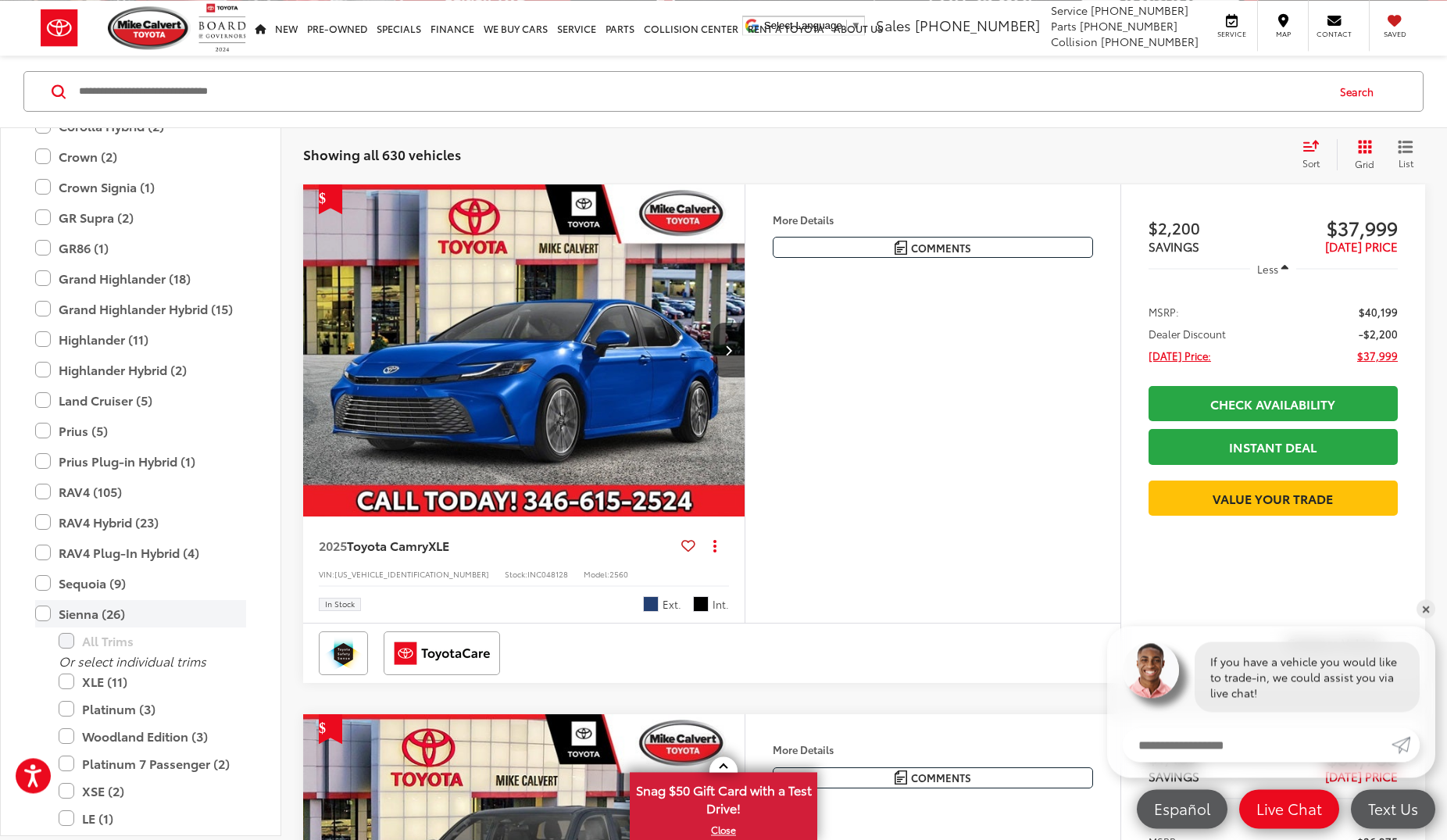
scroll to position [145, 0]
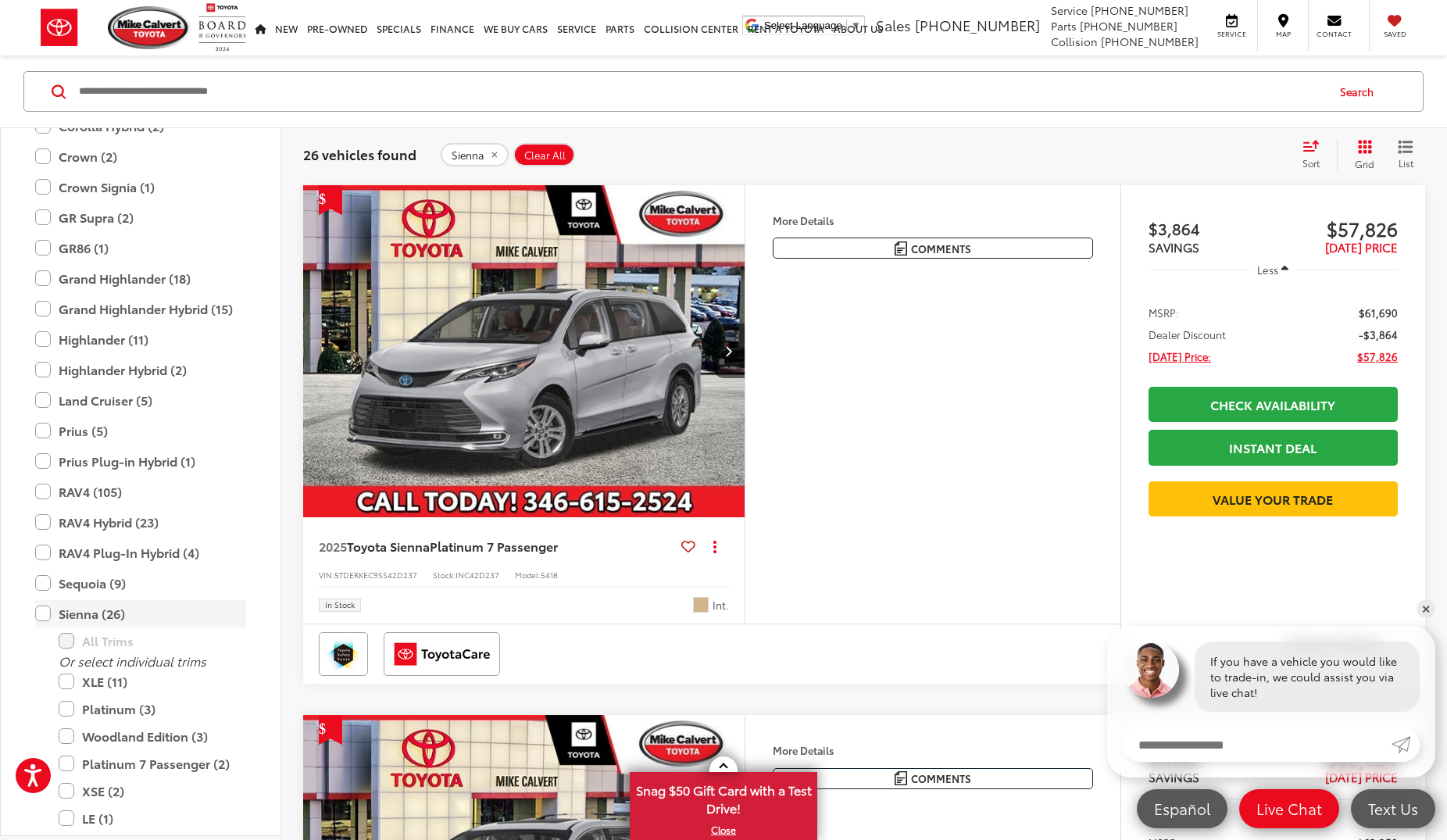
click at [41, 619] on label "Sienna (26)" at bounding box center [140, 614] width 211 height 27
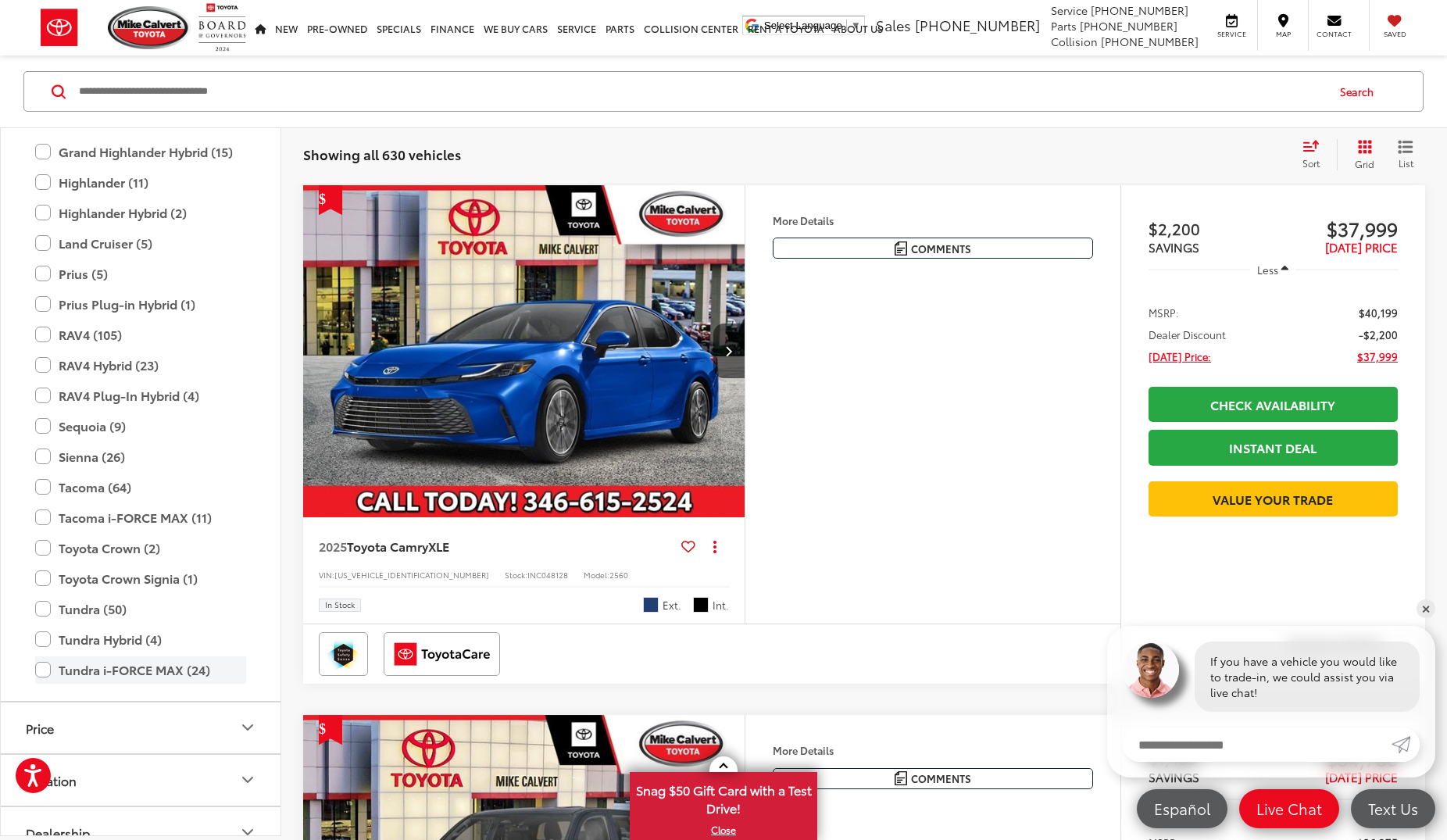
scroll to position [647, 0]
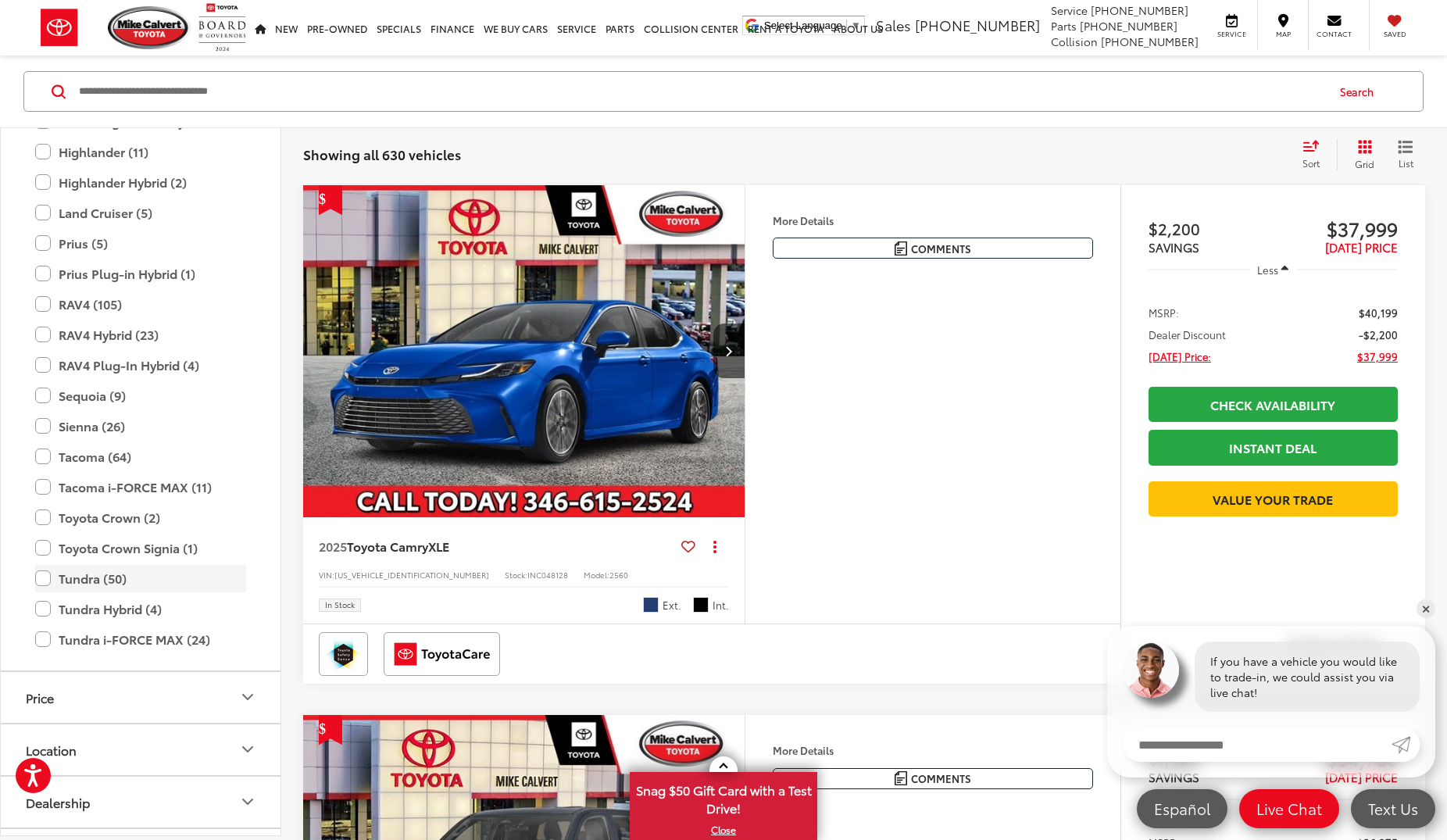
click at [37, 581] on label "Tundra (50)" at bounding box center [140, 579] width 211 height 27
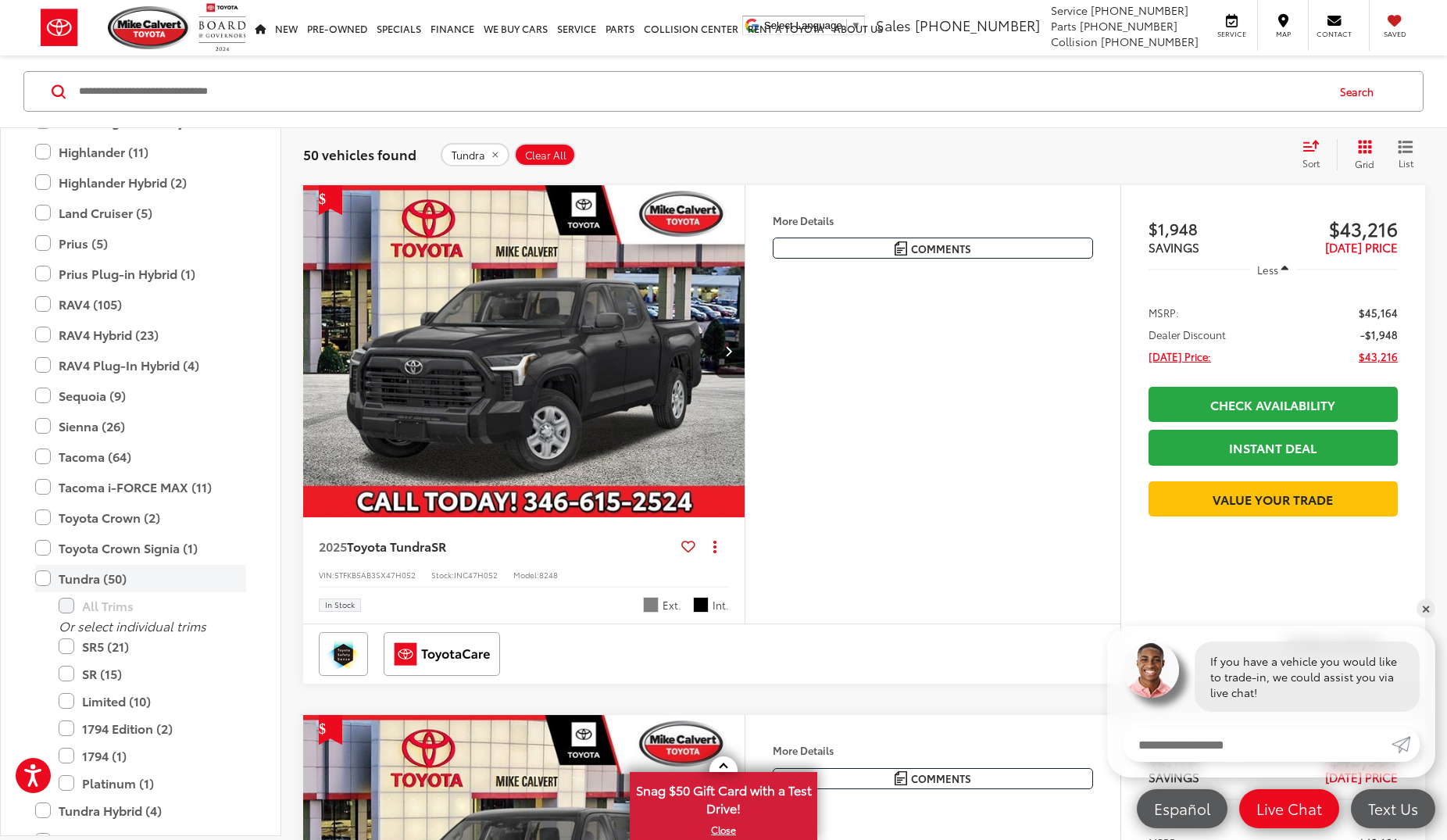
click at [49, 576] on label "Tundra (50)" at bounding box center [140, 579] width 211 height 27
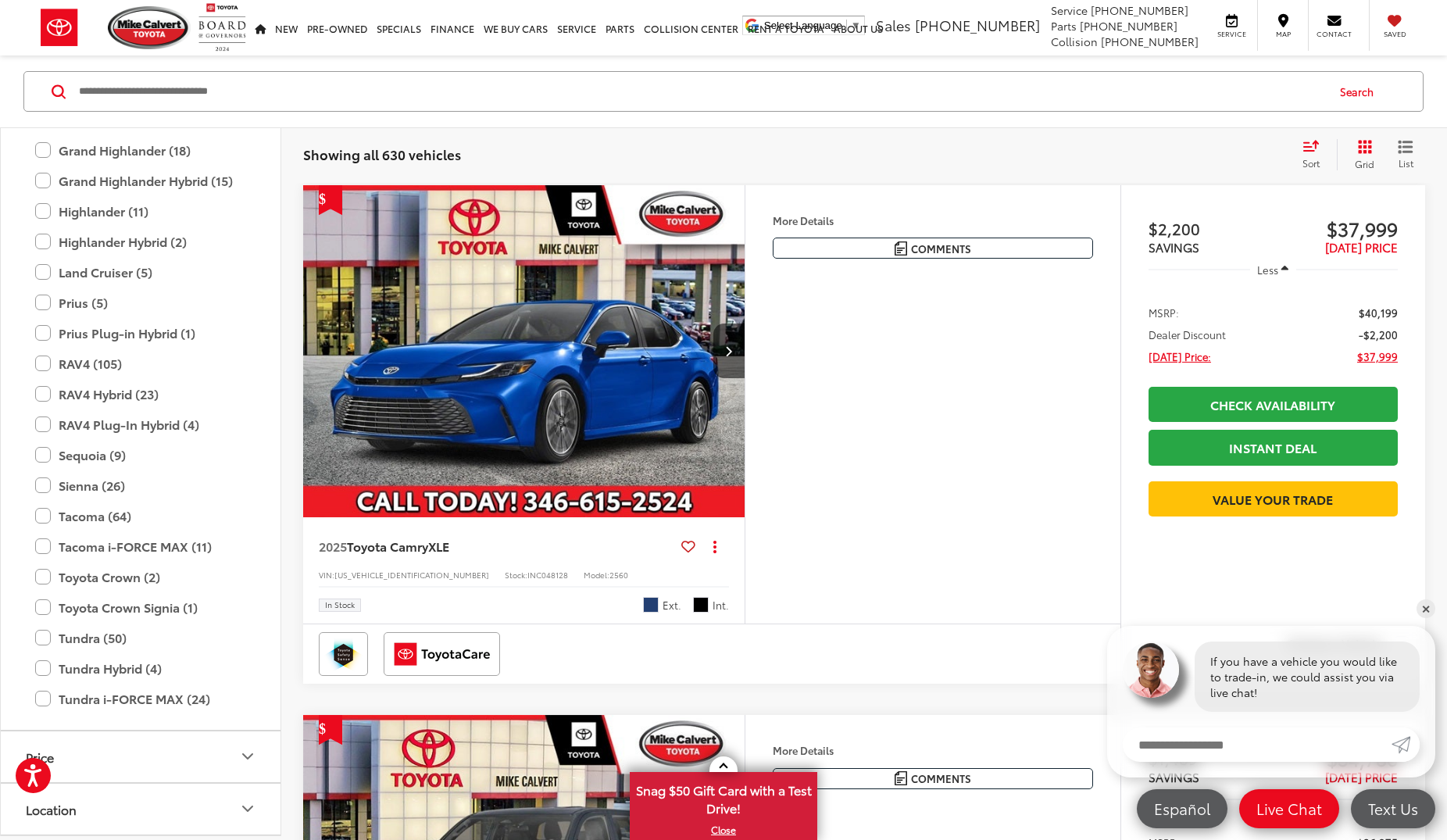
scroll to position [553, 0]
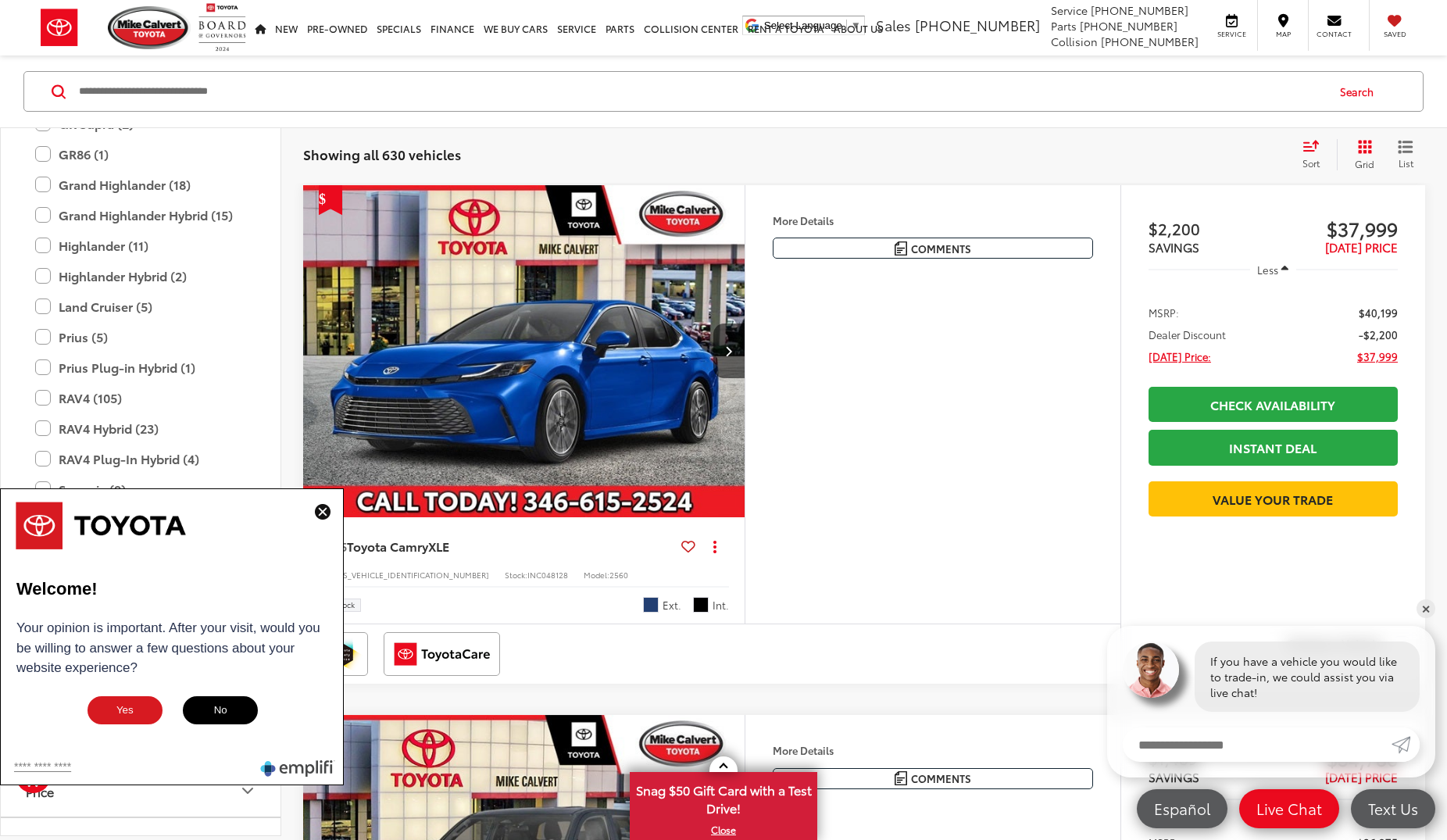
click at [324, 510] on img at bounding box center [323, 512] width 16 height 16
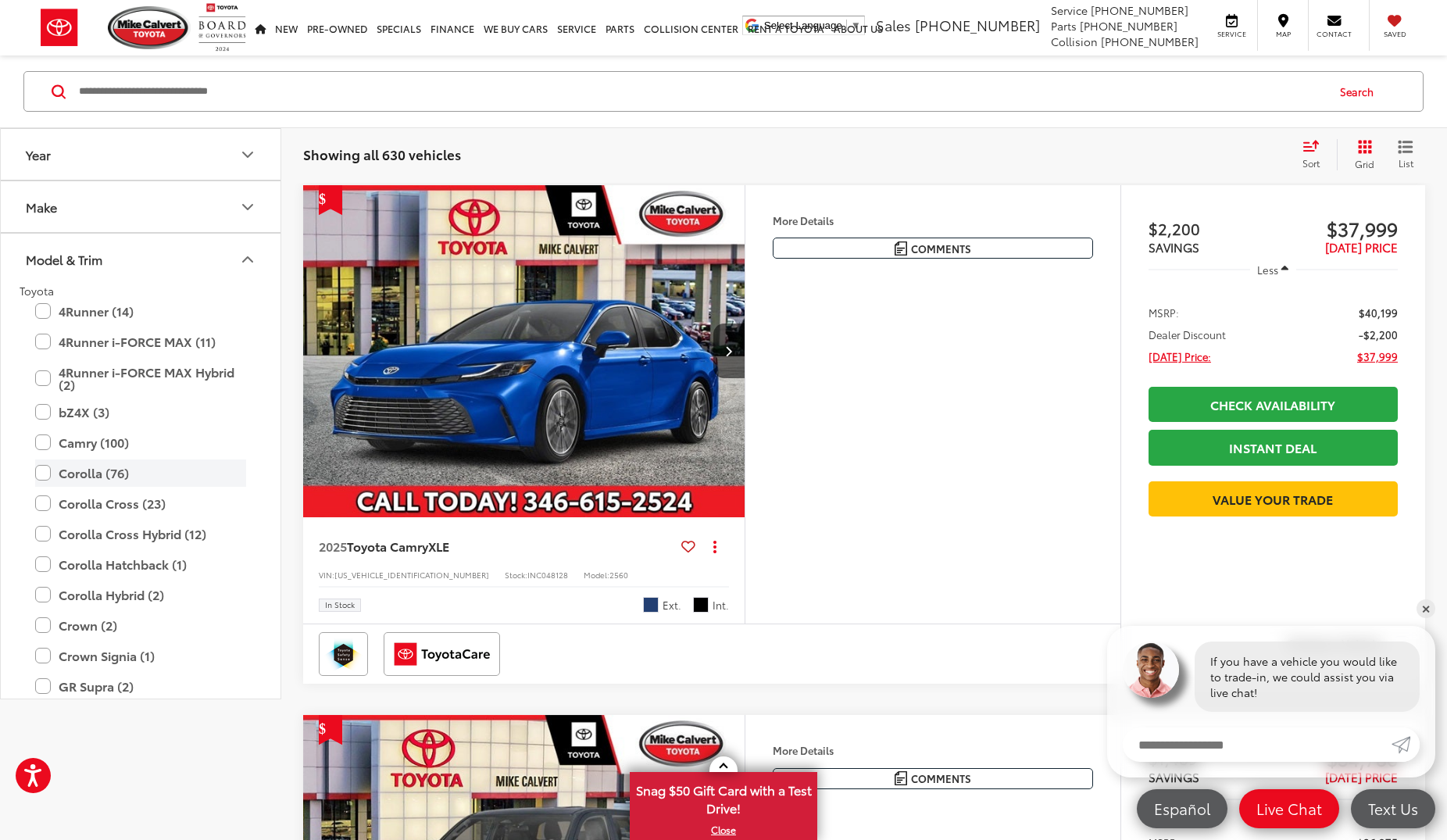
scroll to position [0, 0]
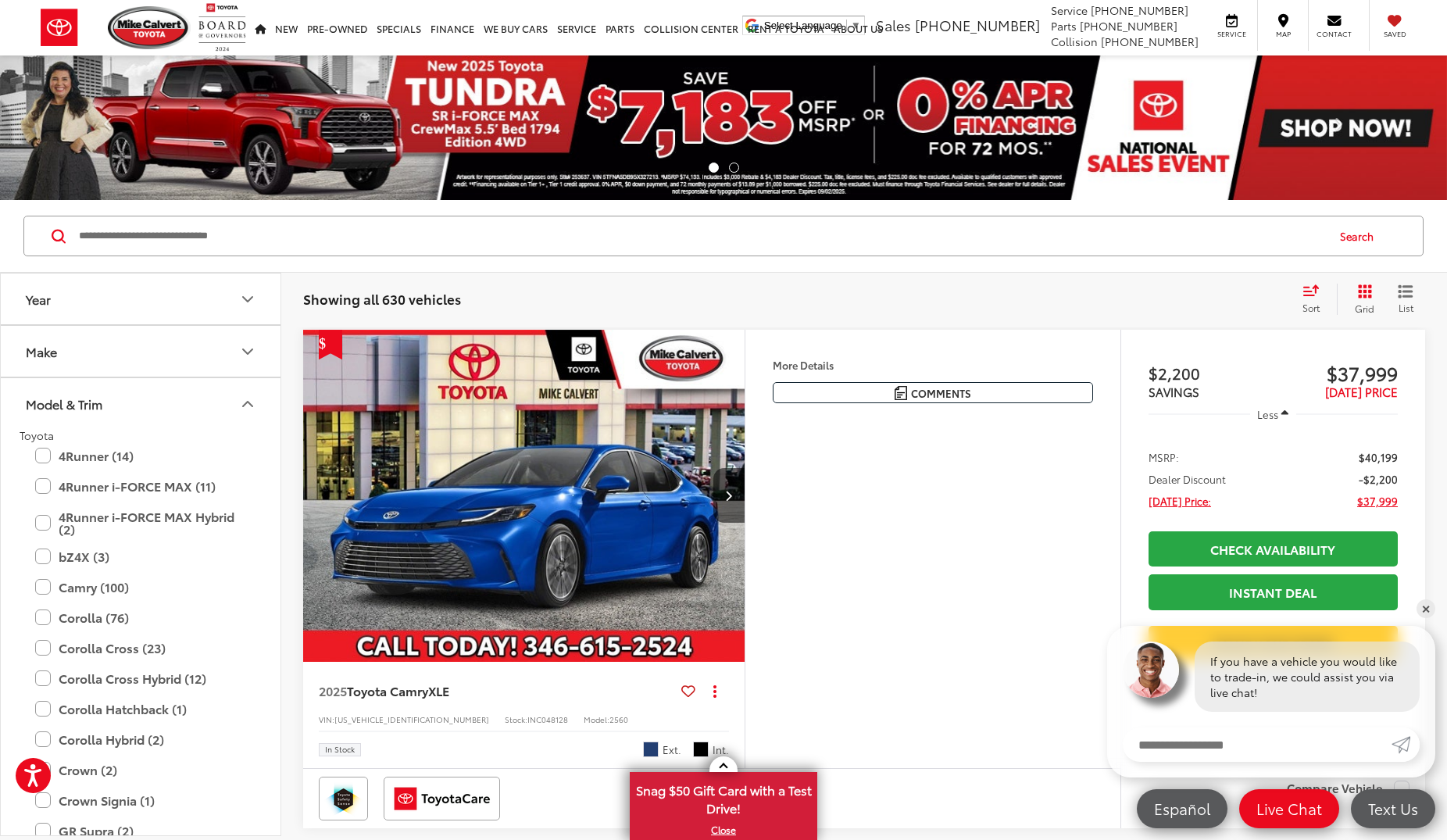
click at [248, 397] on icon "Model & Trim" at bounding box center [248, 404] width 19 height 19
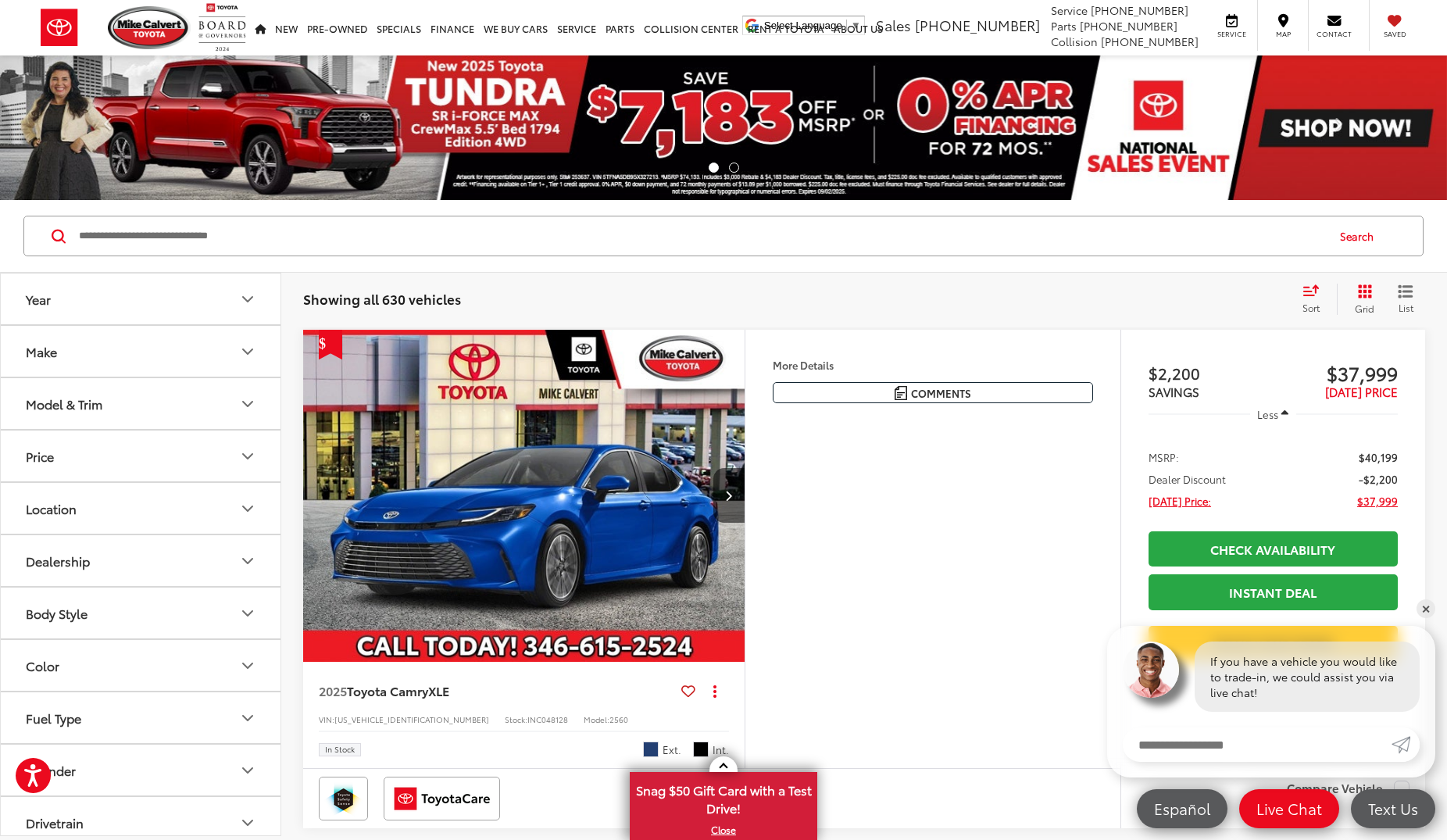
click at [250, 347] on icon "Make" at bounding box center [248, 352] width 19 height 19
click at [245, 356] on icon "Make" at bounding box center [248, 352] width 19 height 19
click at [246, 456] on icon "Price" at bounding box center [248, 456] width 10 height 5
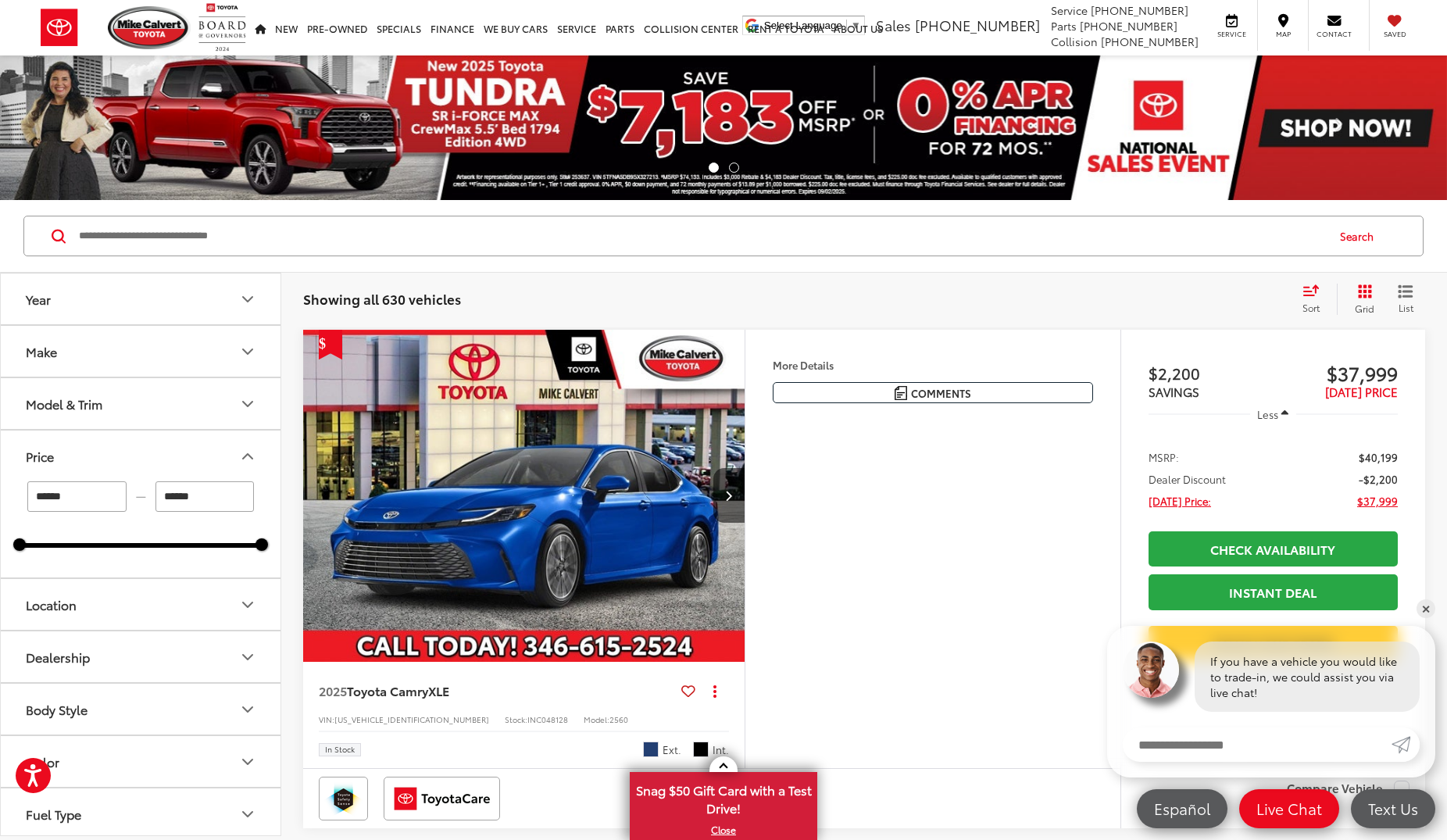
click at [246, 456] on icon "Price" at bounding box center [248, 456] width 10 height 5
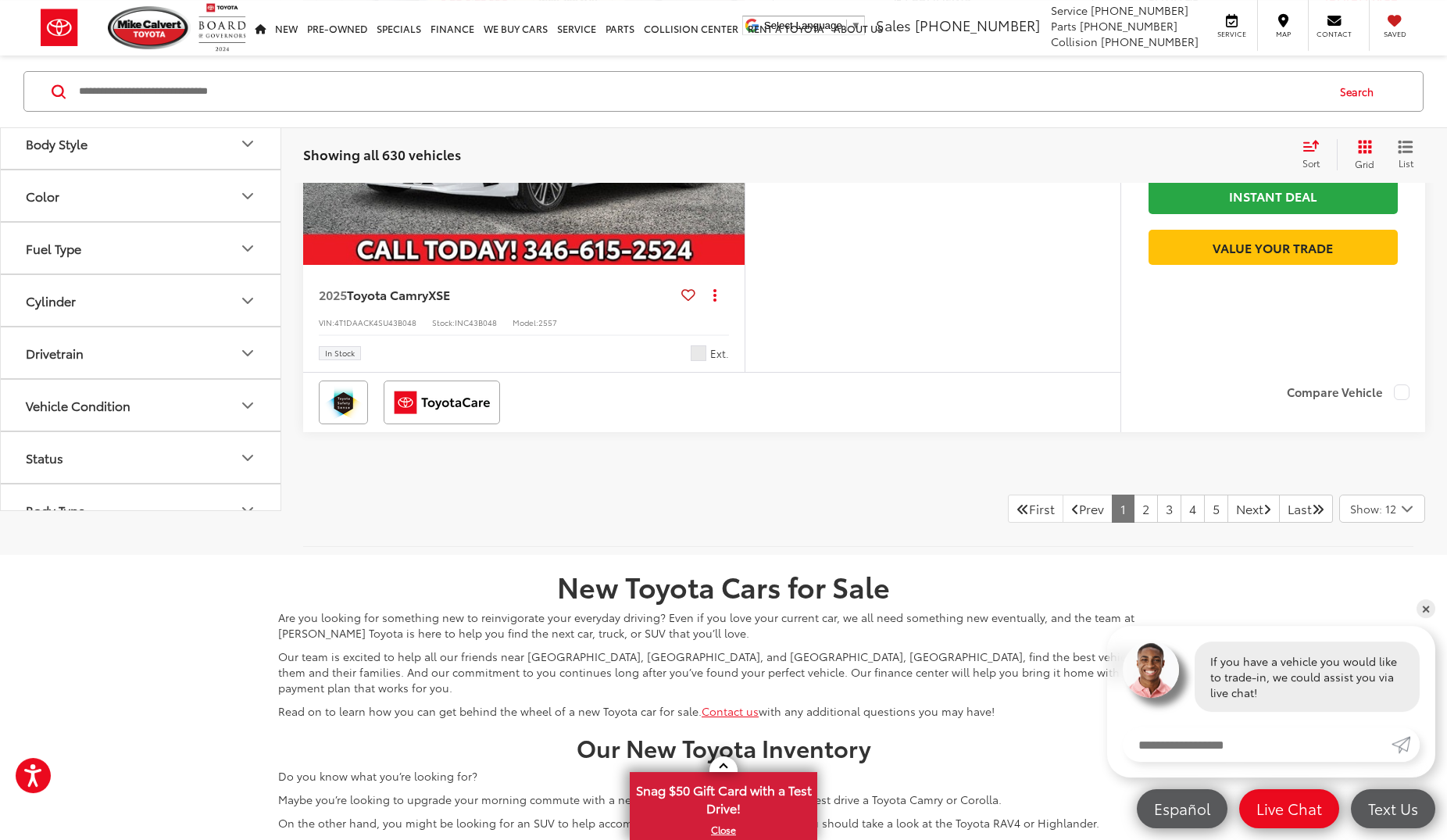
scroll to position [6215, 0]
